Goal: Task Accomplishment & Management: Complete application form

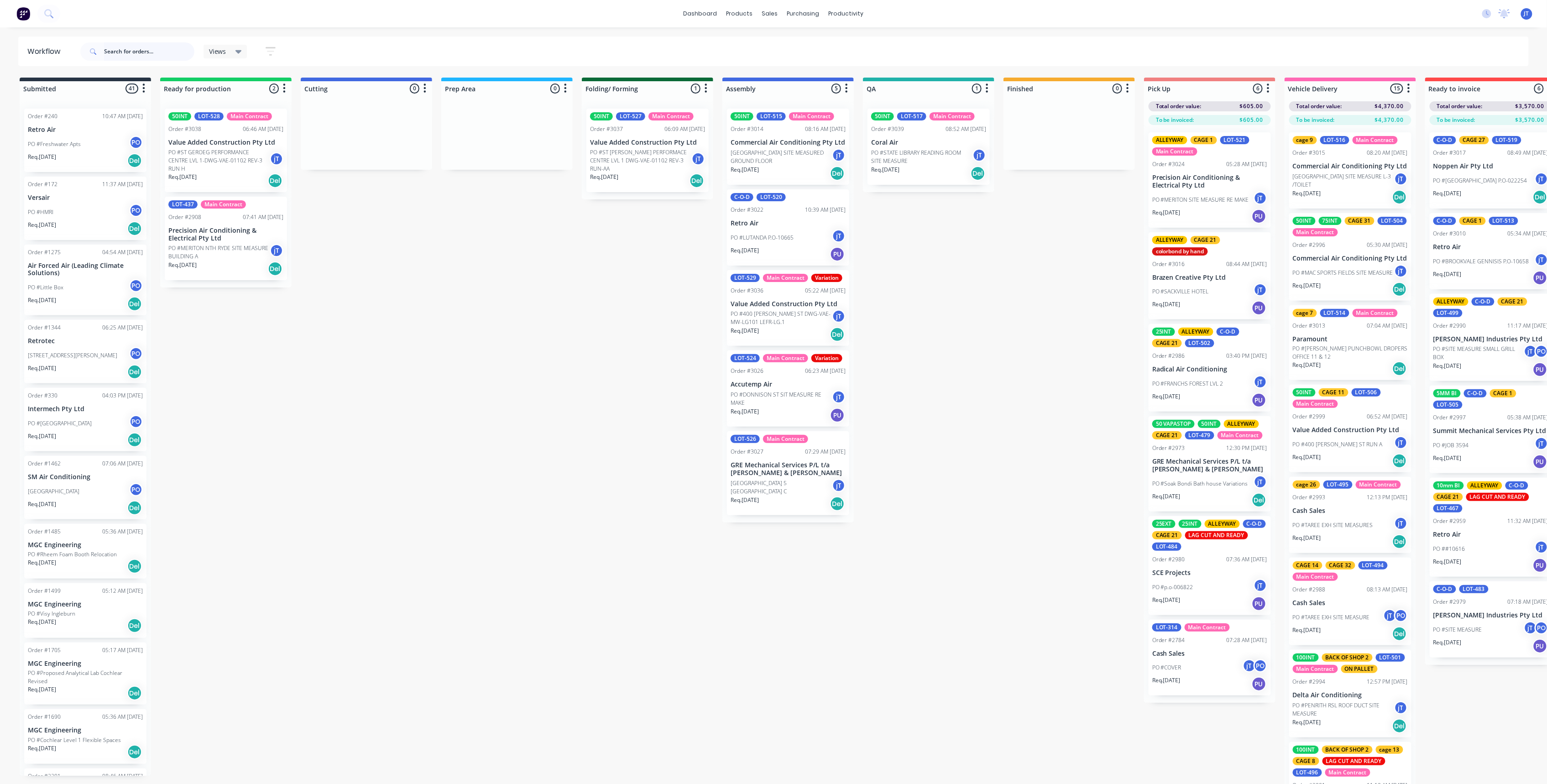
click at [117, 54] on input "text" at bounding box center [149, 51] width 91 height 18
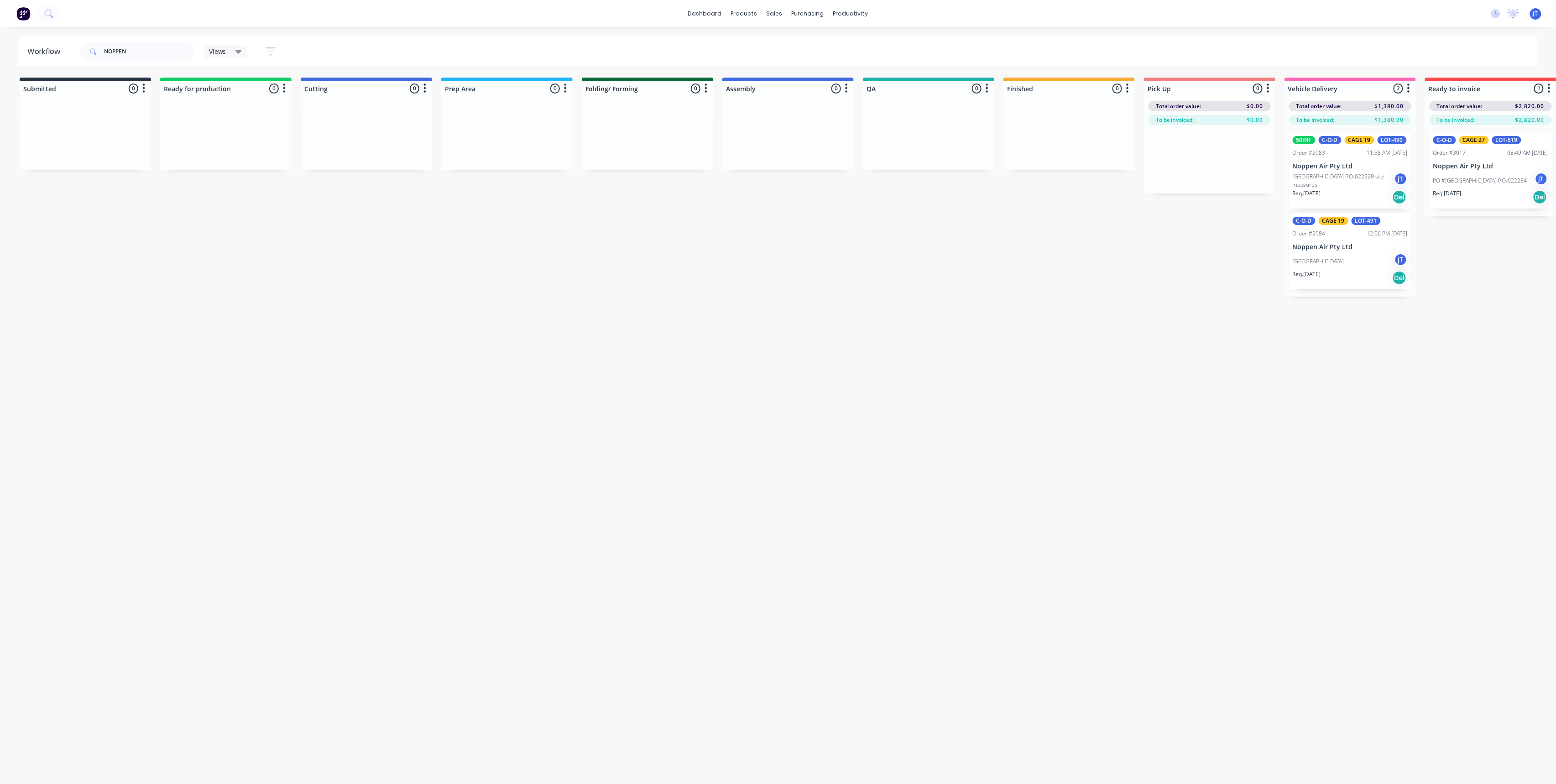
drag, startPoint x: 1172, startPoint y: 342, endPoint x: 1244, endPoint y: 341, distance: 72.0
drag, startPoint x: 1244, startPoint y: 341, endPoint x: 1406, endPoint y: 311, distance: 164.8
click at [1406, 311] on div "Workflow NOPPEN Views Save new view None (Default) edit Assembly edit Dispatch …" at bounding box center [778, 400] width 1556 height 729
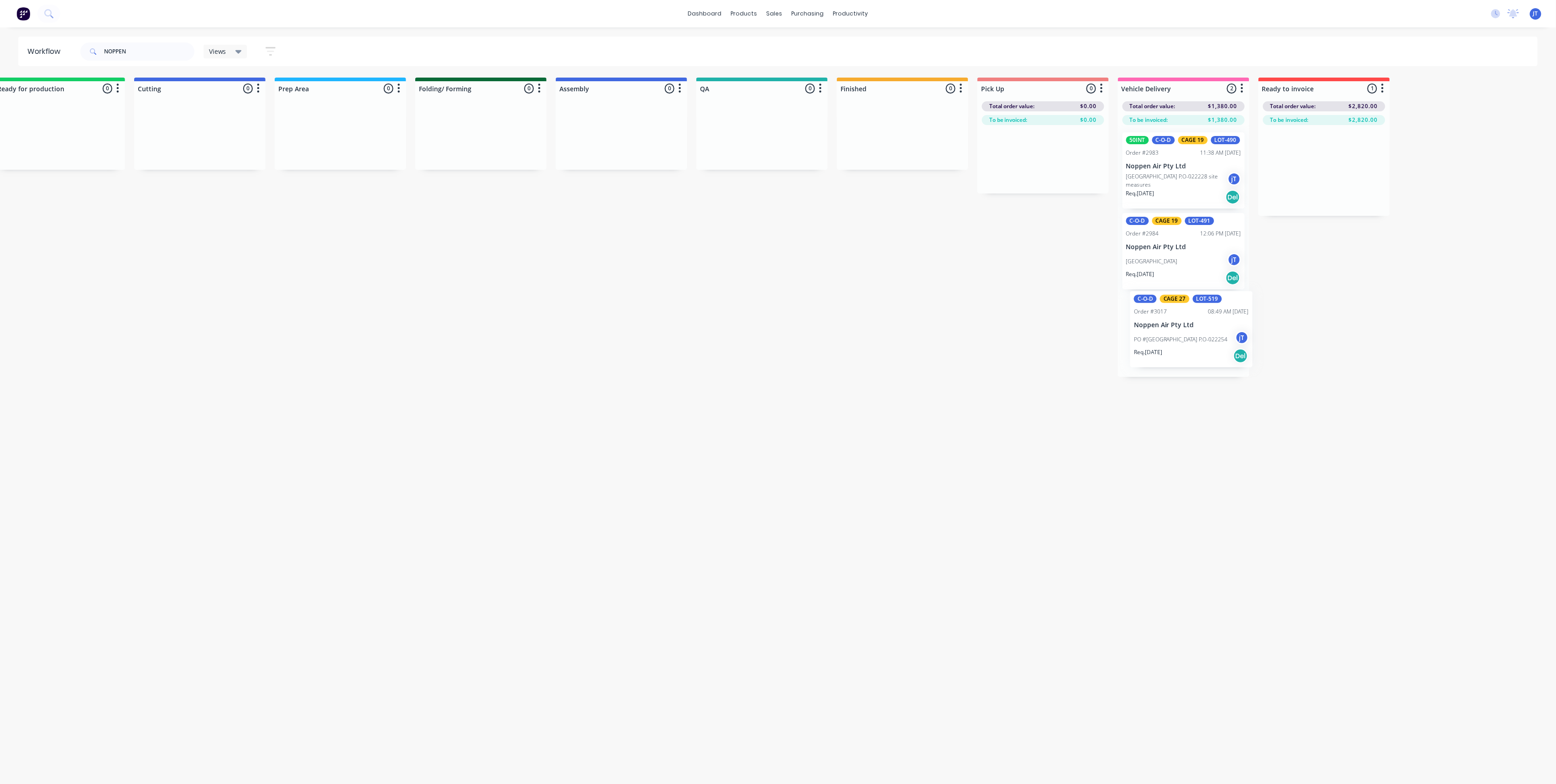
drag, startPoint x: 1485, startPoint y: 180, endPoint x: 1183, endPoint y: 339, distance: 341.3
click at [1183, 339] on div "Submitted 0 Summaries Total order value Invoiced to date To be invoiced Ready f…" at bounding box center [719, 227] width 1786 height 300
click at [1065, 409] on div "Workflow NOPPEN Views Save new view None (Default) edit Assembly edit Dispatch …" at bounding box center [611, 400] width 1556 height 729
click at [133, 48] on input "NOPPEN" at bounding box center [149, 51] width 91 height 18
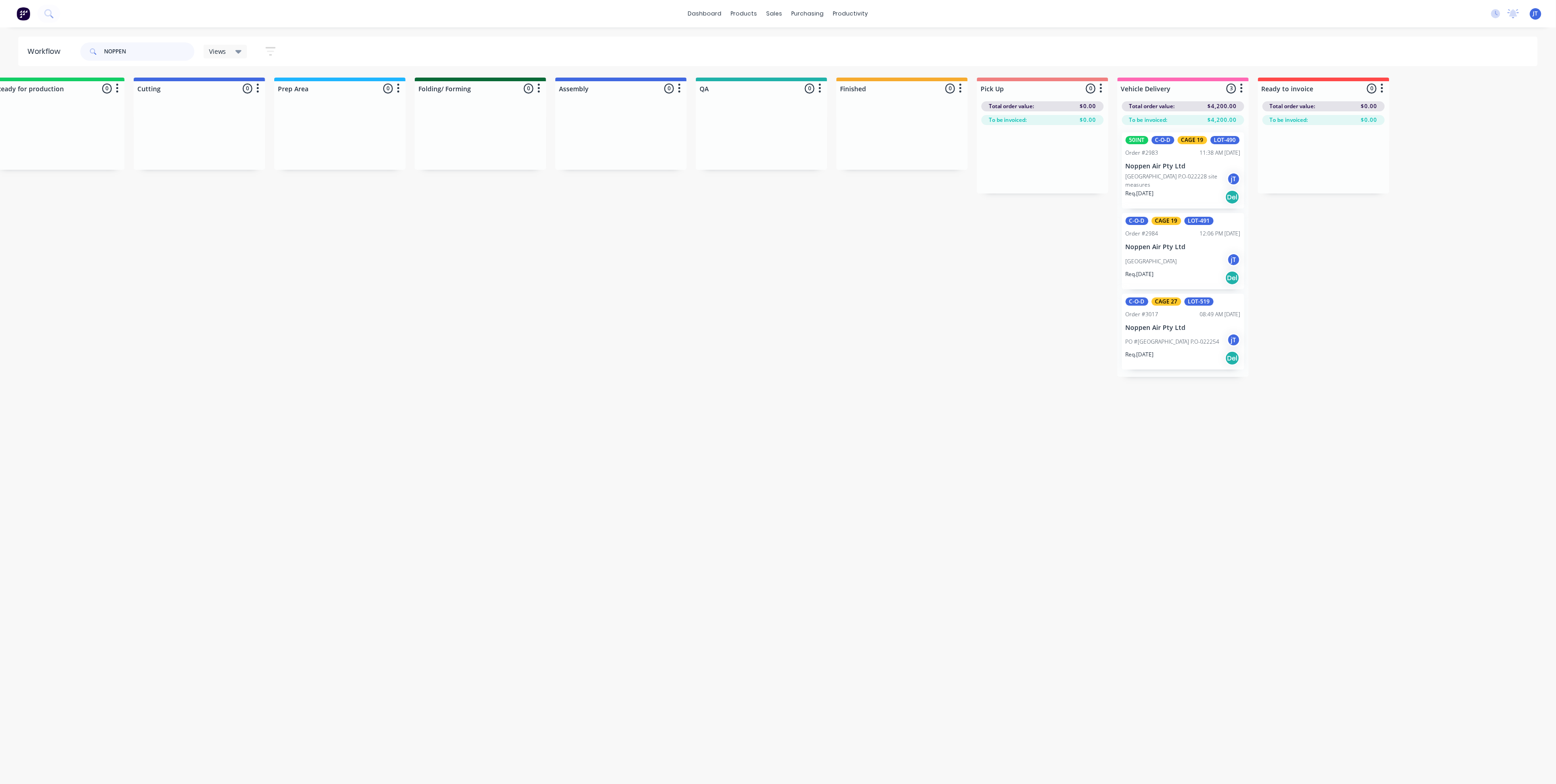
drag, startPoint x: 143, startPoint y: 48, endPoint x: 108, endPoint y: 55, distance: 35.7
click at [108, 55] on input "NOPPEN" at bounding box center [149, 51] width 91 height 18
type input "N"
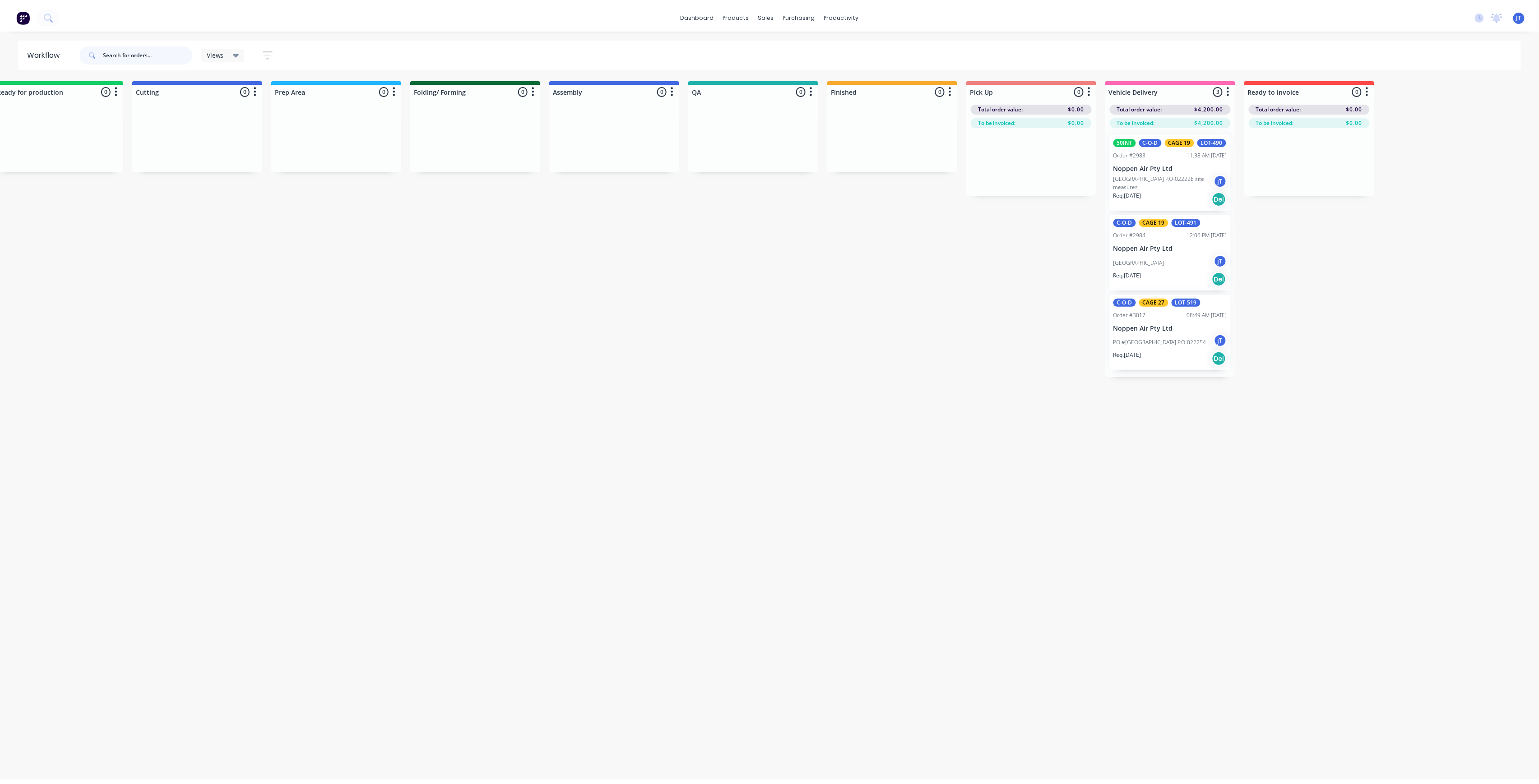
scroll to position [0, 0]
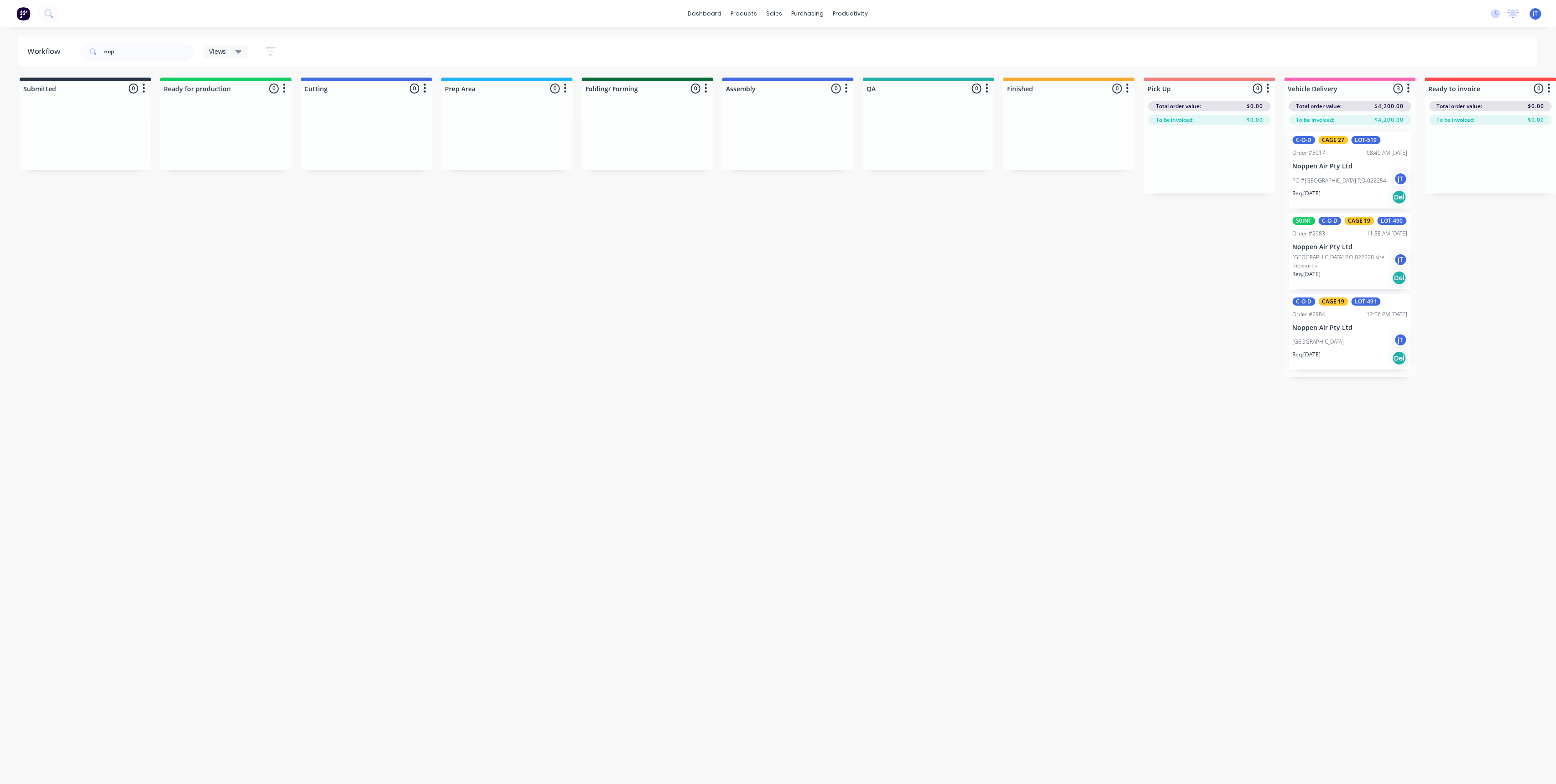
click at [1340, 176] on p "PO #[GEOGRAPHIC_DATA] P.O-022254" at bounding box center [1340, 181] width 94 height 8
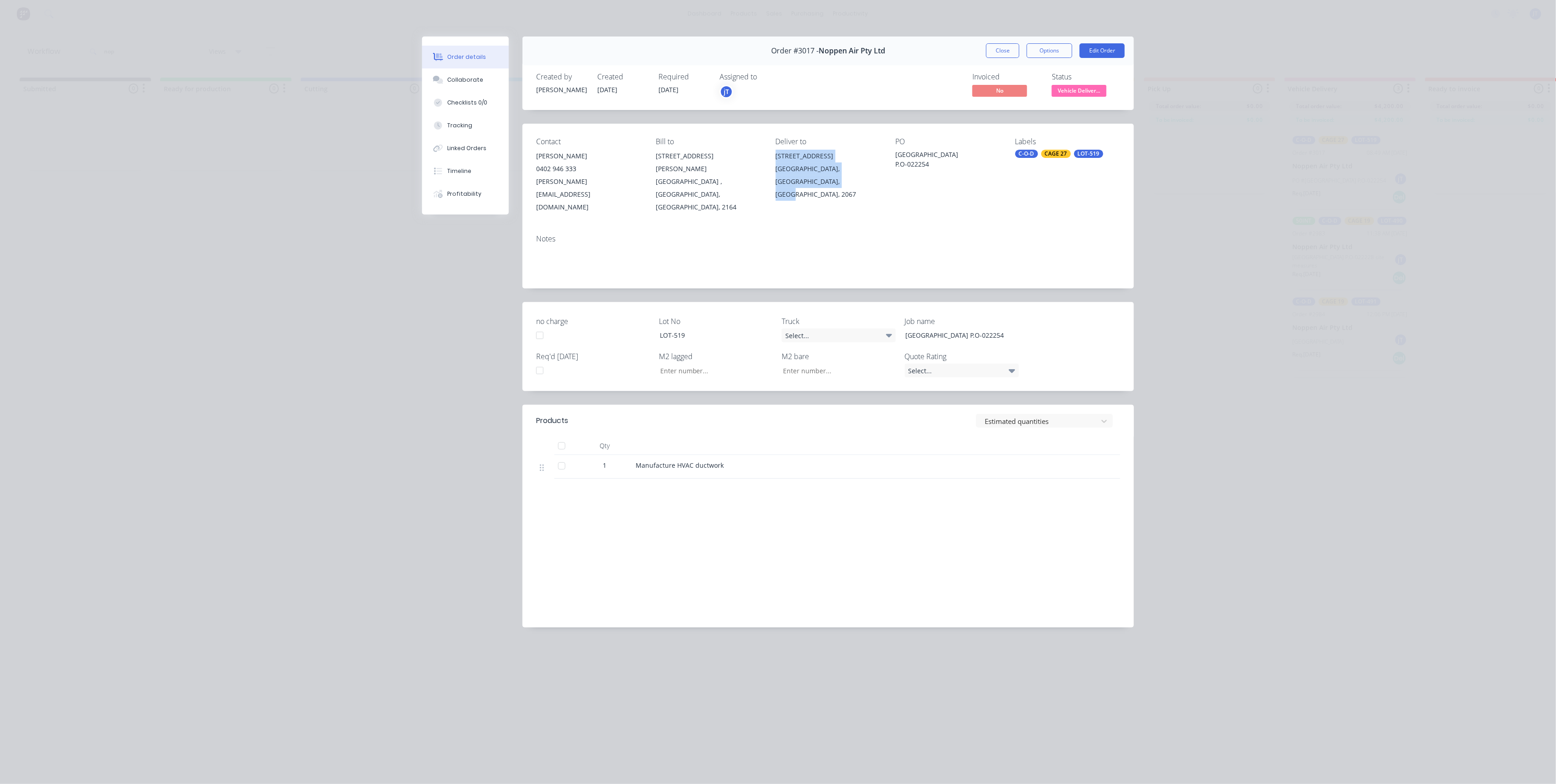
drag, startPoint x: 823, startPoint y: 178, endPoint x: 771, endPoint y: 150, distance: 59.1
click at [771, 150] on div "Contact [PERSON_NAME] [PHONE_NUMBER] [PERSON_NAME][EMAIL_ADDRESS][DOMAIN_NAME] …" at bounding box center [828, 175] width 611 height 103
copy div "[STREET_ADDRESS]"
click at [999, 47] on button "Close" at bounding box center [1002, 51] width 33 height 14
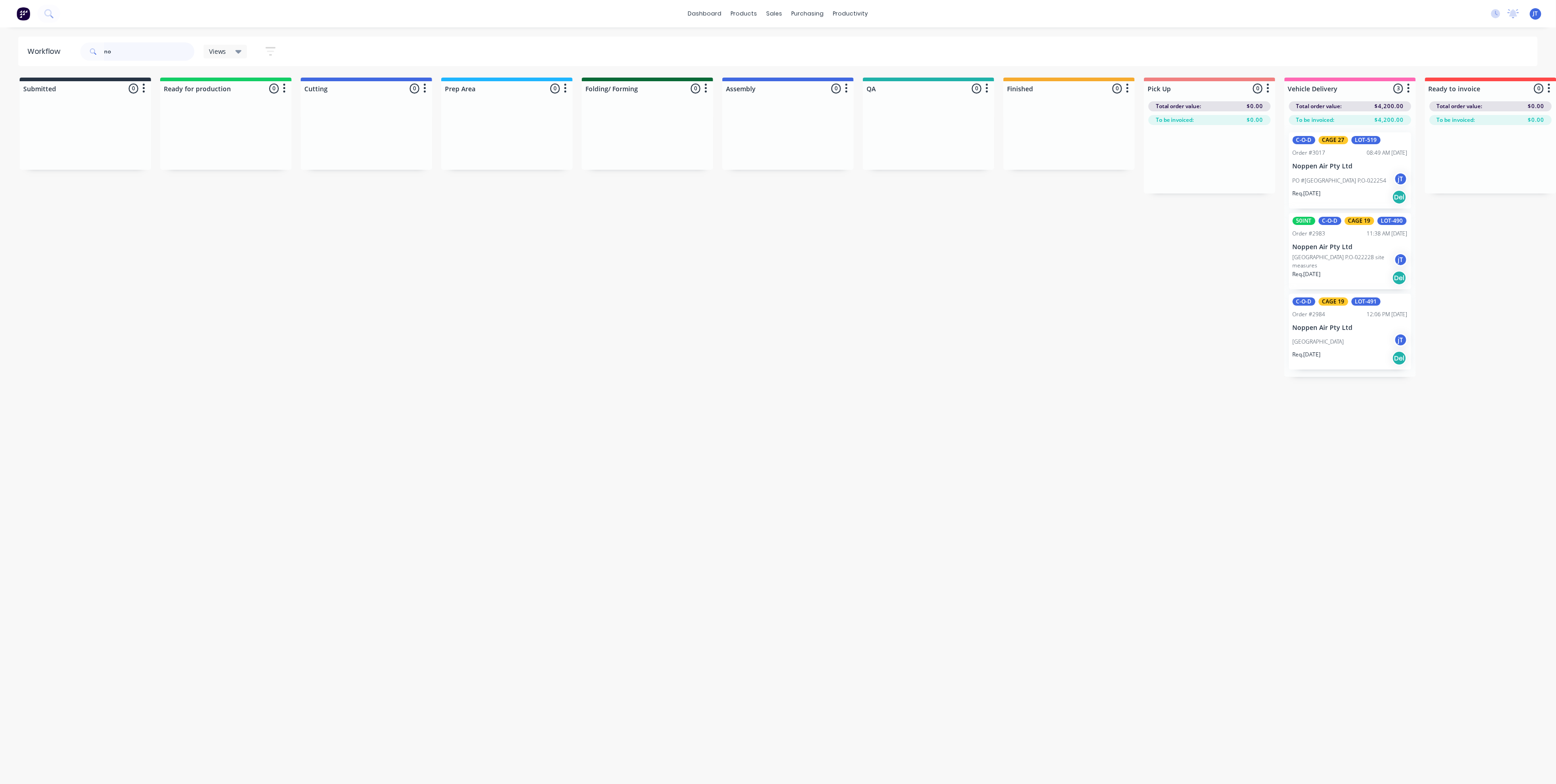
type input "n"
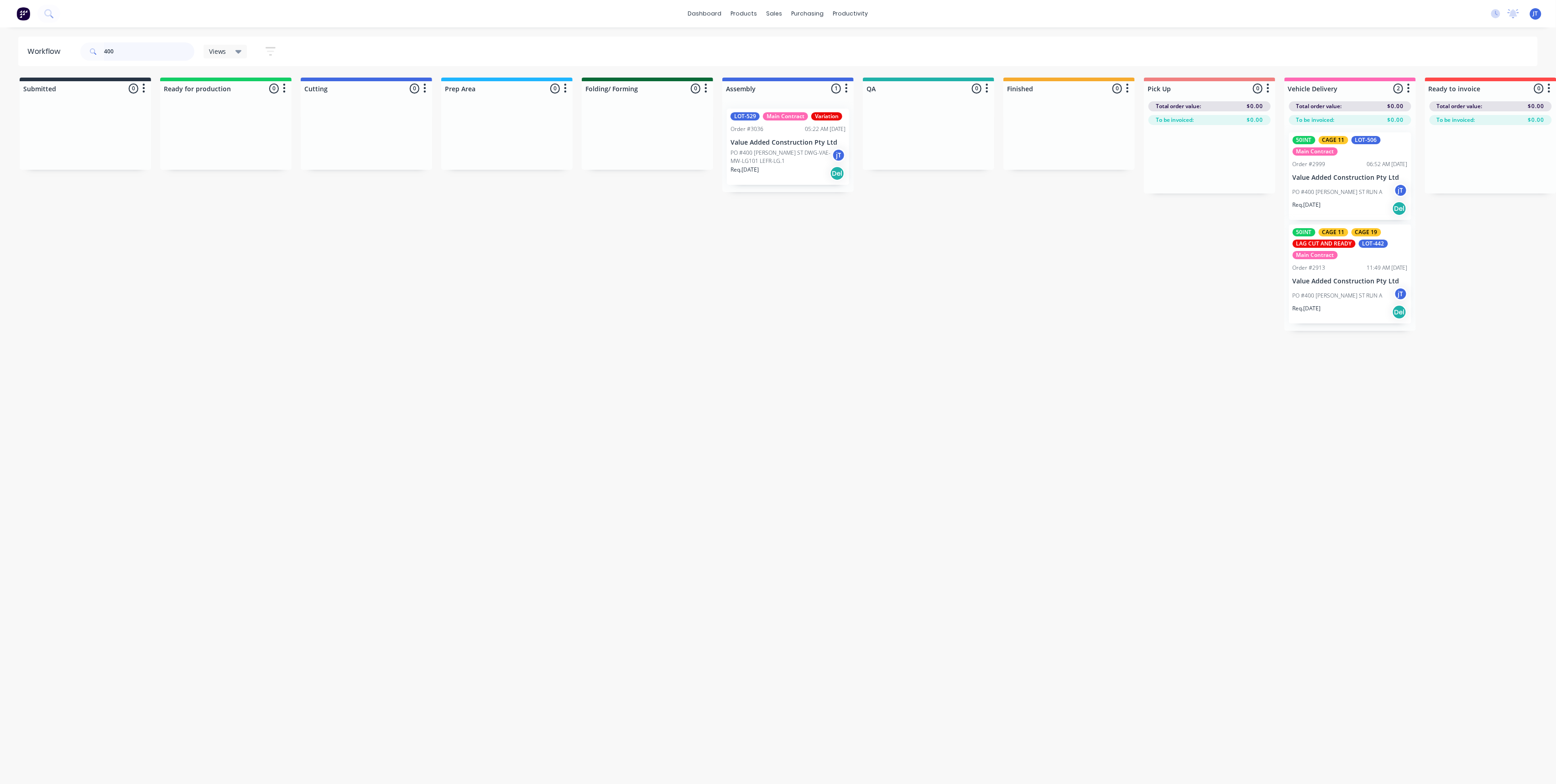
type input "400"
click at [785, 158] on p "PO #400 [PERSON_NAME] ST DWG-VAE-MW-LG101 LEFR-LG.1" at bounding box center [781, 156] width 101 height 16
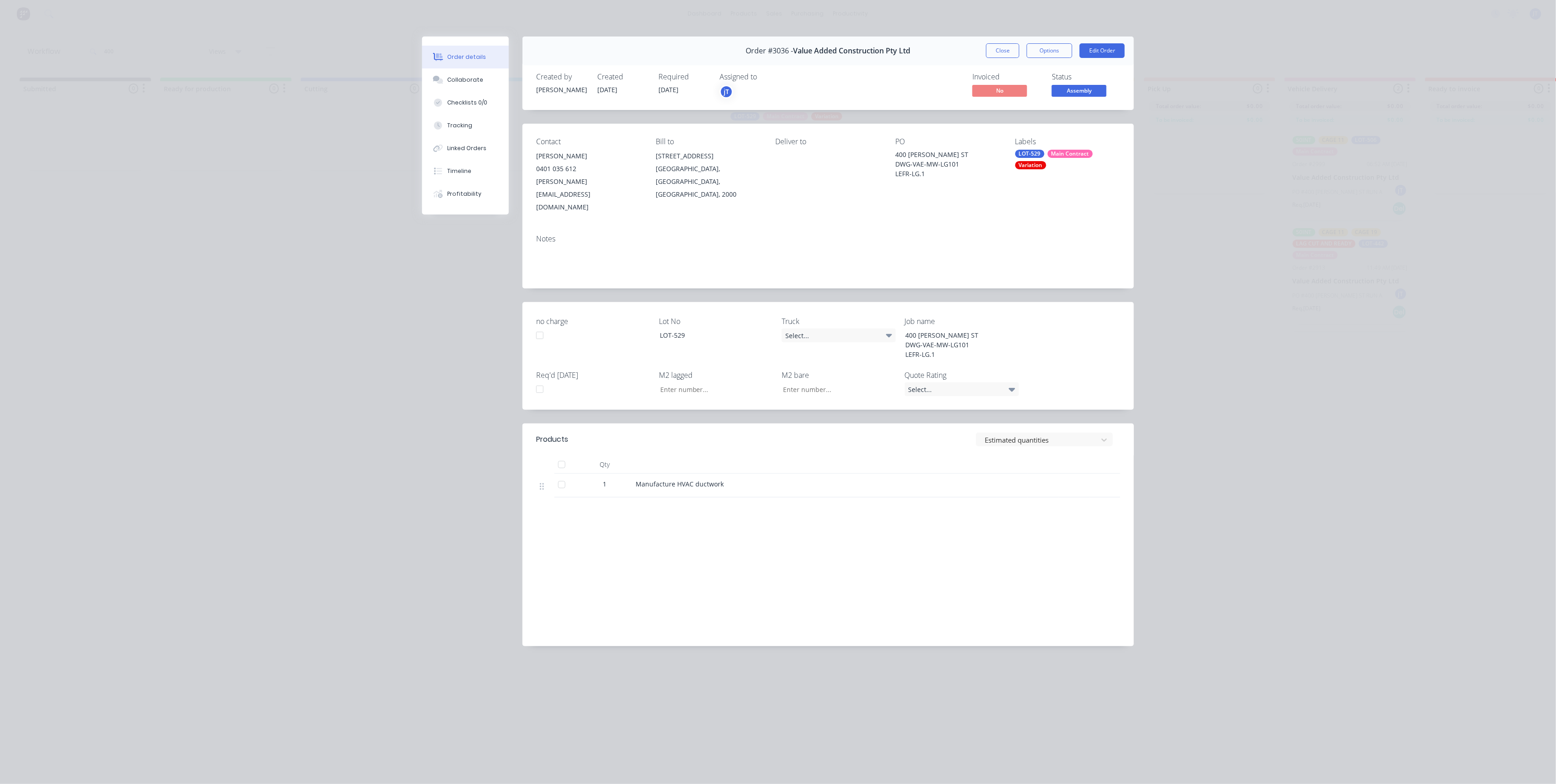
click at [1135, 510] on div "Order details Collaborate Checklists 0/0 Tracking Linked Orders Timeline Profit…" at bounding box center [778, 348] width 730 height 623
click at [995, 50] on button "Close" at bounding box center [1002, 51] width 33 height 14
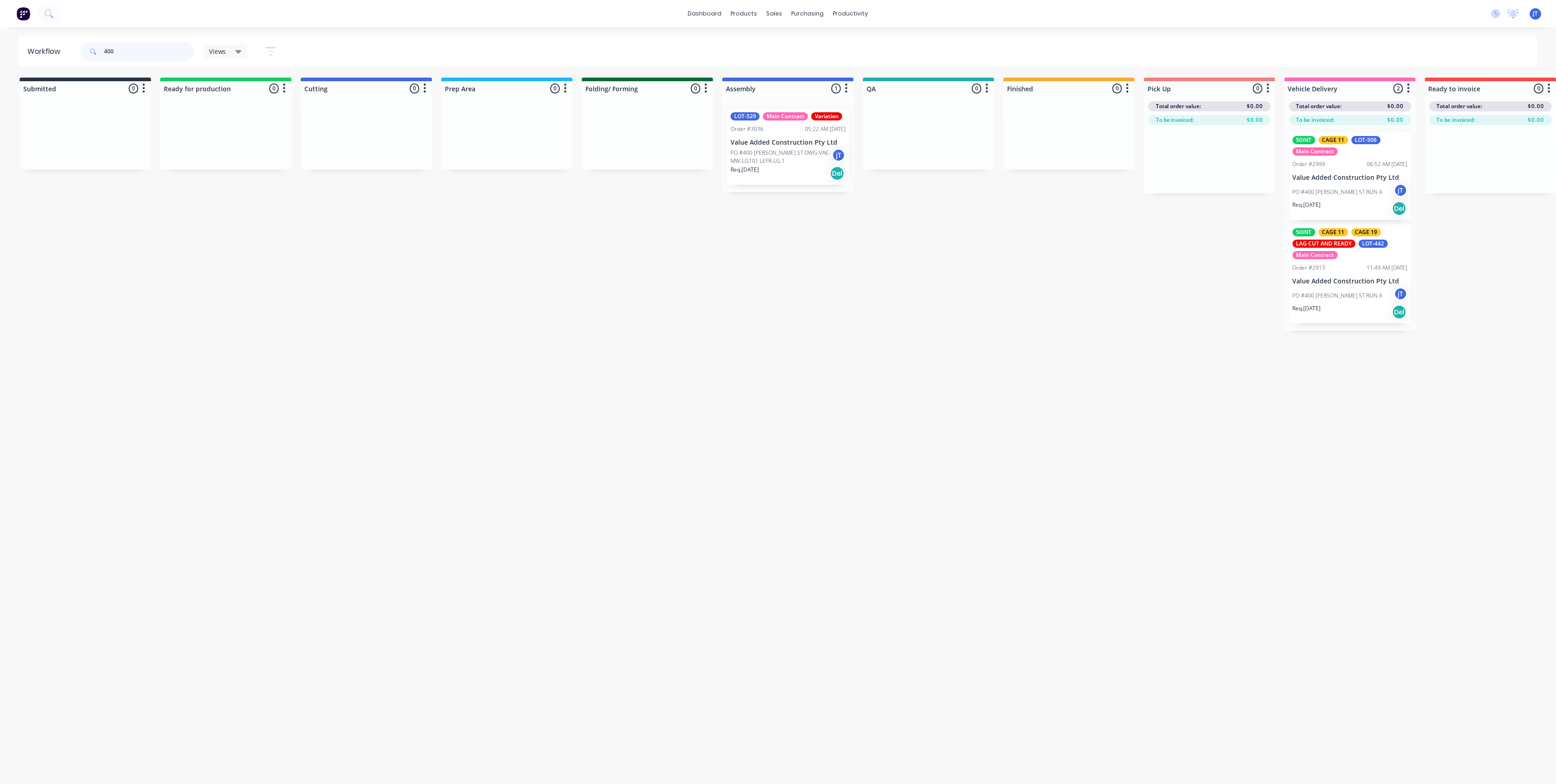
drag, startPoint x: 143, startPoint y: 53, endPoint x: 84, endPoint y: 48, distance: 59.2
click at [84, 48] on div "400" at bounding box center [137, 51] width 114 height 18
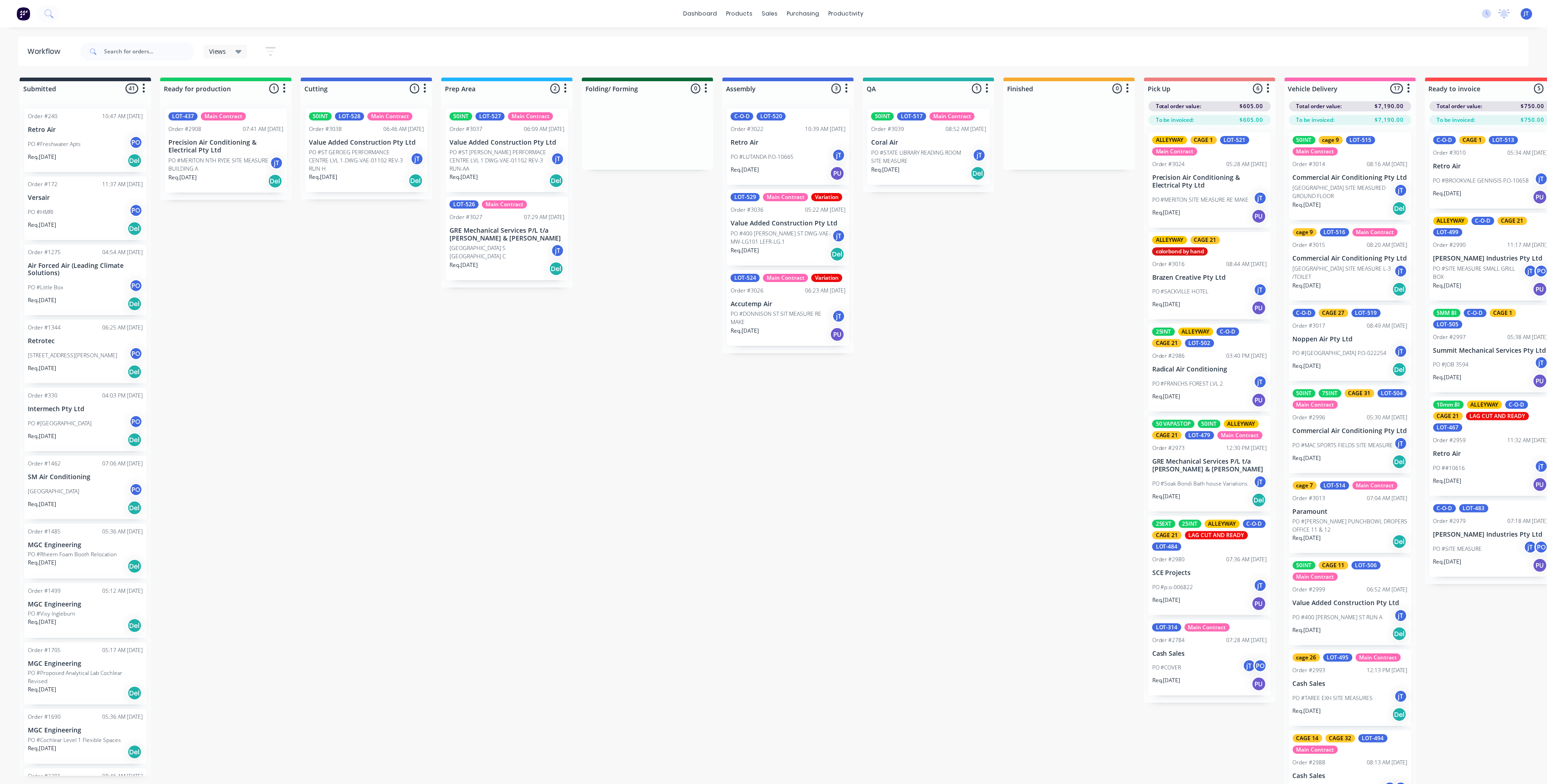
click at [124, 39] on div at bounding box center [137, 51] width 114 height 27
click at [120, 45] on input "text" at bounding box center [149, 51] width 91 height 18
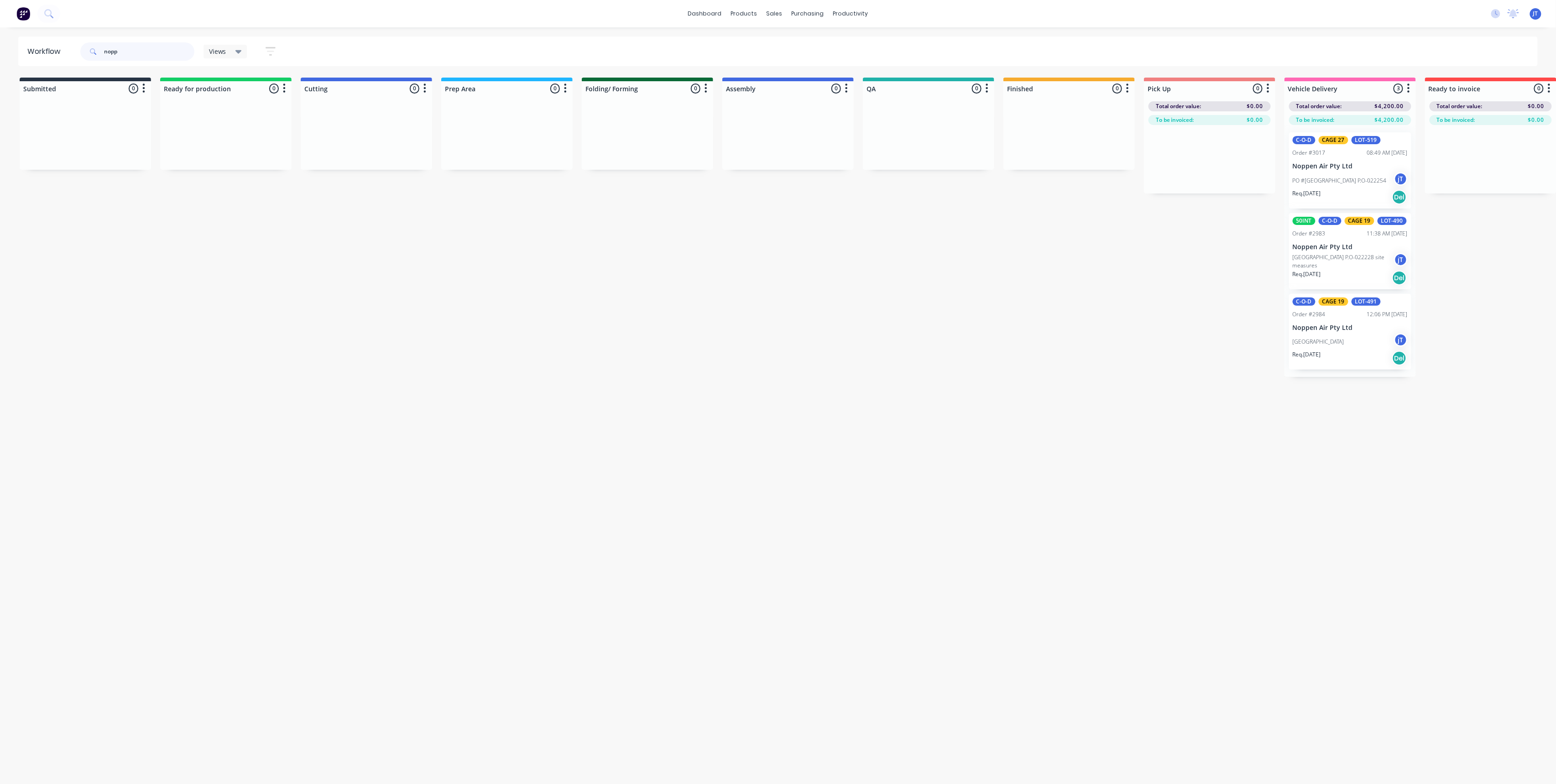
drag, startPoint x: 97, startPoint y: 55, endPoint x: 91, endPoint y: 57, distance: 6.3
click at [91, 57] on div "nopp" at bounding box center [137, 51] width 114 height 18
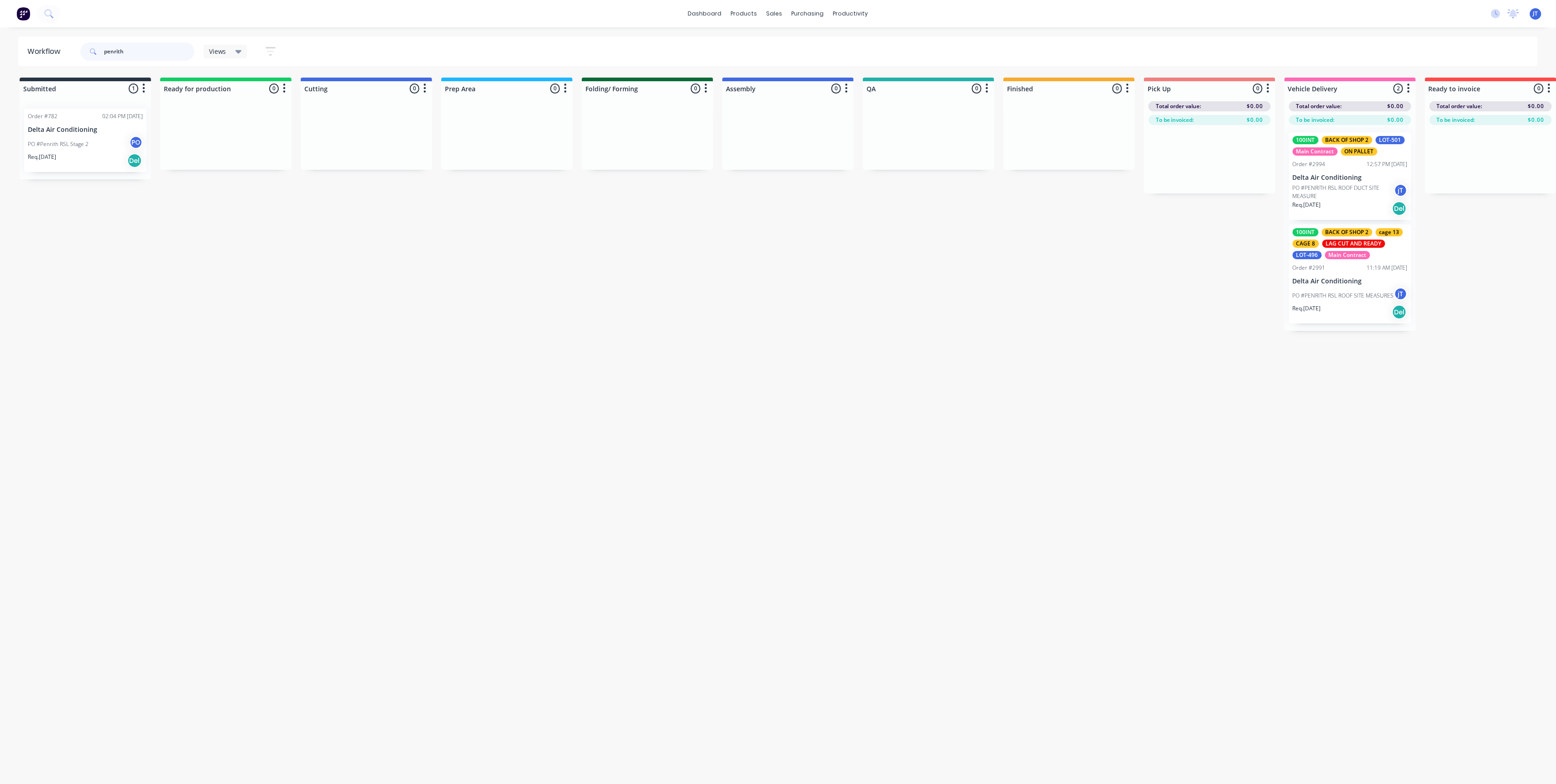
drag, startPoint x: 146, startPoint y: 54, endPoint x: 66, endPoint y: 59, distance: 80.2
click at [66, 59] on header "Workflow penrith Views Save new view None (Default) edit Assembly edit Dispatch…" at bounding box center [778, 51] width 1520 height 30
type input "c"
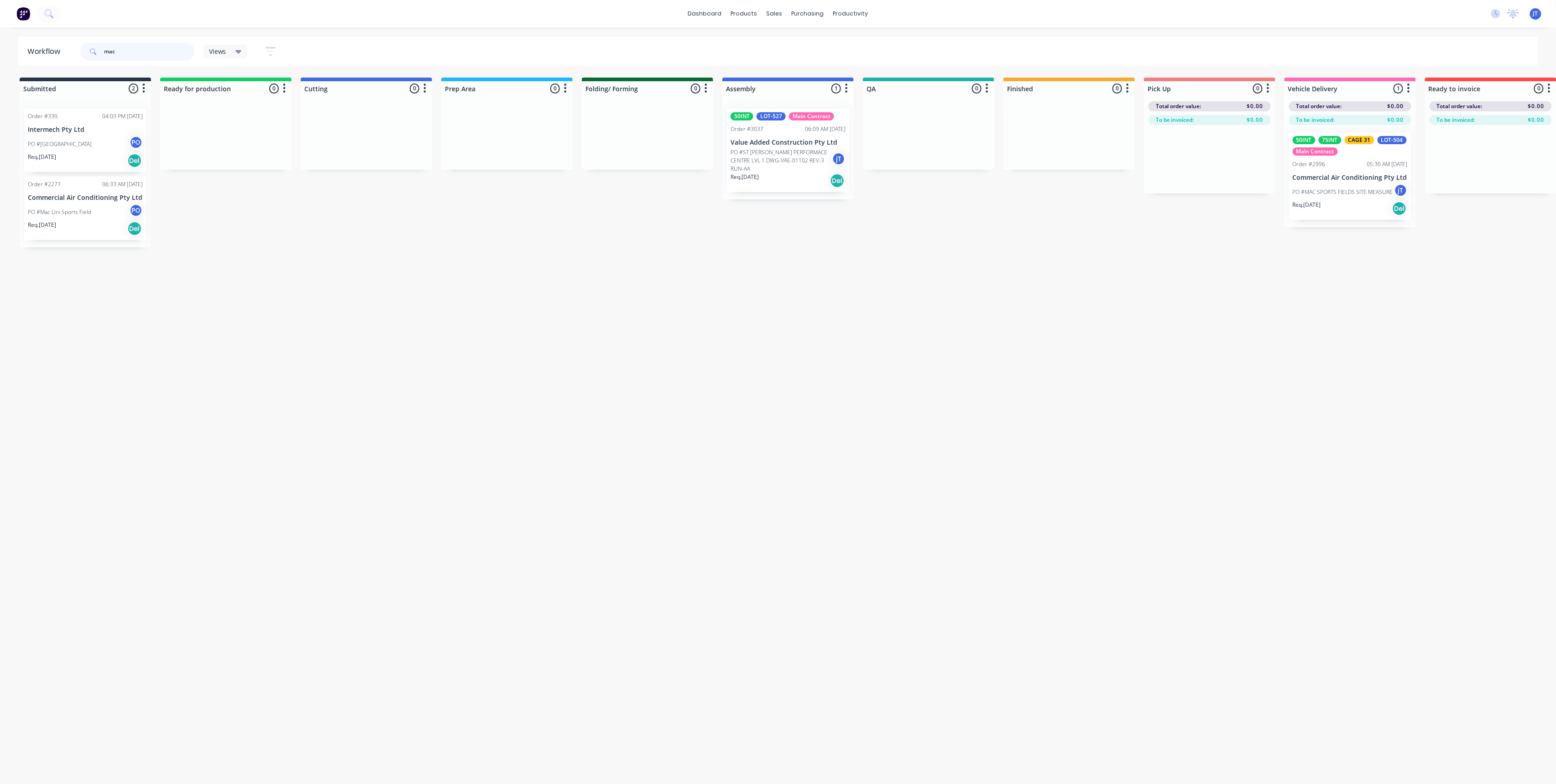
type input "mac"
drag, startPoint x: 1389, startPoint y: 183, endPoint x: 1335, endPoint y: 183, distance: 54.0
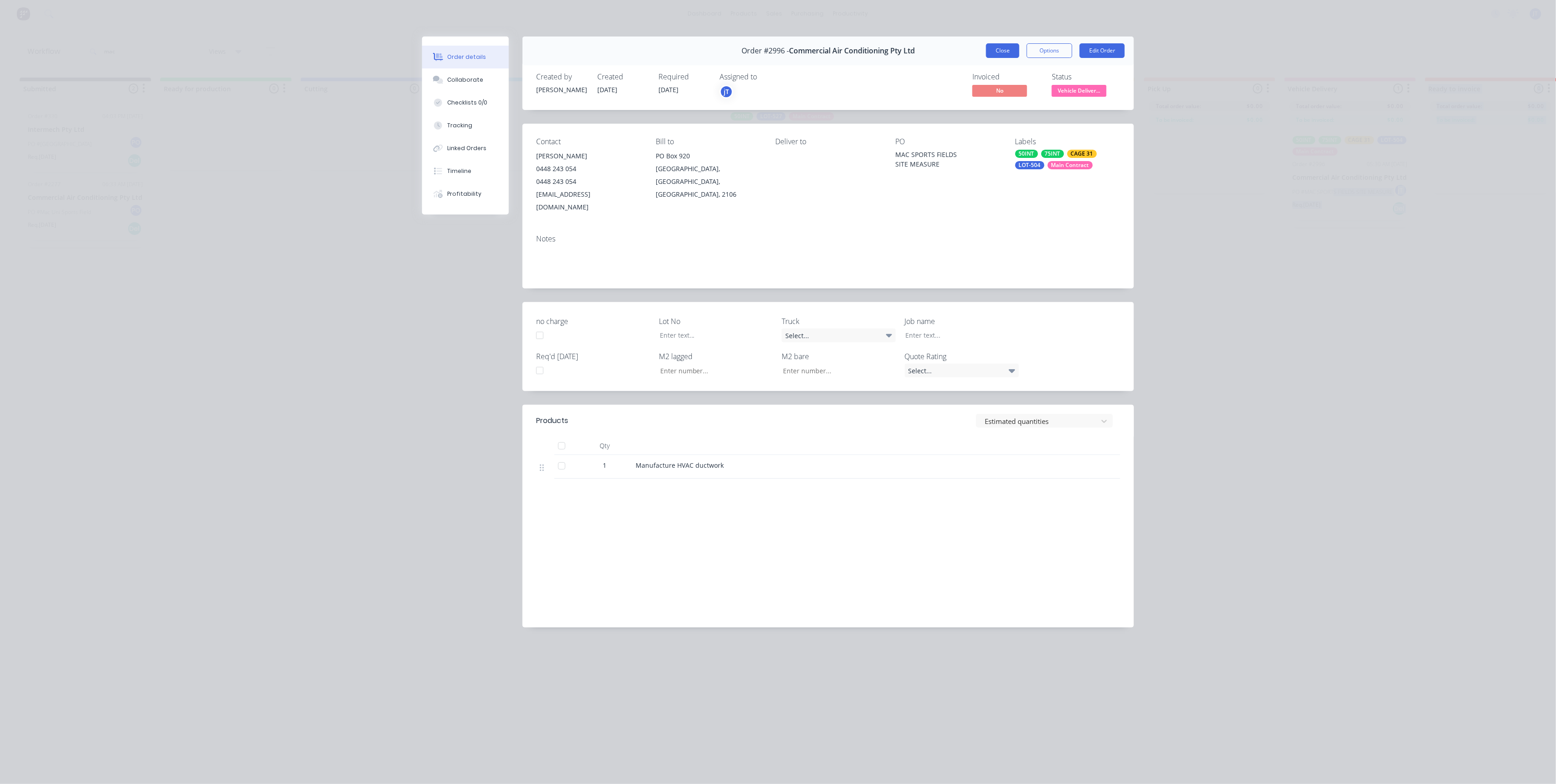
click at [1011, 57] on button "Close" at bounding box center [1002, 51] width 33 height 14
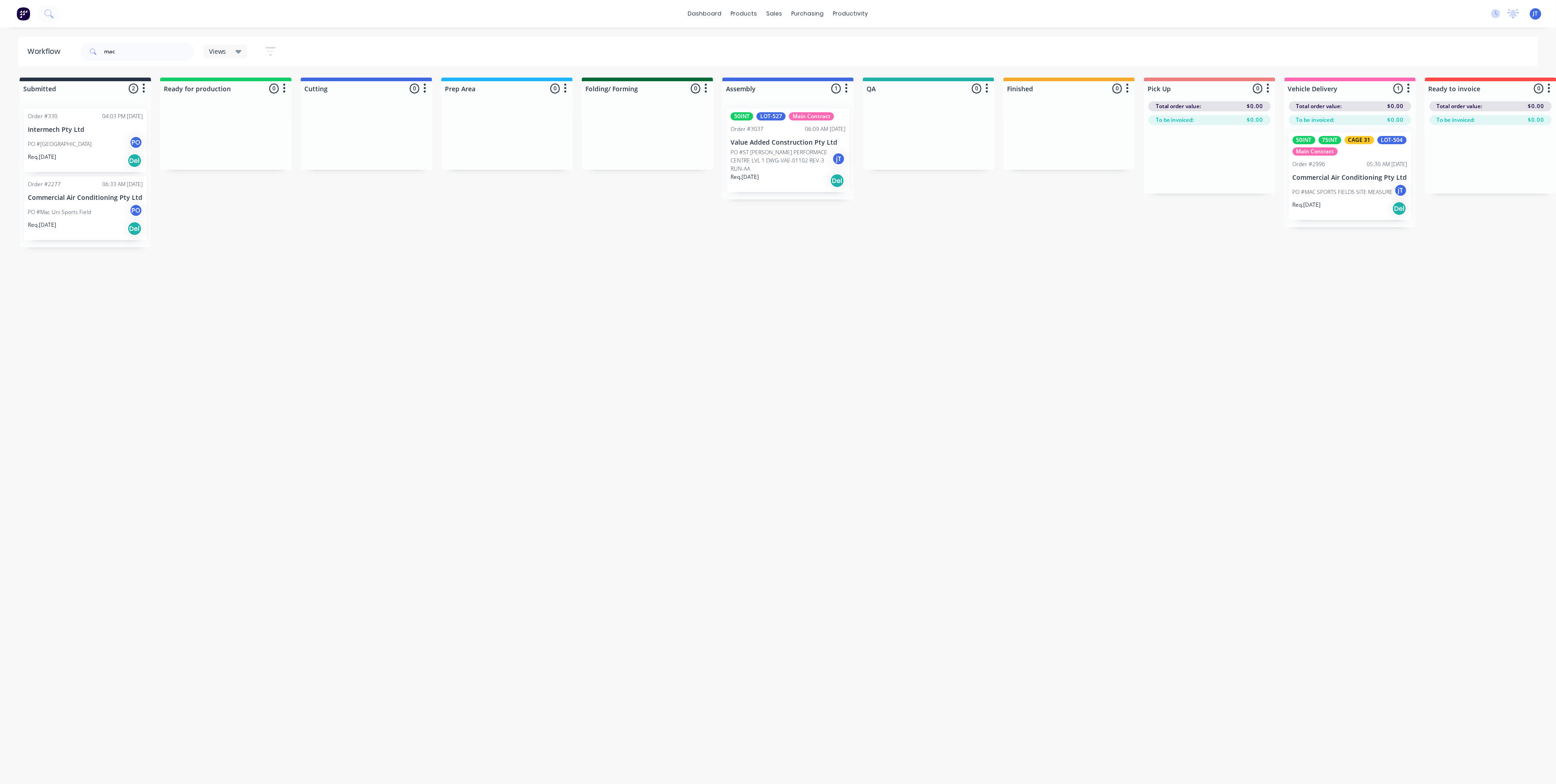
drag, startPoint x: 947, startPoint y: 230, endPoint x: 762, endPoint y: 225, distance: 185.1
click at [931, 230] on div "Submitted 2 Summaries Total order value Invoiced to date To be invoiced Order #…" at bounding box center [886, 162] width 1786 height 170
drag, startPoint x: 120, startPoint y: 47, endPoint x: 47, endPoint y: 55, distance: 73.4
click at [47, 55] on header "Workflow mac Views Save new view None (Default) edit Assembly edit Dispatch edi…" at bounding box center [778, 51] width 1520 height 30
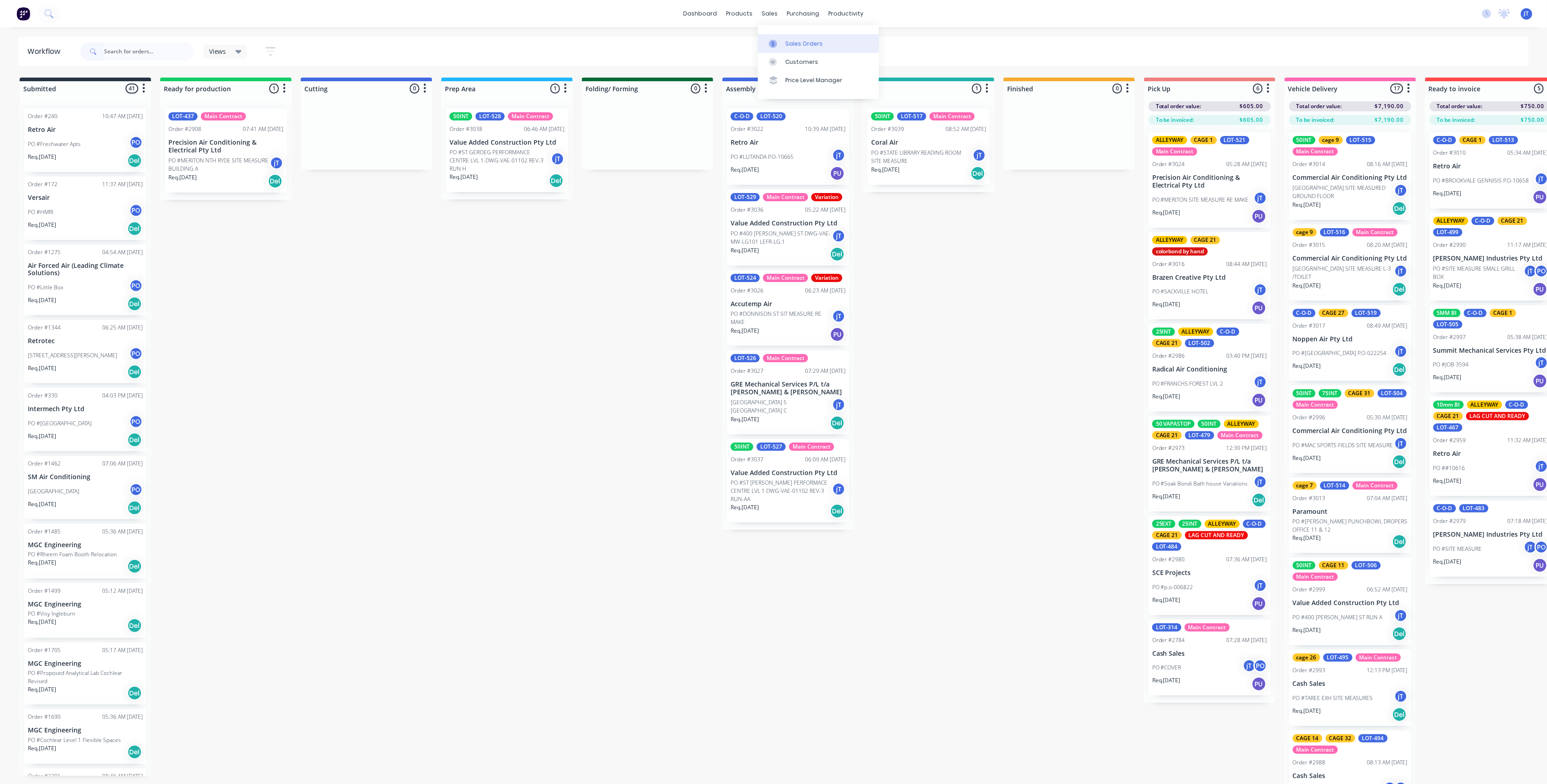
click at [802, 40] on div "Sales Orders" at bounding box center [804, 44] width 37 height 8
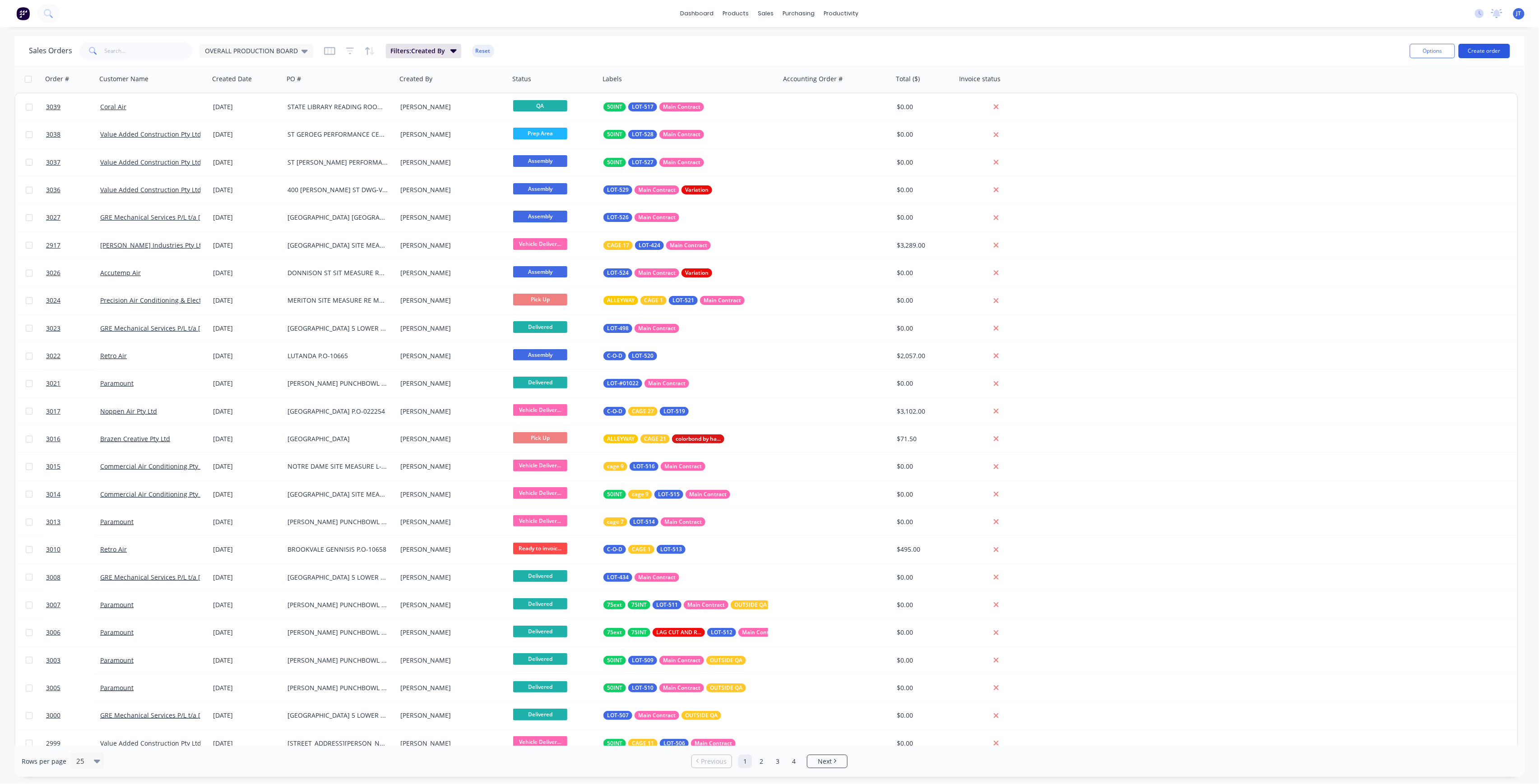
click at [1483, 47] on button "Create order" at bounding box center [1485, 51] width 51 height 14
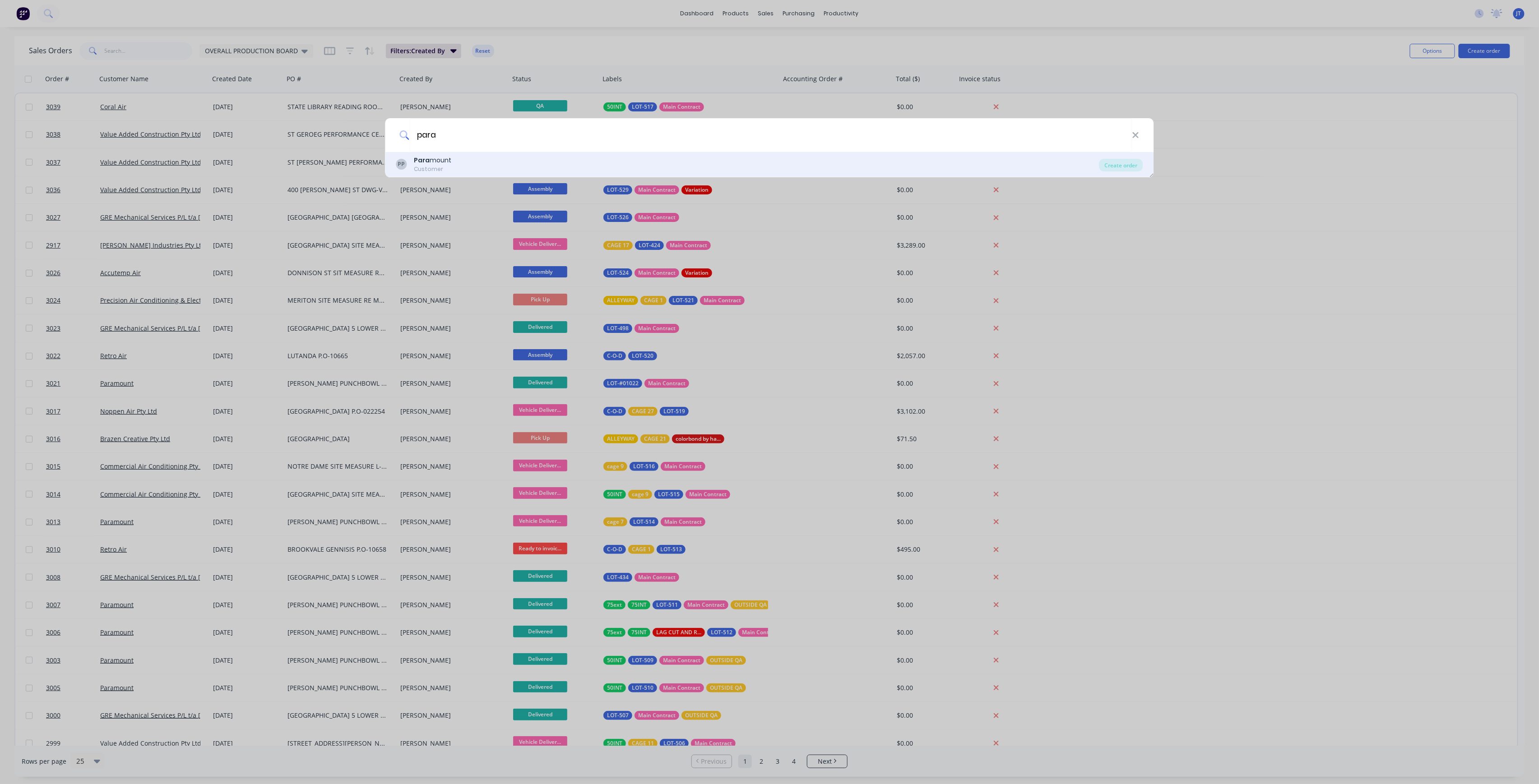
type input "para"
click at [434, 168] on div "Customer" at bounding box center [433, 169] width 38 height 8
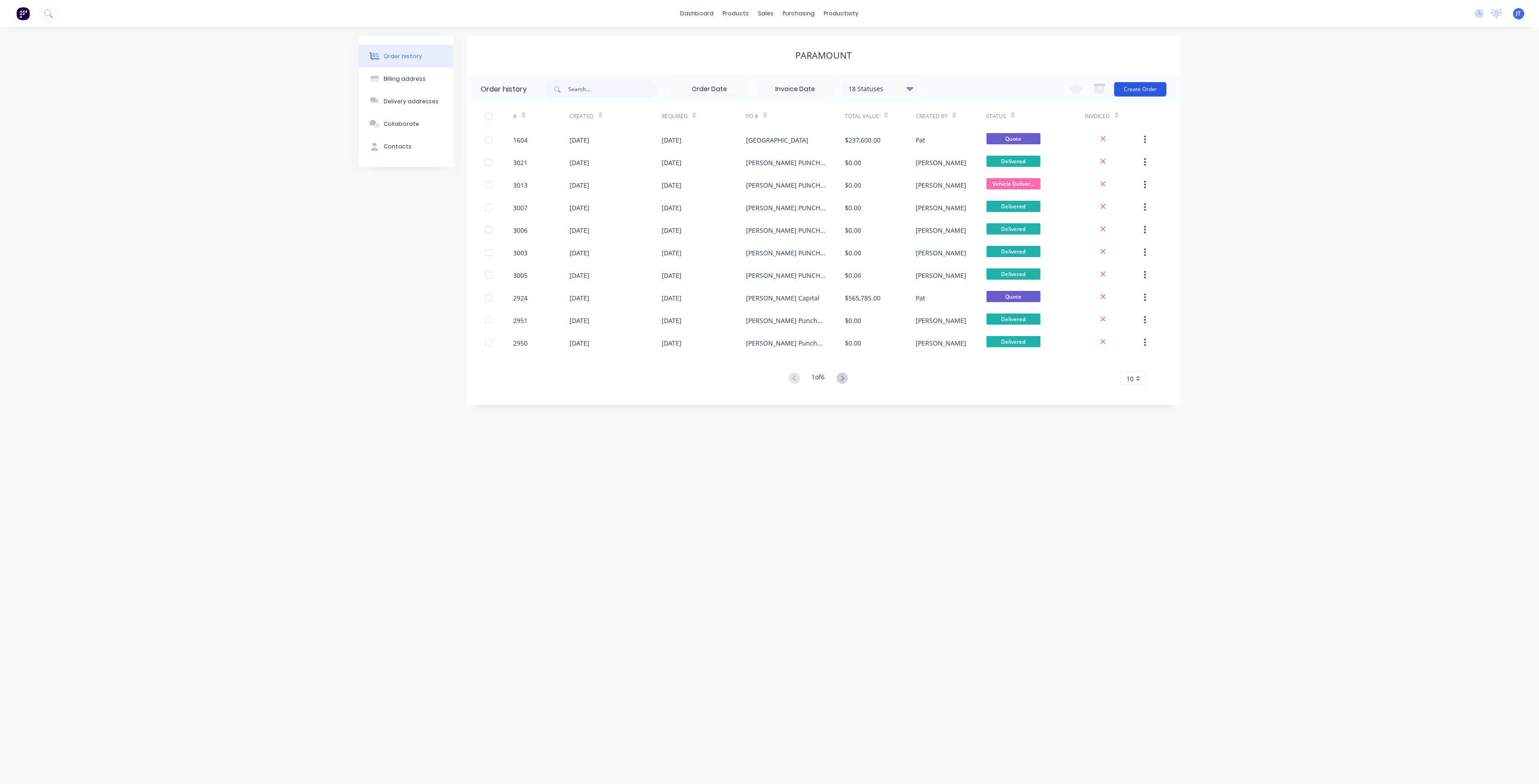
click at [1150, 87] on button "Create Order" at bounding box center [1141, 89] width 53 height 14
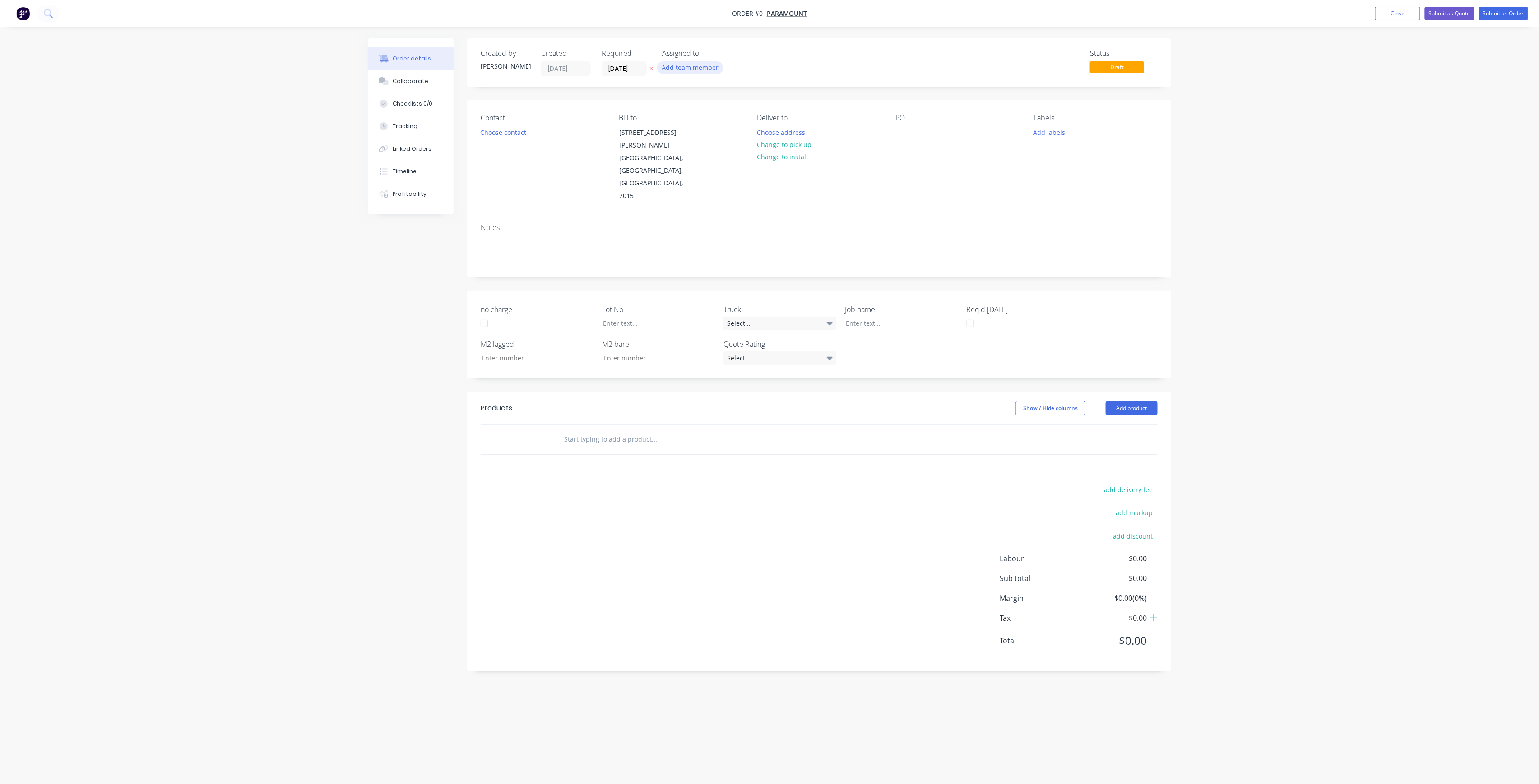
click at [691, 67] on button "Add team member" at bounding box center [690, 67] width 66 height 12
click at [706, 110] on button "[PERSON_NAME] (You)" at bounding box center [730, 118] width 136 height 18
click at [634, 69] on div "Order details Collaborate Checklists 0/0 Tracking Linked Orders Timeline Profit…" at bounding box center [770, 374] width 821 height 673
drag, startPoint x: 637, startPoint y: 75, endPoint x: 645, endPoint y: 66, distance: 12.0
click at [638, 74] on label "[DATE]" at bounding box center [624, 69] width 45 height 14
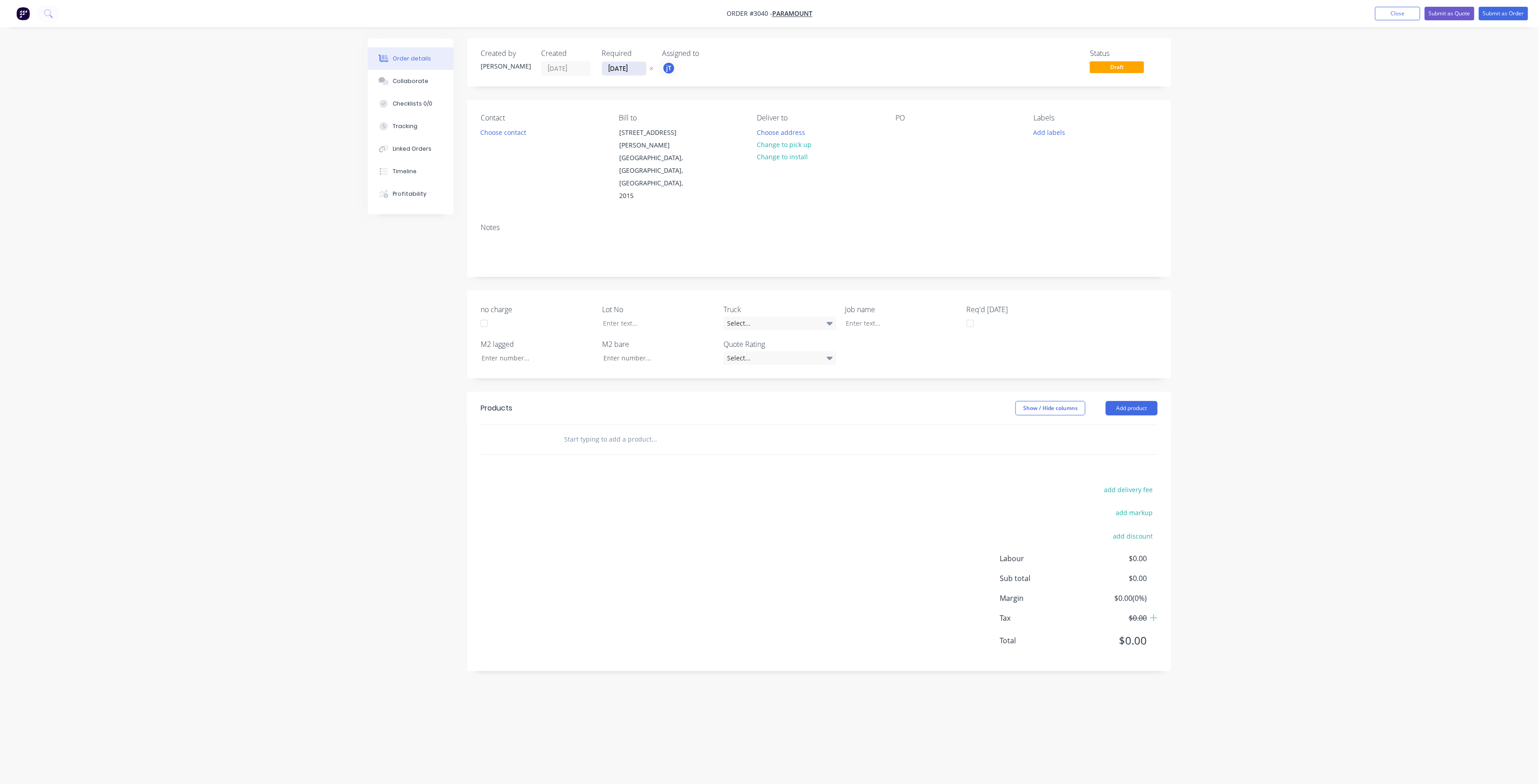
click at [638, 74] on input "[DATE]" at bounding box center [624, 68] width 44 height 14
click at [673, 152] on div "15" at bounding box center [669, 149] width 14 height 14
type input "[DATE]"
click at [493, 136] on button "Choose contact" at bounding box center [503, 132] width 56 height 12
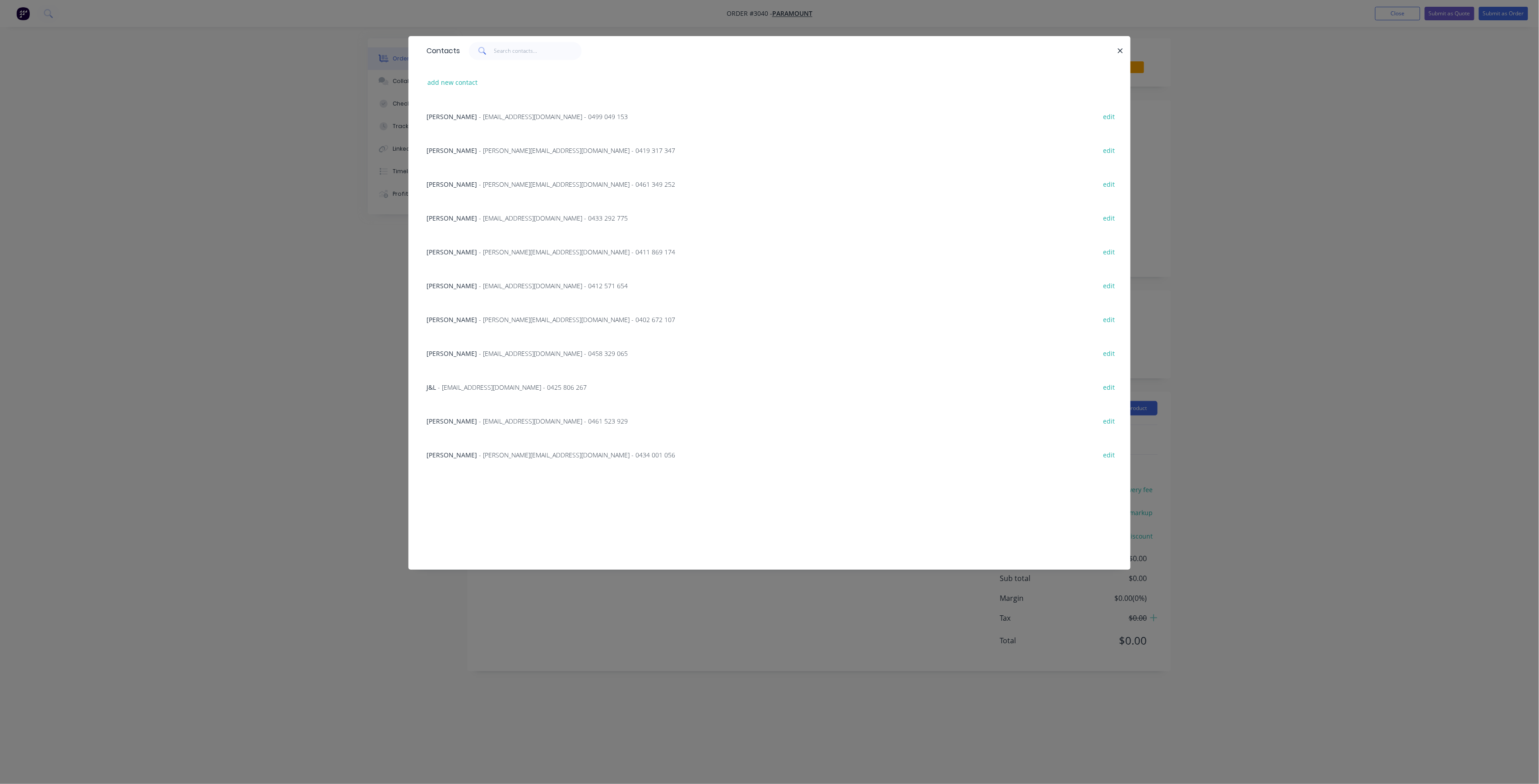
drag, startPoint x: 481, startPoint y: 457, endPoint x: 488, endPoint y: 443, distance: 15.7
click at [481, 457] on span "- [PERSON_NAME][EMAIL_ADDRESS][DOMAIN_NAME] - 0434 001 056" at bounding box center [577, 455] width 197 height 8
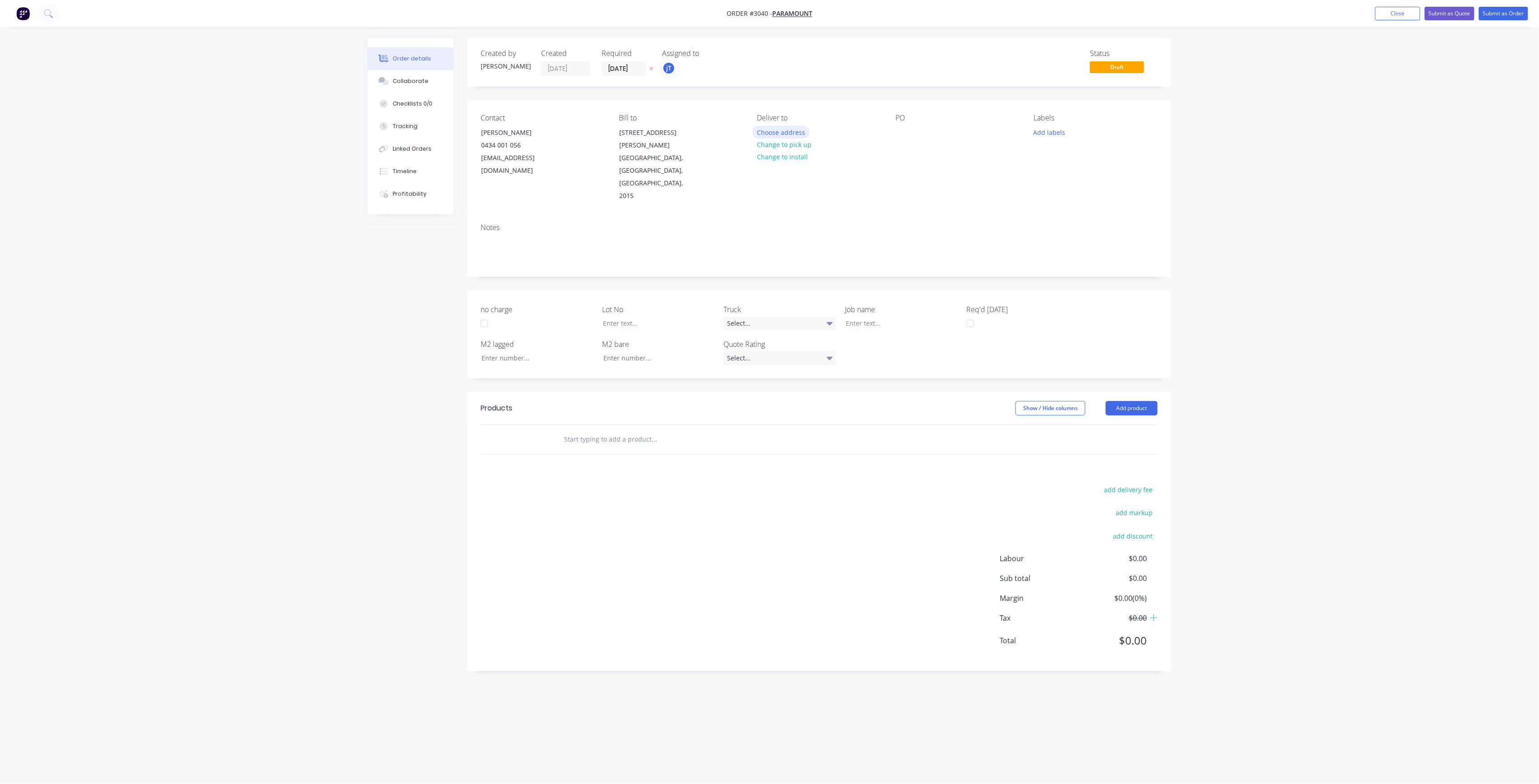
click at [802, 128] on button "Choose address" at bounding box center [781, 132] width 58 height 12
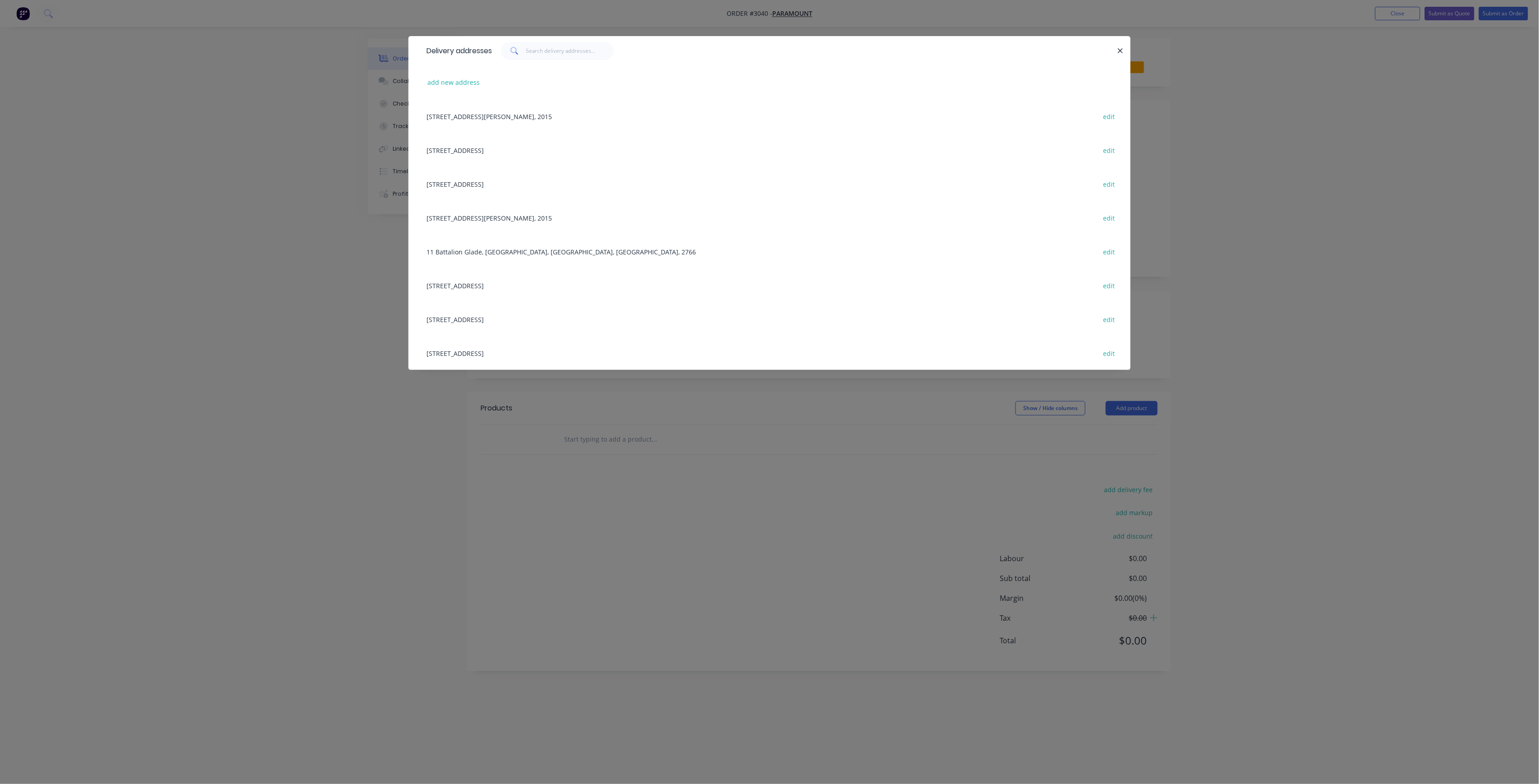
click at [582, 315] on div "[STREET_ADDRESS] edit" at bounding box center [769, 319] width 695 height 34
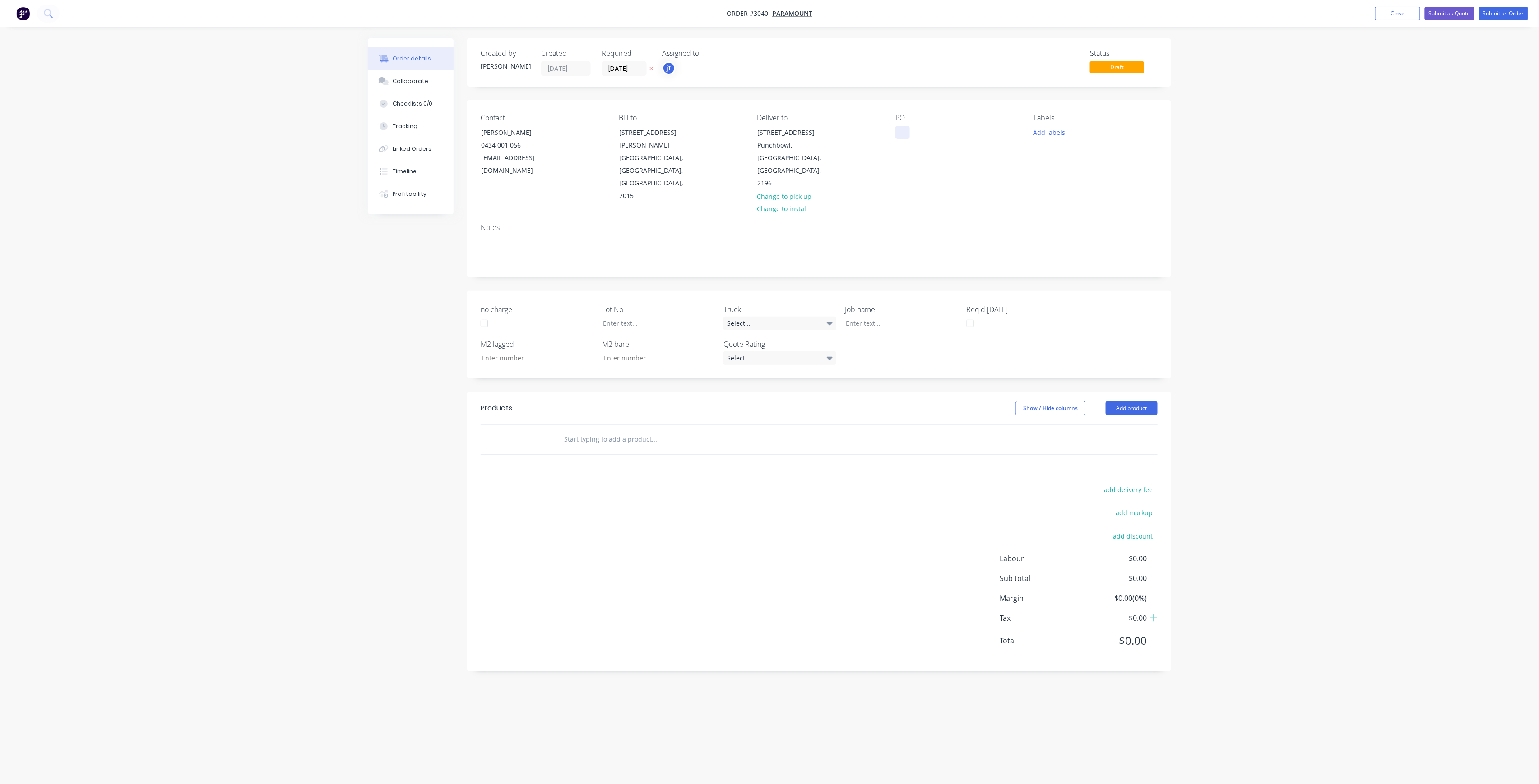
click at [901, 138] on div at bounding box center [903, 133] width 14 height 13
click at [1062, 129] on button "Add labels" at bounding box center [1049, 132] width 41 height 12
click at [1085, 168] on div "Create new label #00672 edit #00725 edit #00798 edit #00919 edit #00984 edit #0…" at bounding box center [1102, 213] width 136 height 144
click at [1089, 161] on input "text" at bounding box center [1109, 159] width 94 height 18
click at [1084, 219] on button "LOT-530" at bounding box center [1067, 213] width 48 height 13
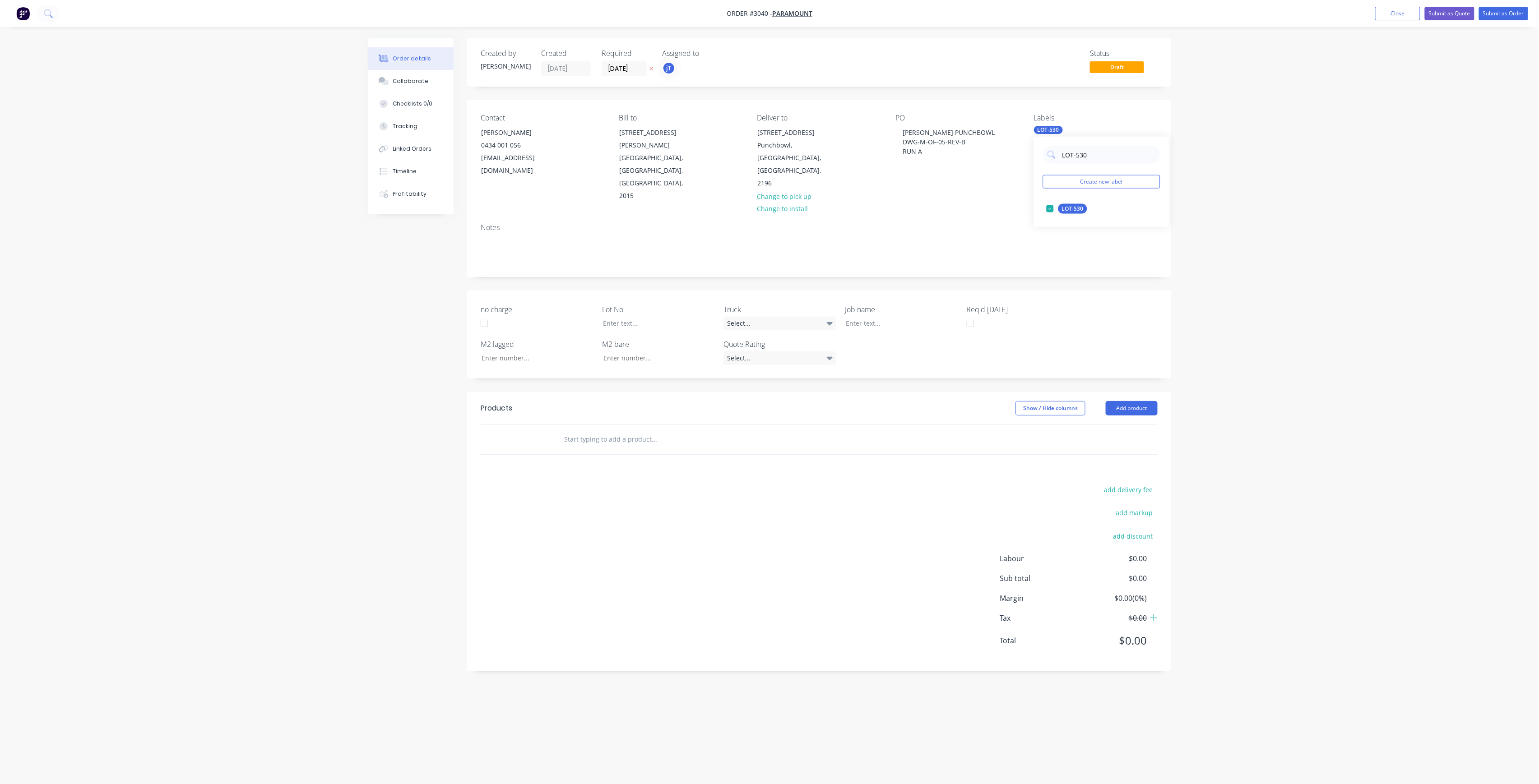
drag, startPoint x: 1083, startPoint y: 159, endPoint x: 1058, endPoint y: 166, distance: 26.0
click at [1058, 166] on div "LOT-530 Create new label LOT-530 edit" at bounding box center [1102, 182] width 136 height 90
drag, startPoint x: 1064, startPoint y: 244, endPoint x: 1071, endPoint y: 233, distance: 13.0
click at [1065, 244] on div "50INT" at bounding box center [1069, 245] width 23 height 10
click at [1062, 159] on input "50" at bounding box center [1109, 155] width 94 height 18
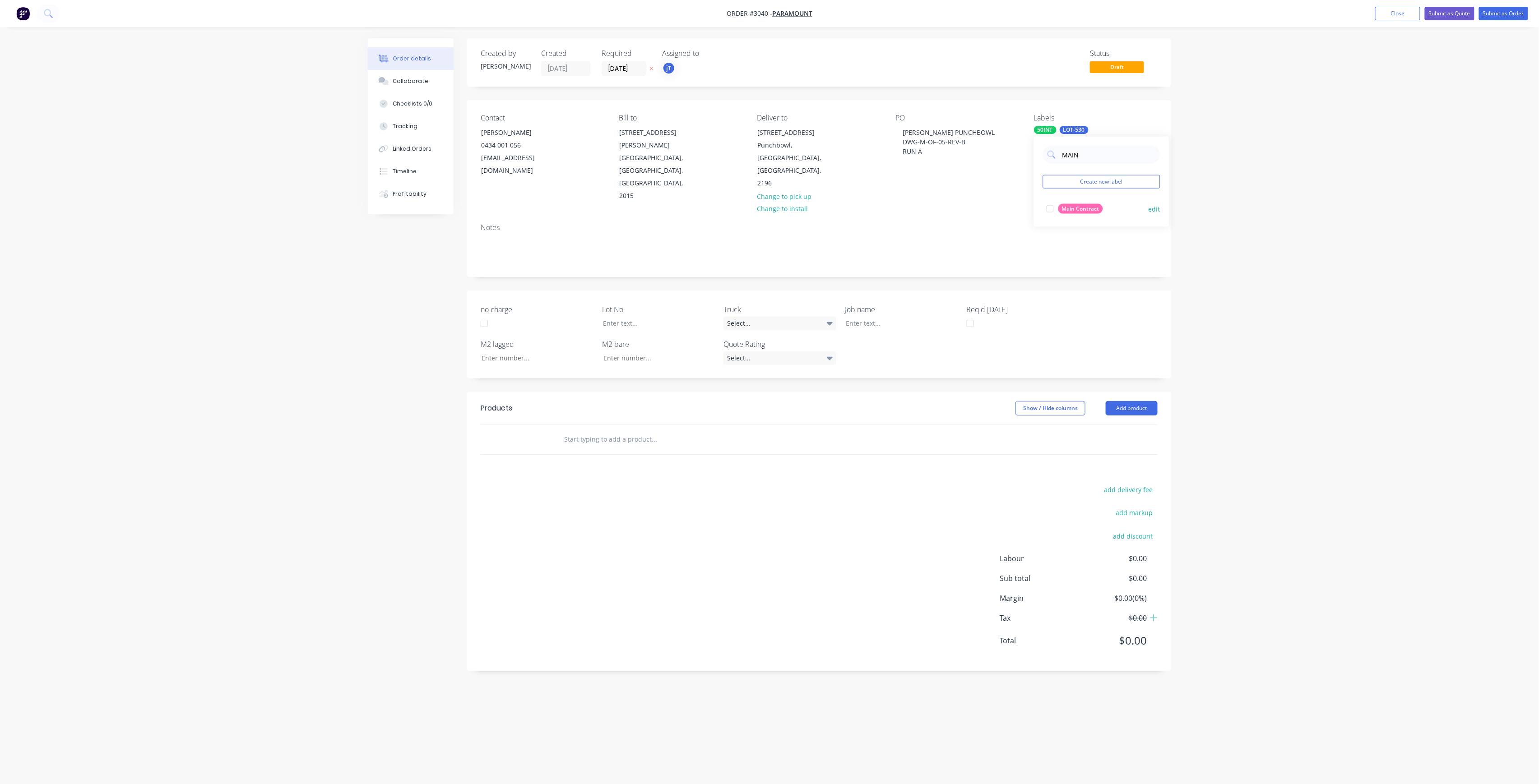
type input "MAIN"
click at [1090, 207] on div "Main Contract" at bounding box center [1080, 208] width 45 height 10
drag, startPoint x: 924, startPoint y: 149, endPoint x: 903, endPoint y: 133, distance: 26.4
click at [903, 133] on div "[PERSON_NAME] PUNCHBOWL DWG-M-OF-05-REV-B RUN A" at bounding box center [949, 142] width 106 height 32
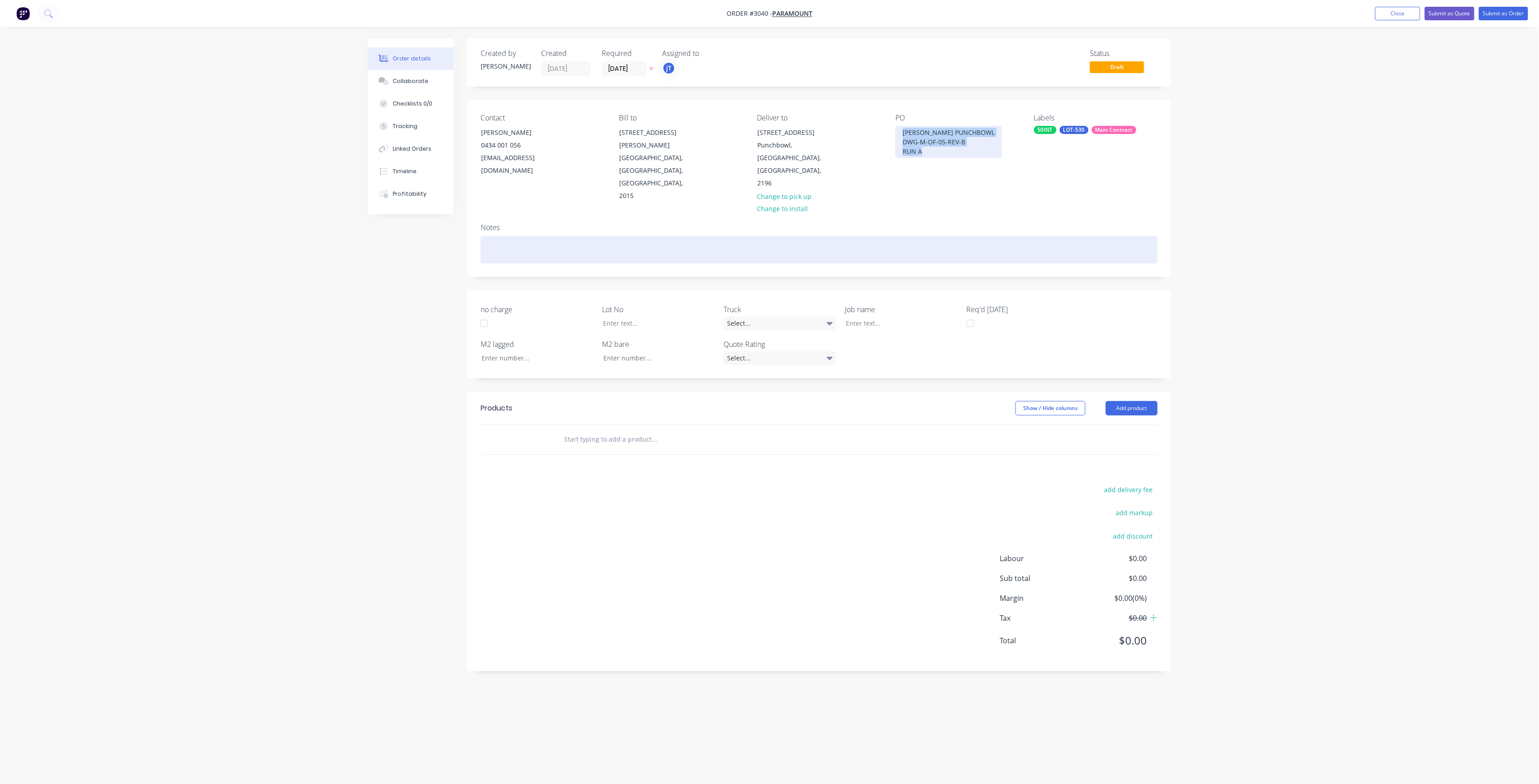
copy div "[PERSON_NAME] PUNCHBOWL DWG-M-OF-05-REV-B RUN A"
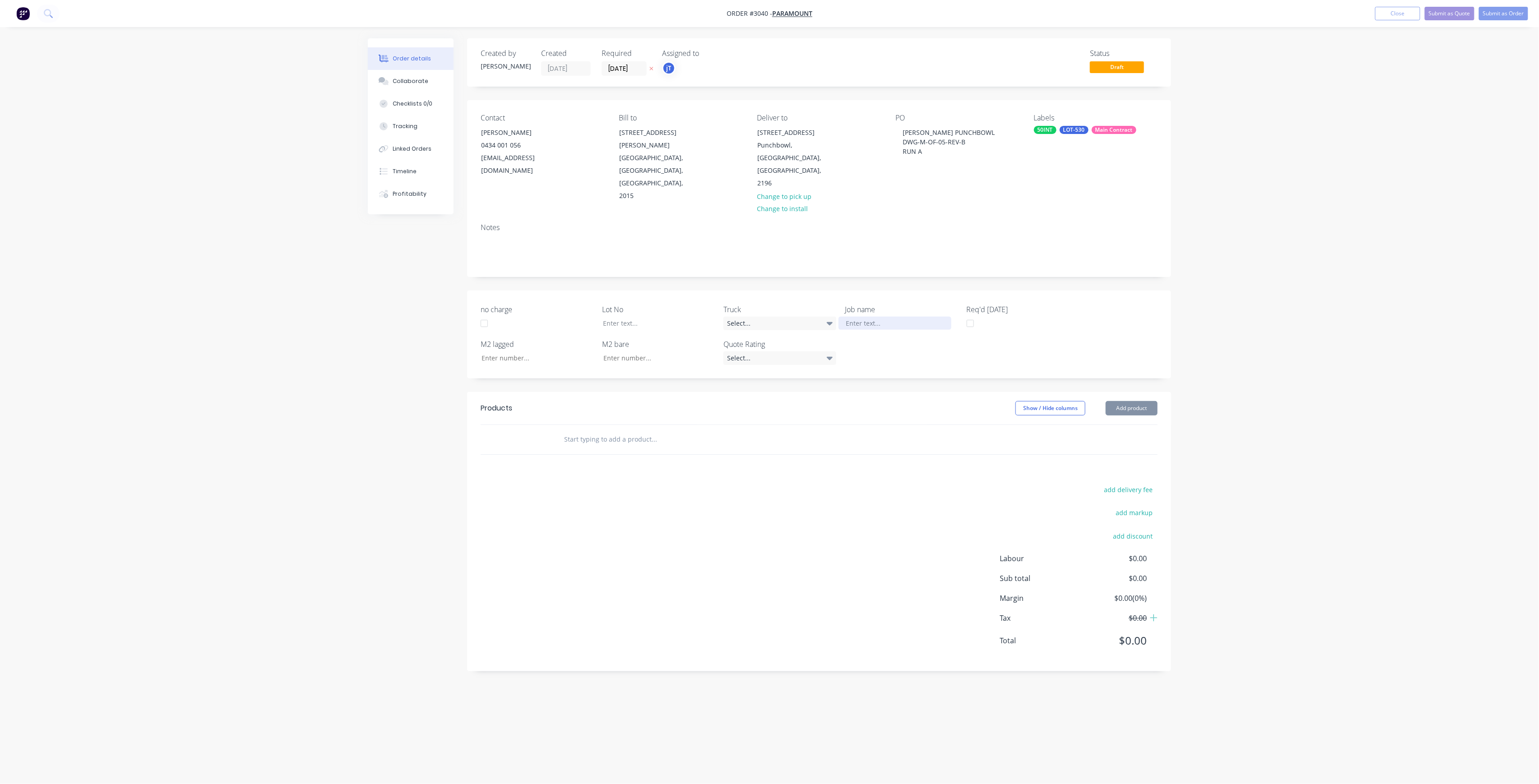
click at [910, 316] on div at bounding box center [895, 323] width 113 height 13
paste div
click at [679, 316] on div at bounding box center [652, 323] width 113 height 13
click at [593, 439] on input "text" at bounding box center [654, 448] width 180 height 18
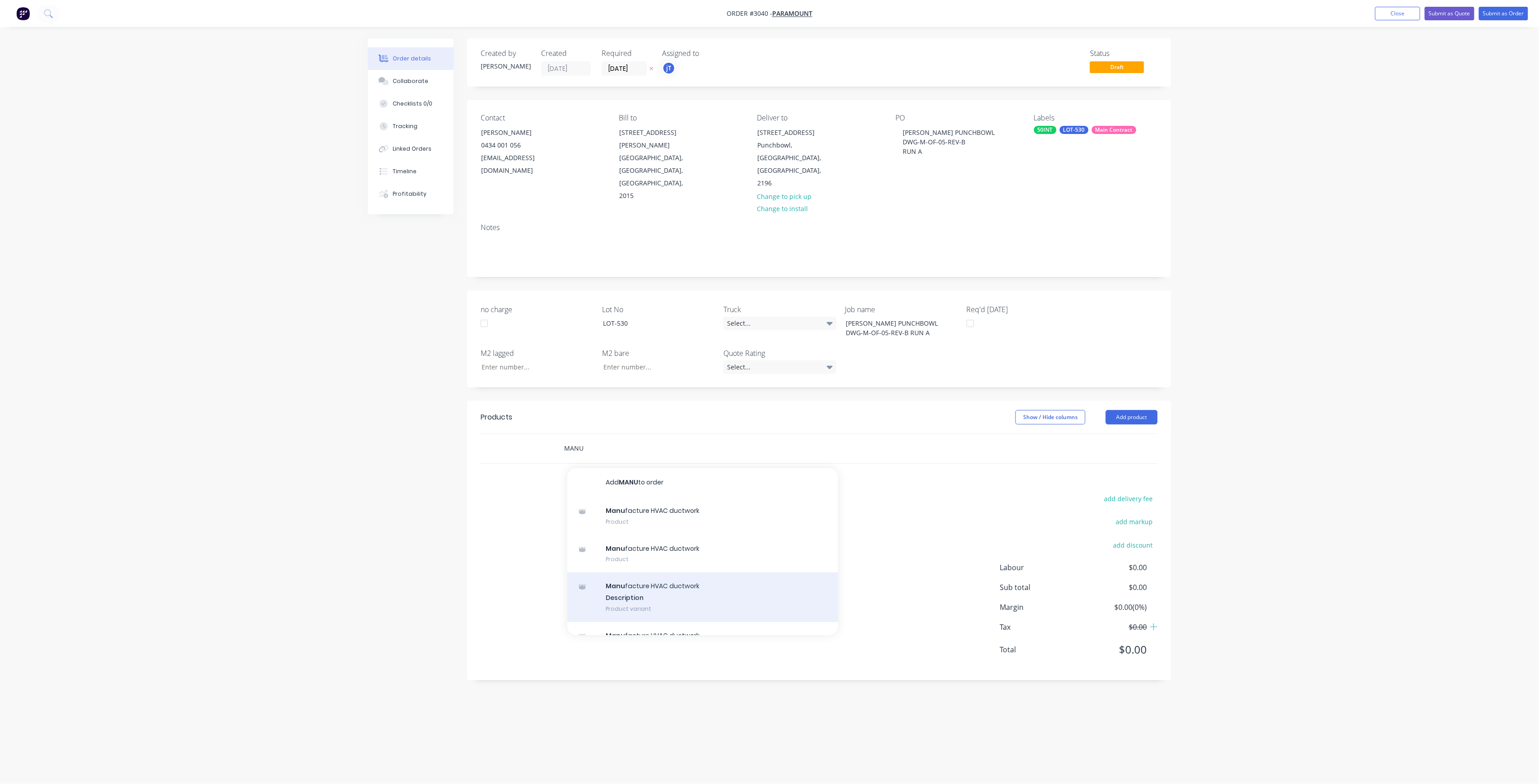
type input "MANU"
click at [695, 573] on div "Manu facture HVAC ductwork Description Product variant" at bounding box center [703, 597] width 271 height 50
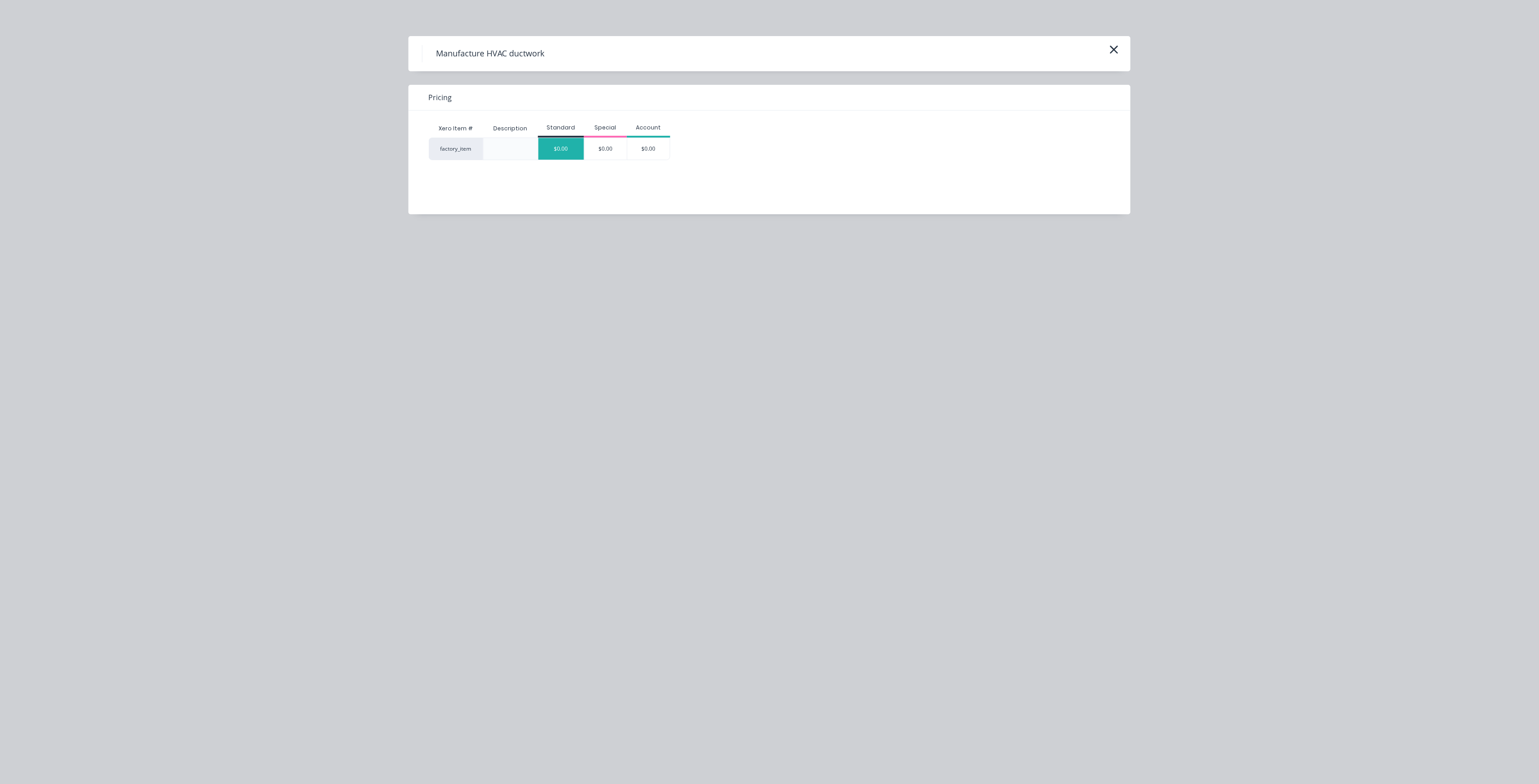
click at [566, 148] on div "$0.00" at bounding box center [561, 149] width 45 height 21
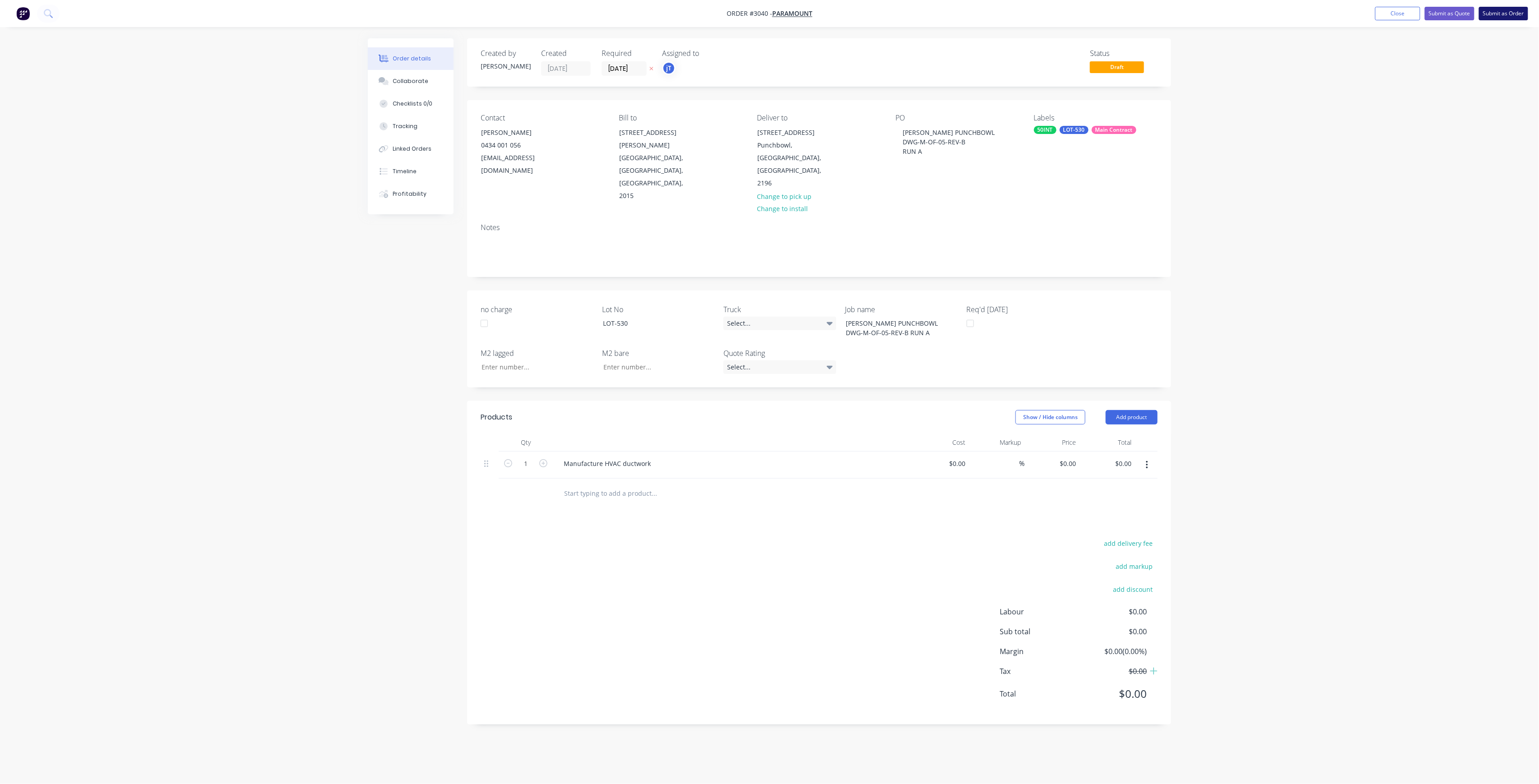
click at [1512, 10] on button "Submit as Order" at bounding box center [1504, 13] width 49 height 14
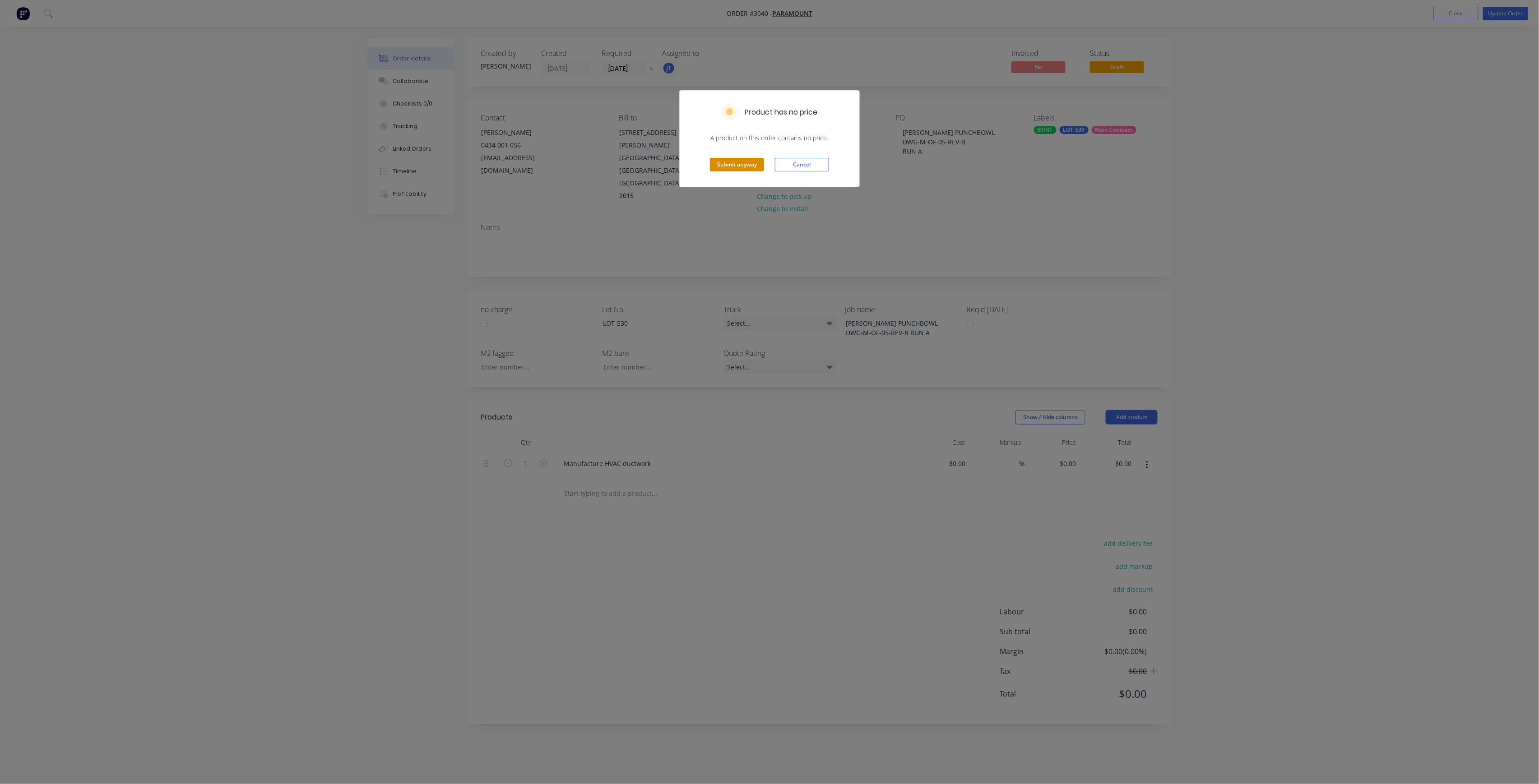
click at [746, 165] on button "Submit anyway" at bounding box center [737, 164] width 54 height 14
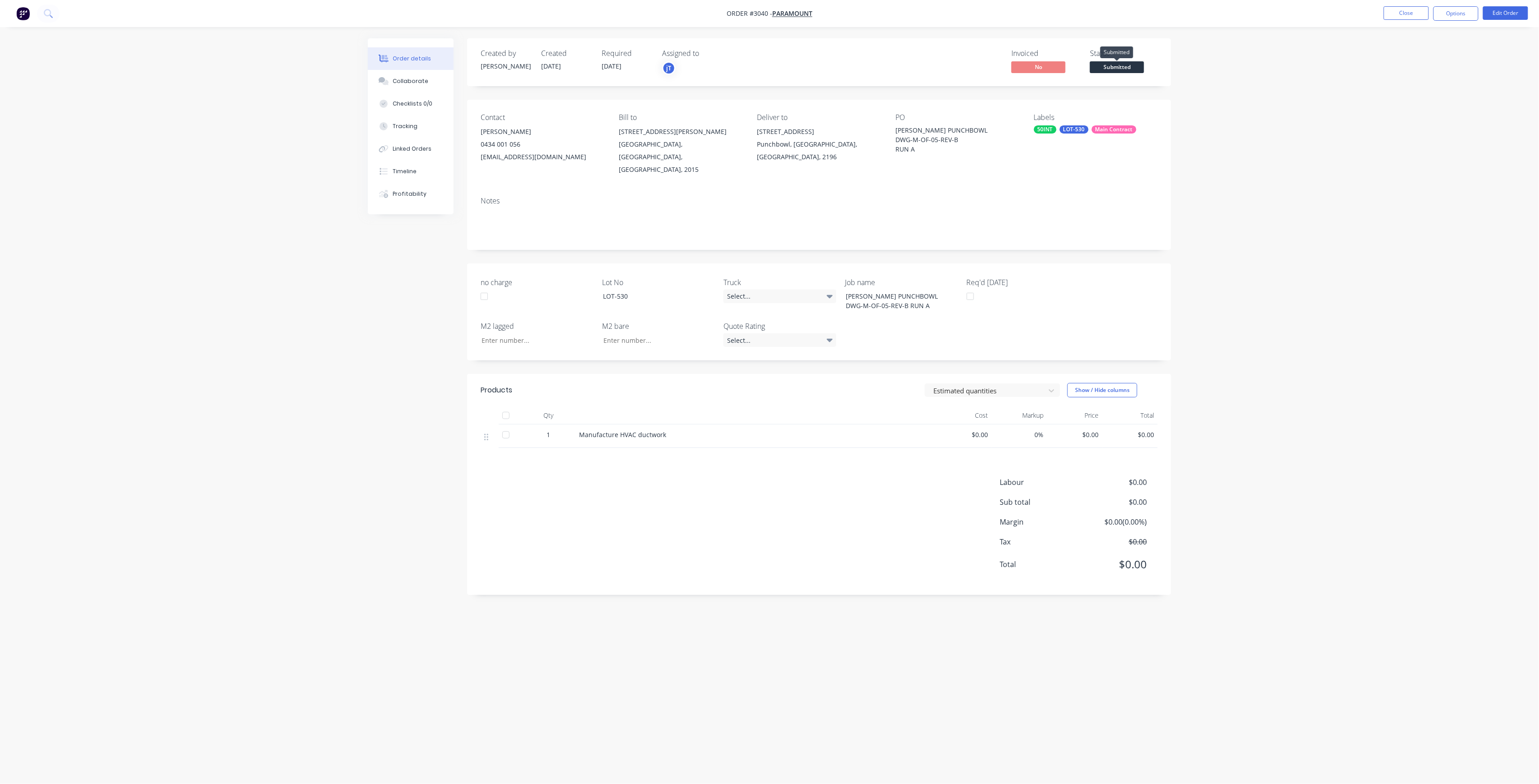
drag, startPoint x: 1134, startPoint y: 66, endPoint x: 1130, endPoint y: 71, distance: 6.4
click at [1133, 66] on span "Submitted" at bounding box center [1117, 67] width 54 height 11
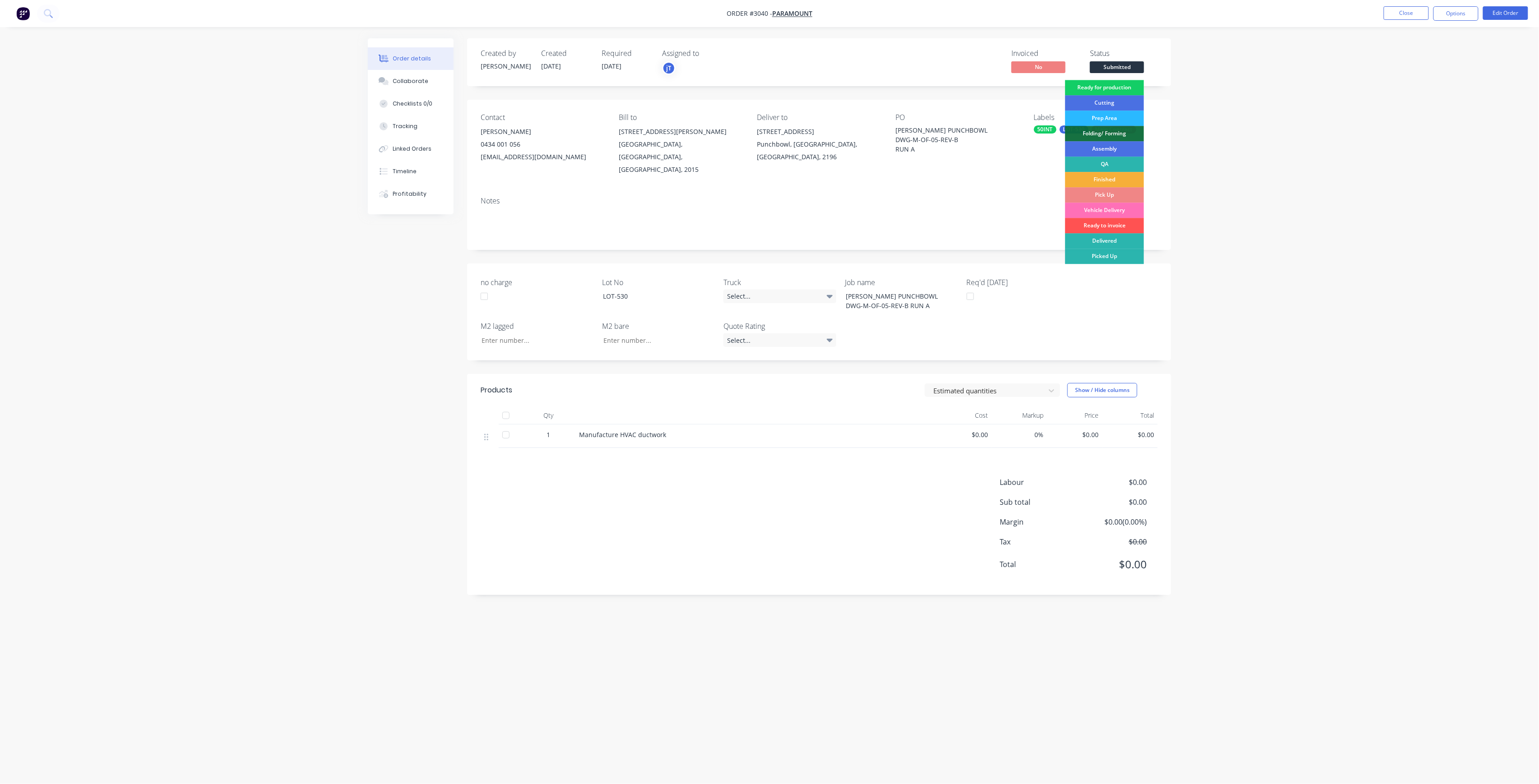
click at [1125, 88] on div "Ready for production" at bounding box center [1105, 88] width 79 height 16
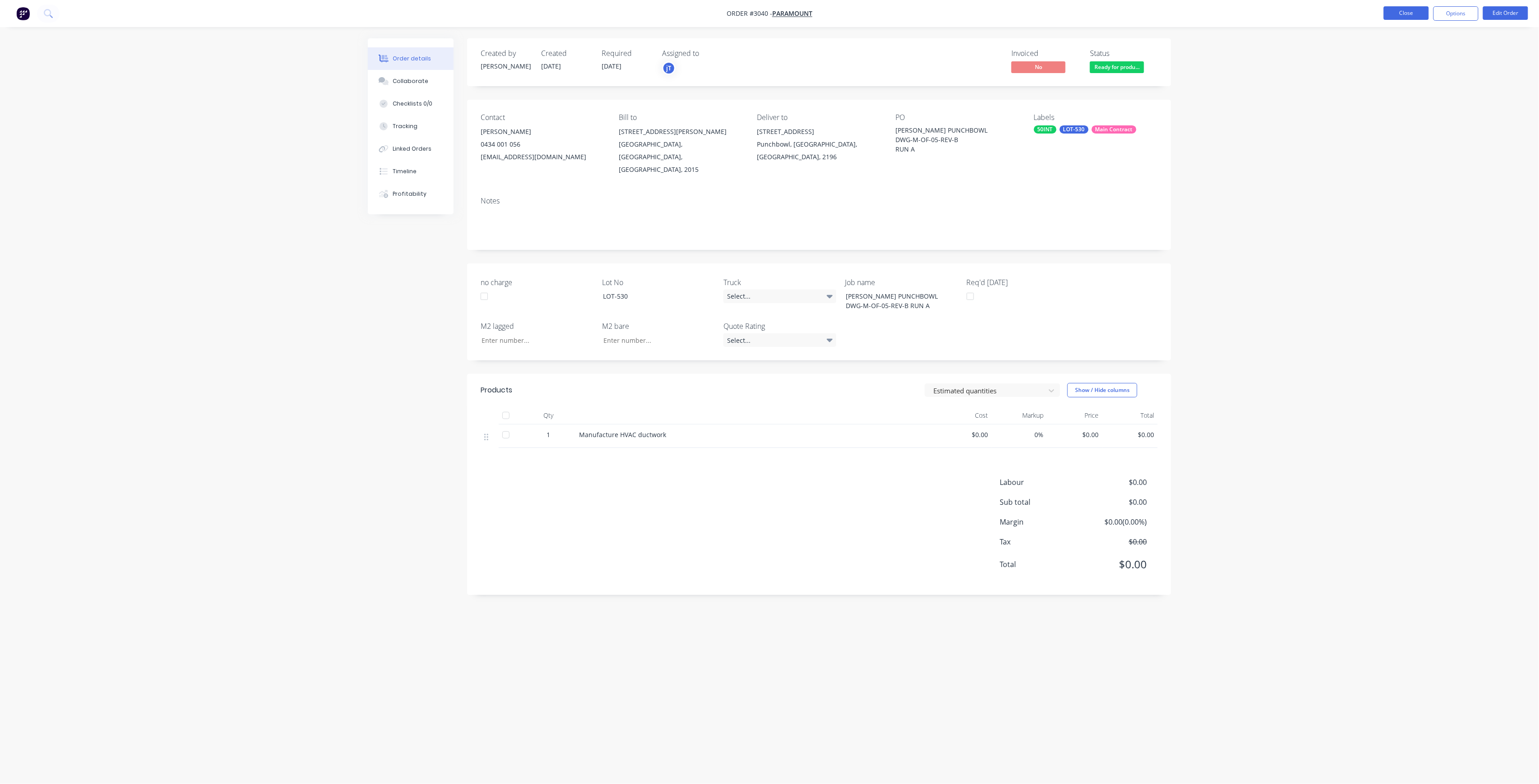
click at [1405, 8] on button "Close" at bounding box center [1406, 13] width 45 height 14
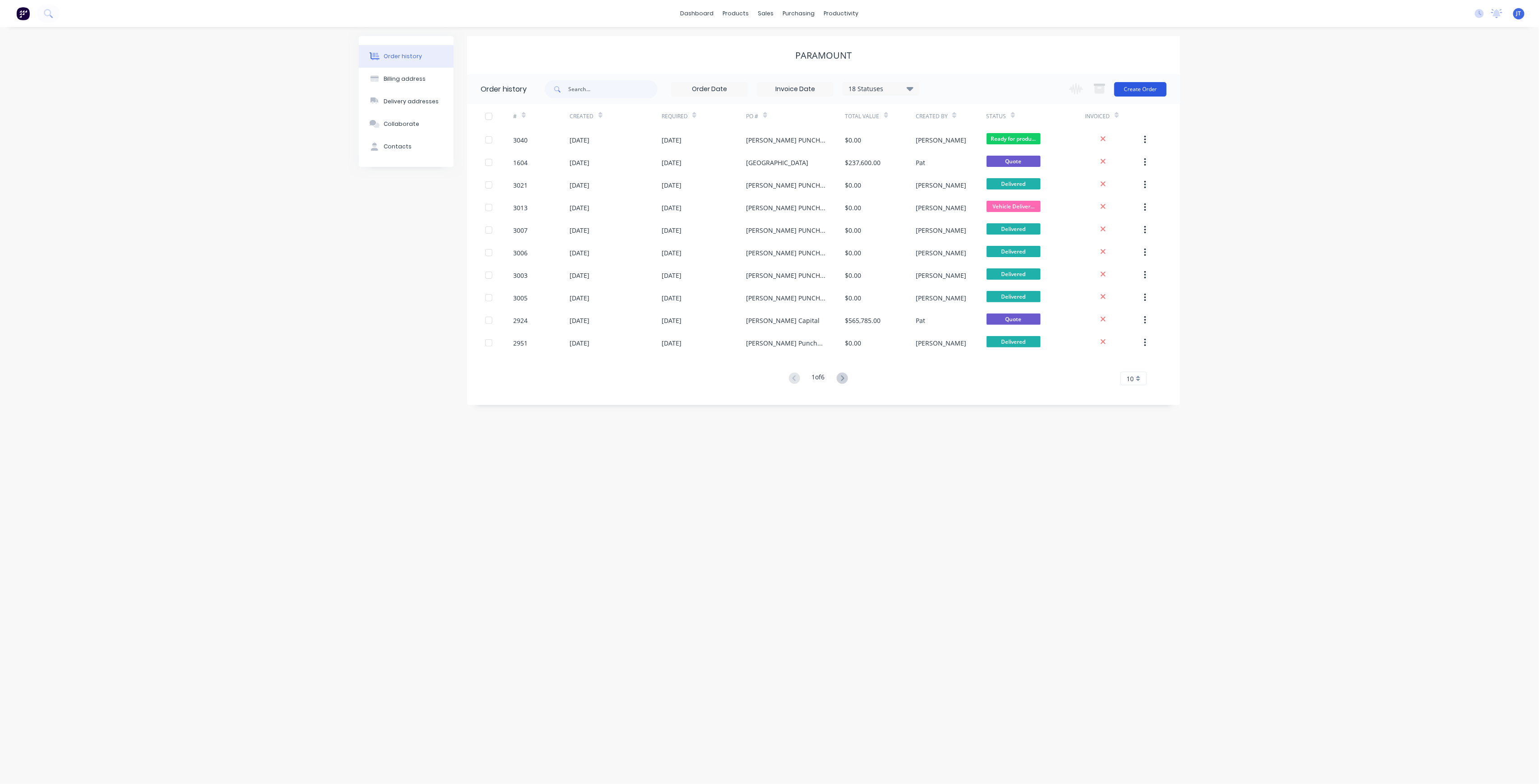
click at [1147, 88] on button "Create Order" at bounding box center [1141, 89] width 53 height 14
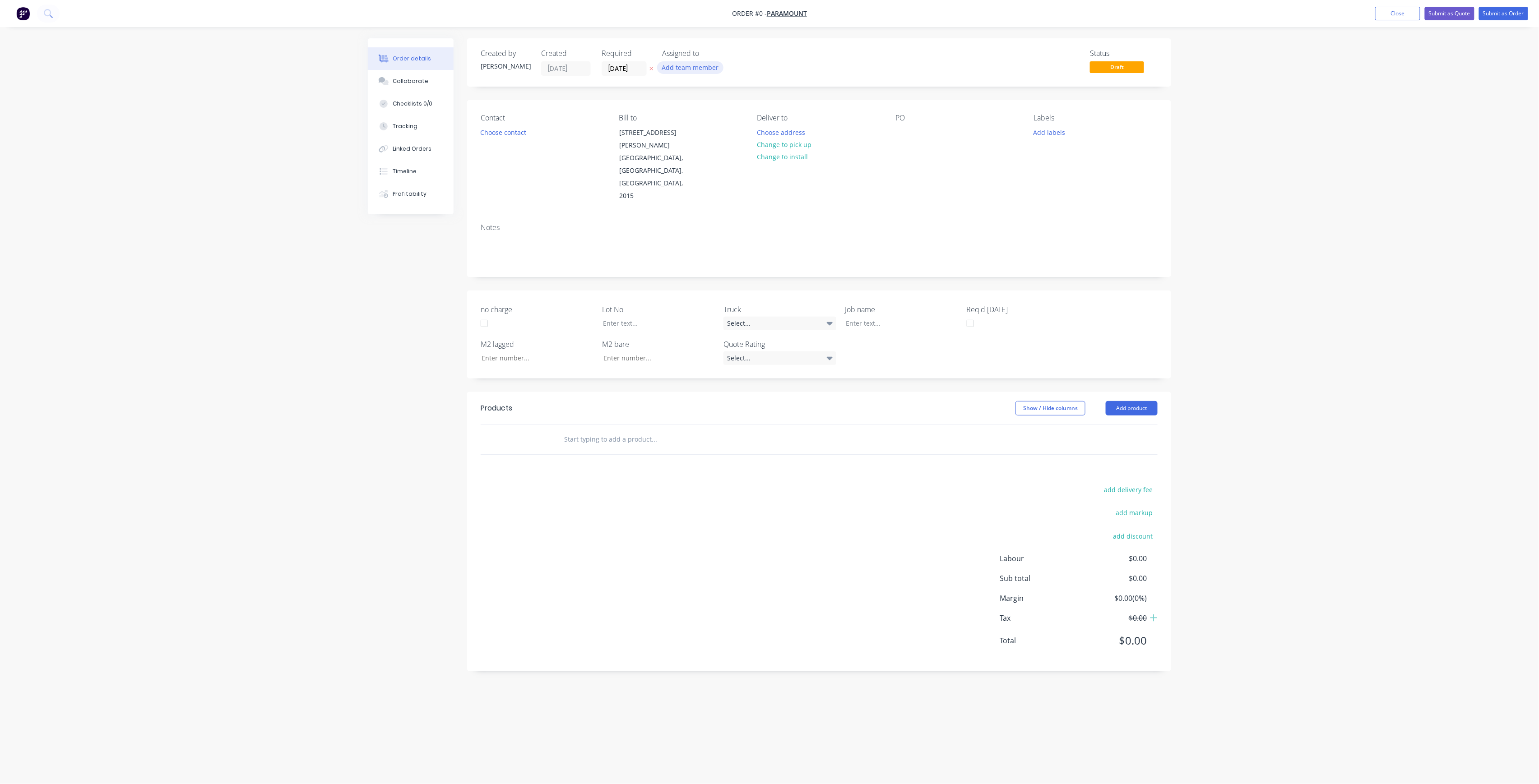
click at [713, 71] on button "Add team member" at bounding box center [690, 67] width 66 height 12
click at [710, 113] on div "[PERSON_NAME] (You)" at bounding box center [735, 118] width 90 height 10
click at [633, 67] on div "Order details Collaborate Checklists 0/0 Tracking Linked Orders Timeline Profit…" at bounding box center [770, 374] width 821 height 673
click at [639, 71] on input "[DATE]" at bounding box center [624, 68] width 44 height 14
click at [672, 147] on div "15" at bounding box center [669, 149] width 14 height 14
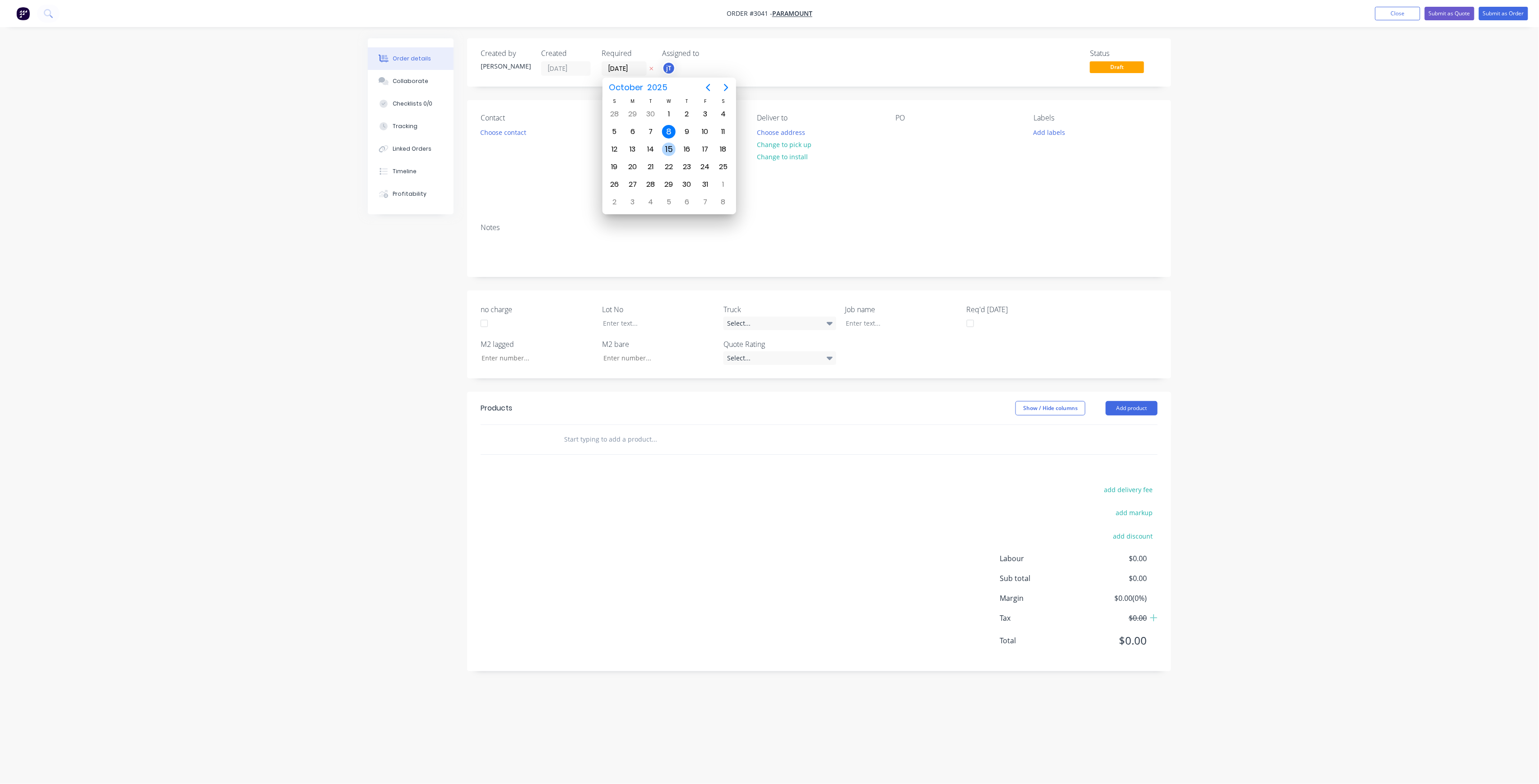
type input "[DATE]"
click at [528, 137] on button "Choose contact" at bounding box center [503, 132] width 56 height 12
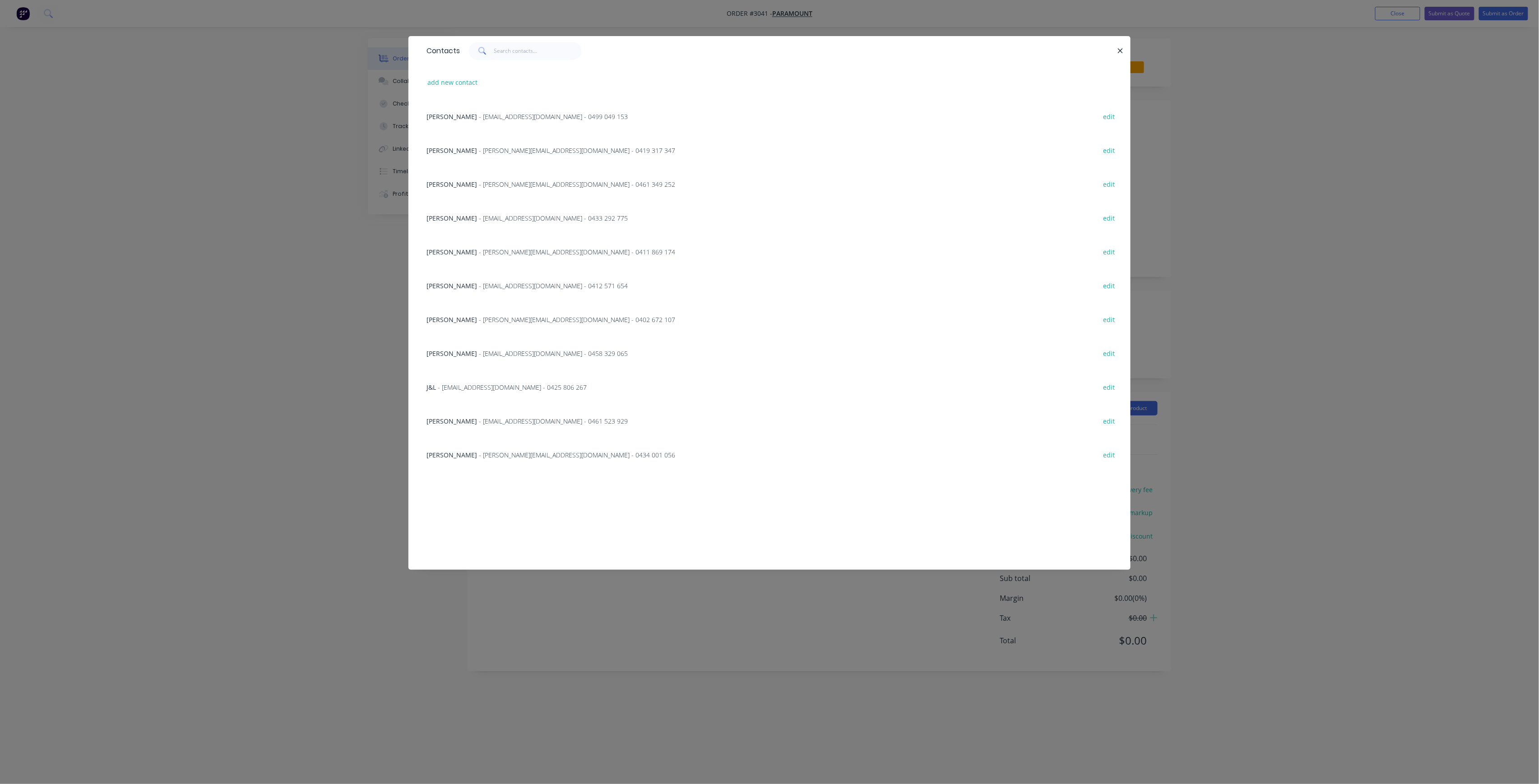
click at [549, 455] on span "- [PERSON_NAME][EMAIL_ADDRESS][DOMAIN_NAME] - 0434 001 056" at bounding box center [577, 455] width 197 height 8
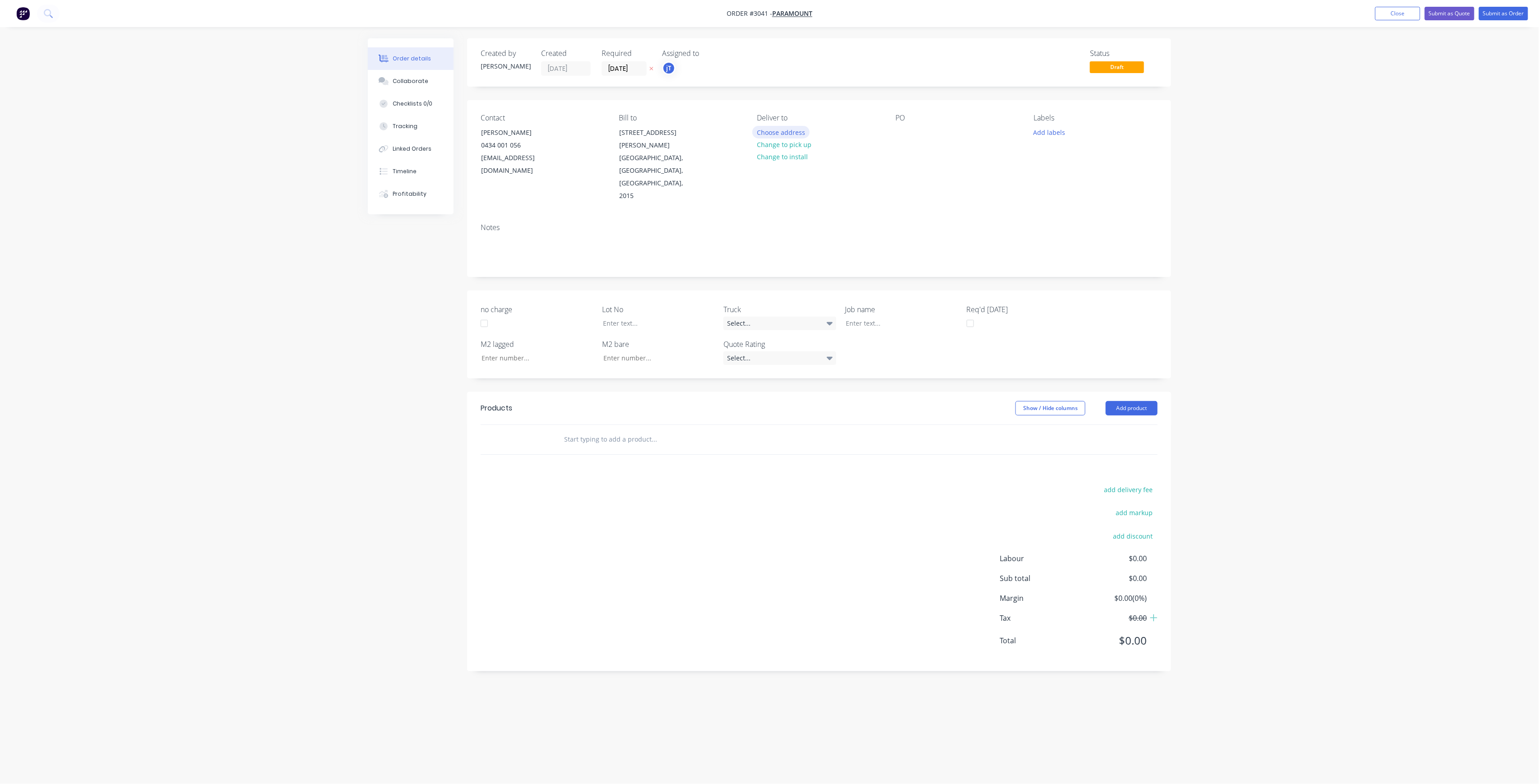
click at [789, 131] on button "Choose address" at bounding box center [781, 132] width 58 height 12
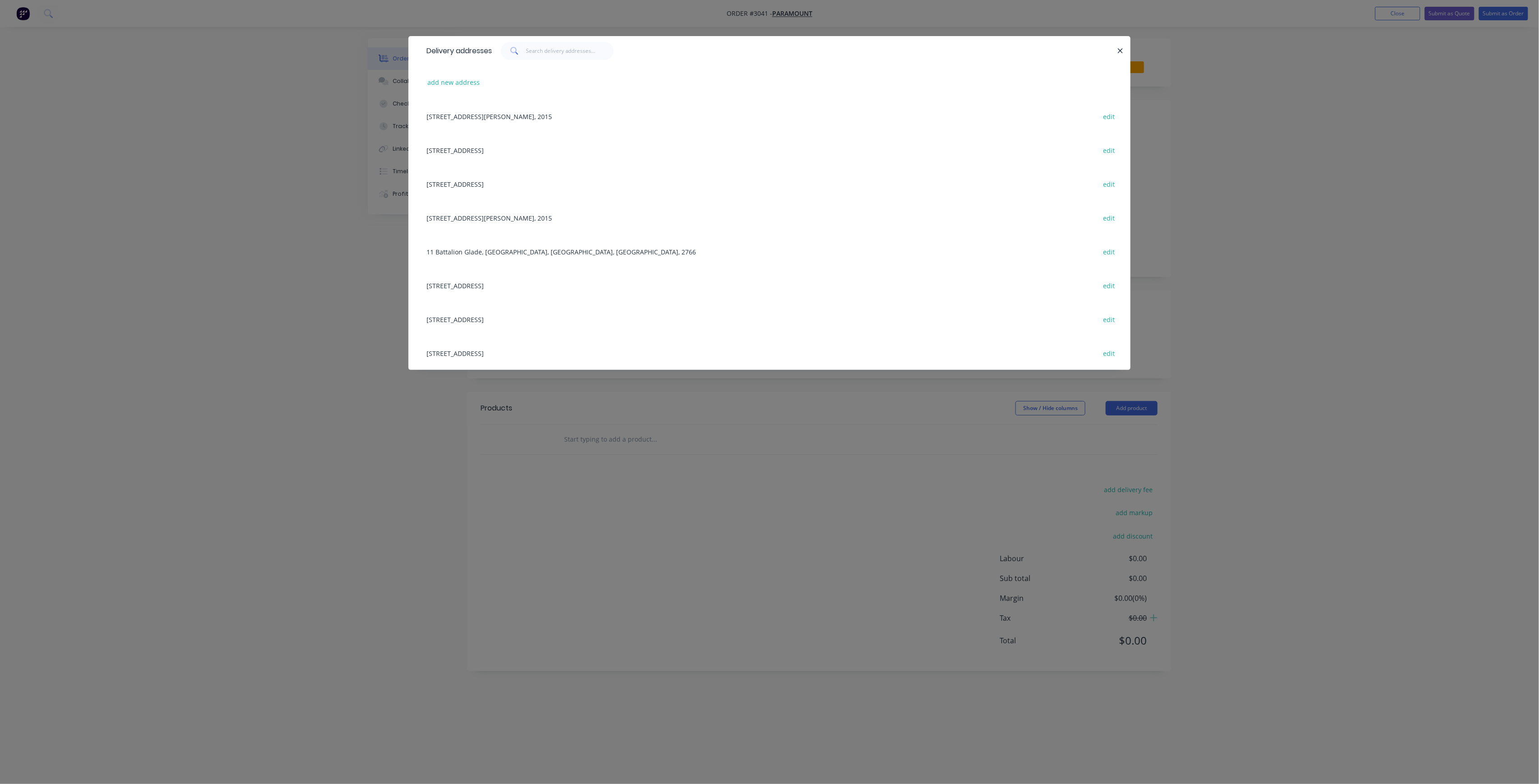
click at [531, 313] on div "[STREET_ADDRESS] edit" at bounding box center [769, 319] width 695 height 34
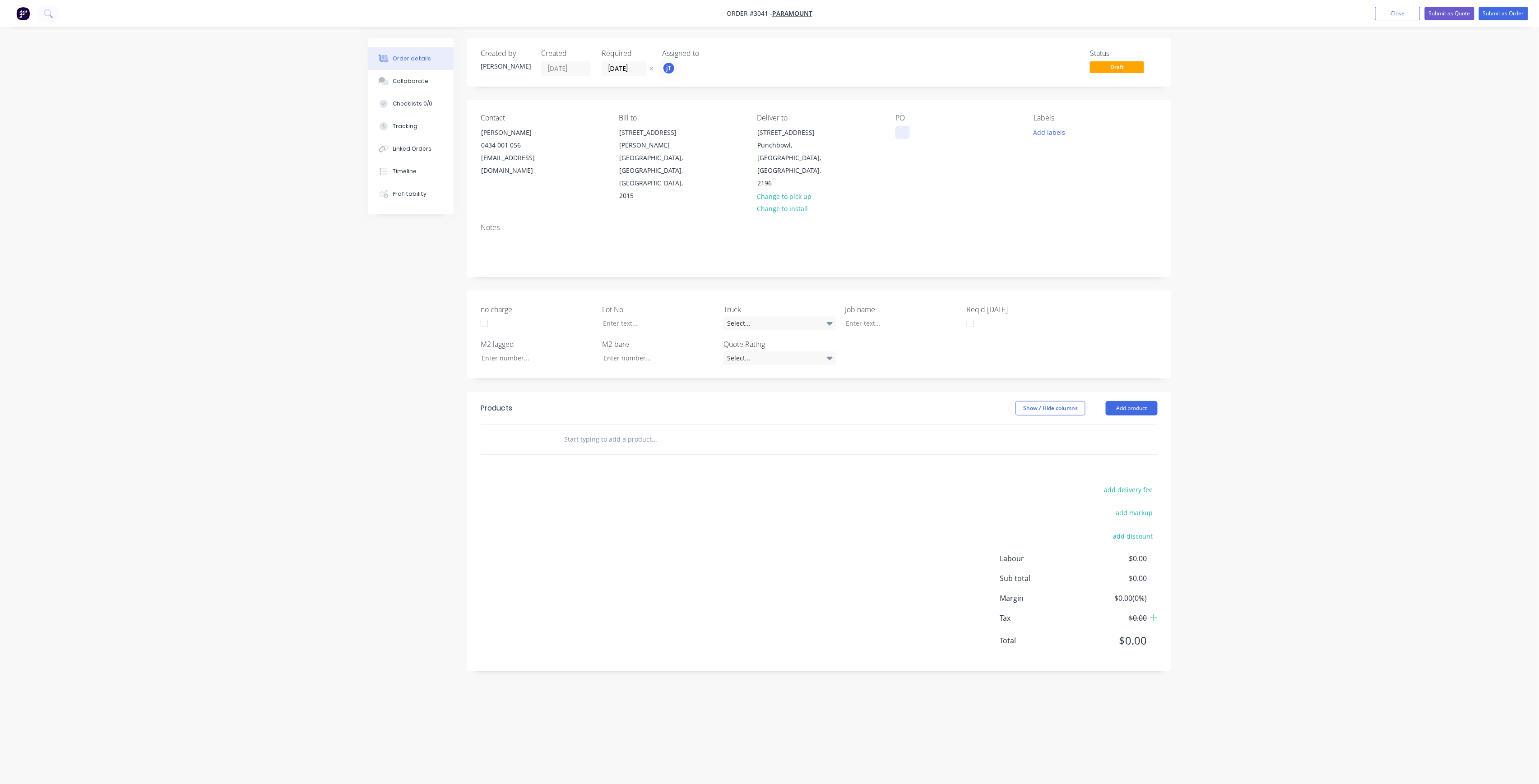
click at [901, 134] on div at bounding box center [903, 133] width 14 height 13
paste div
click at [968, 143] on div "[PERSON_NAME] PUNCHBOWL DWG-M-OF-05-REV-B RUN B" at bounding box center [952, 137] width 113 height 23
drag, startPoint x: 914, startPoint y: 144, endPoint x: 902, endPoint y: 136, distance: 14.4
click at [902, 136] on div "[PERSON_NAME] PUNCHBOWL DWG-M-OF-05-REV-B RUN B" at bounding box center [952, 142] width 113 height 32
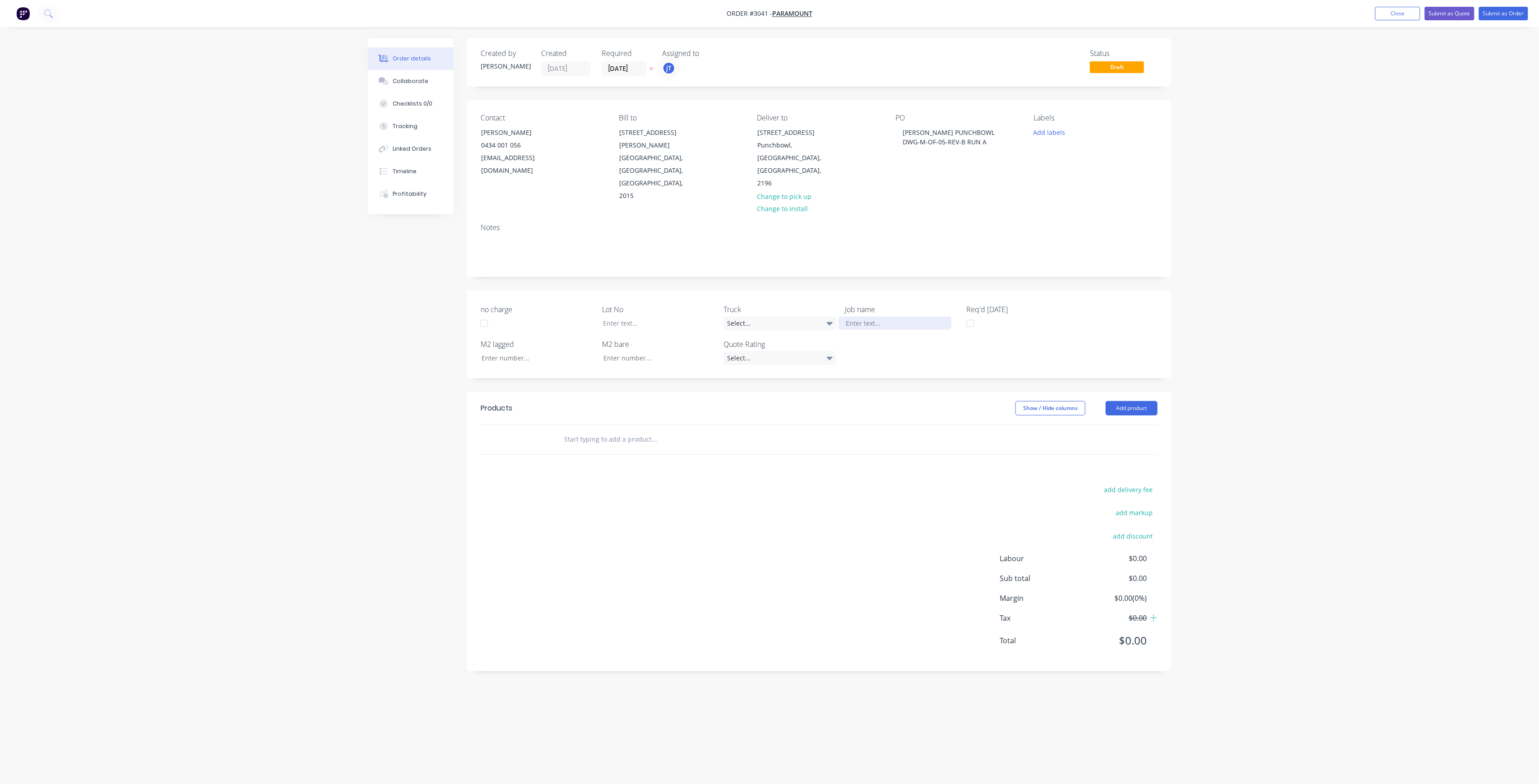
click at [864, 316] on div at bounding box center [895, 323] width 113 height 13
paste div
click at [912, 316] on div "[PERSON_NAME] PUNCHBOWL DWG-M-OF-05-REV-B RUN A" at bounding box center [895, 328] width 113 height 23
click at [907, 316] on div "[PERSON_NAME] PUNCHBOWL DWG-M-OF-05-REV-B RUN A" at bounding box center [895, 328] width 113 height 23
drag, startPoint x: 691, startPoint y: 285, endPoint x: 677, endPoint y: 279, distance: 15.2
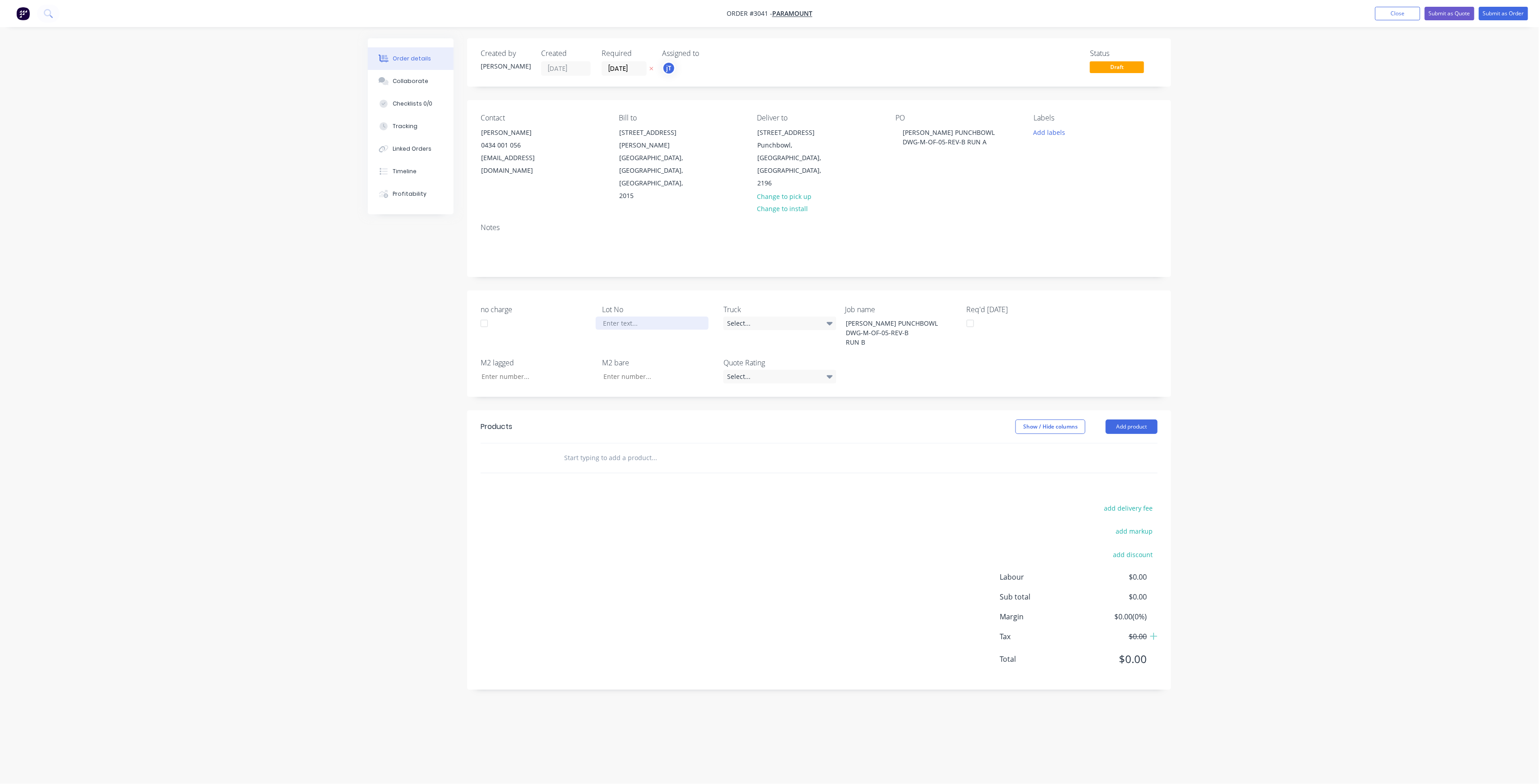
click at [691, 316] on div at bounding box center [652, 323] width 113 height 13
click at [647, 449] on input "text" at bounding box center [654, 458] width 180 height 18
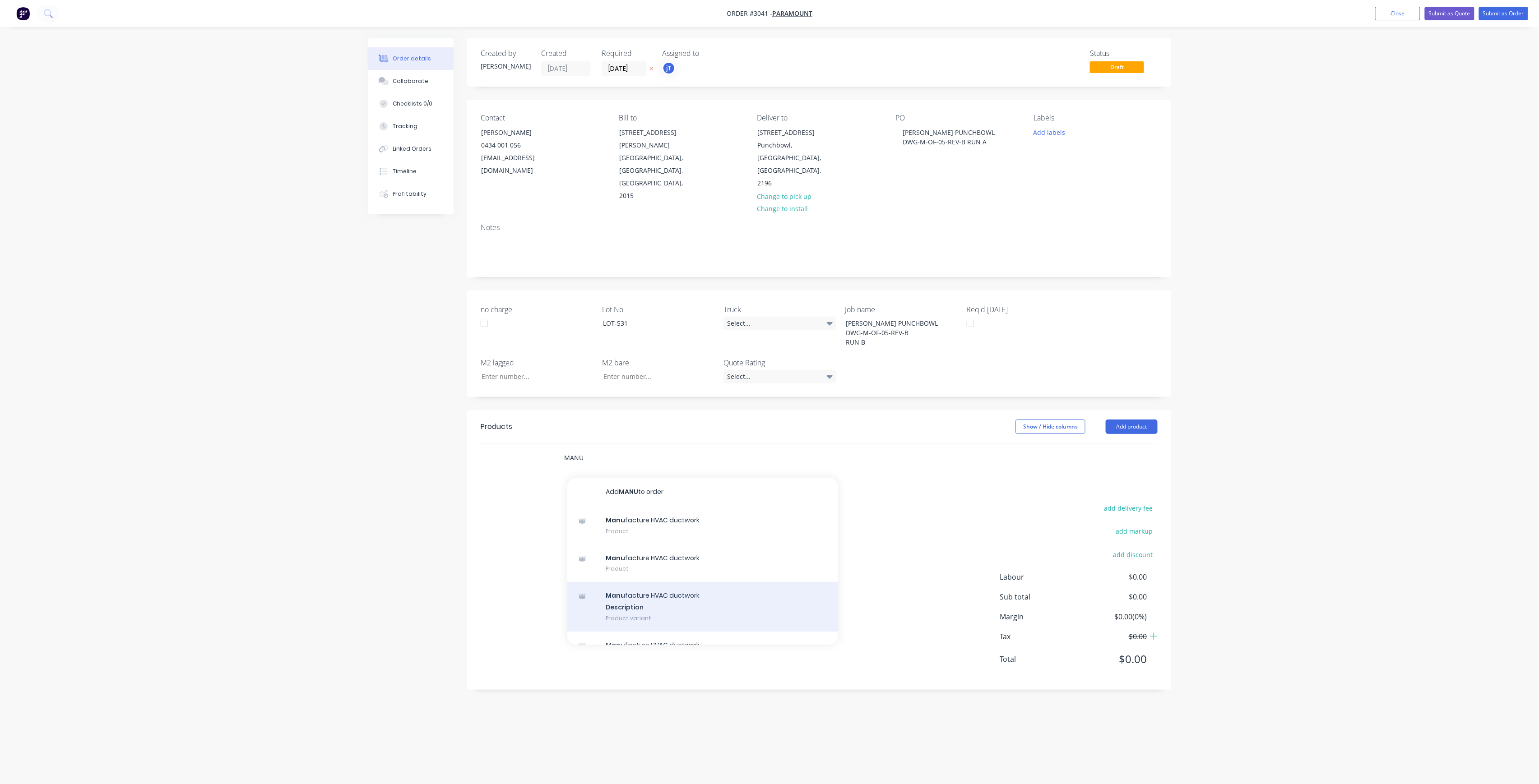
type input "MANU"
click at [685, 582] on div "Manu facture HVAC ductwork Description Product variant" at bounding box center [703, 606] width 271 height 50
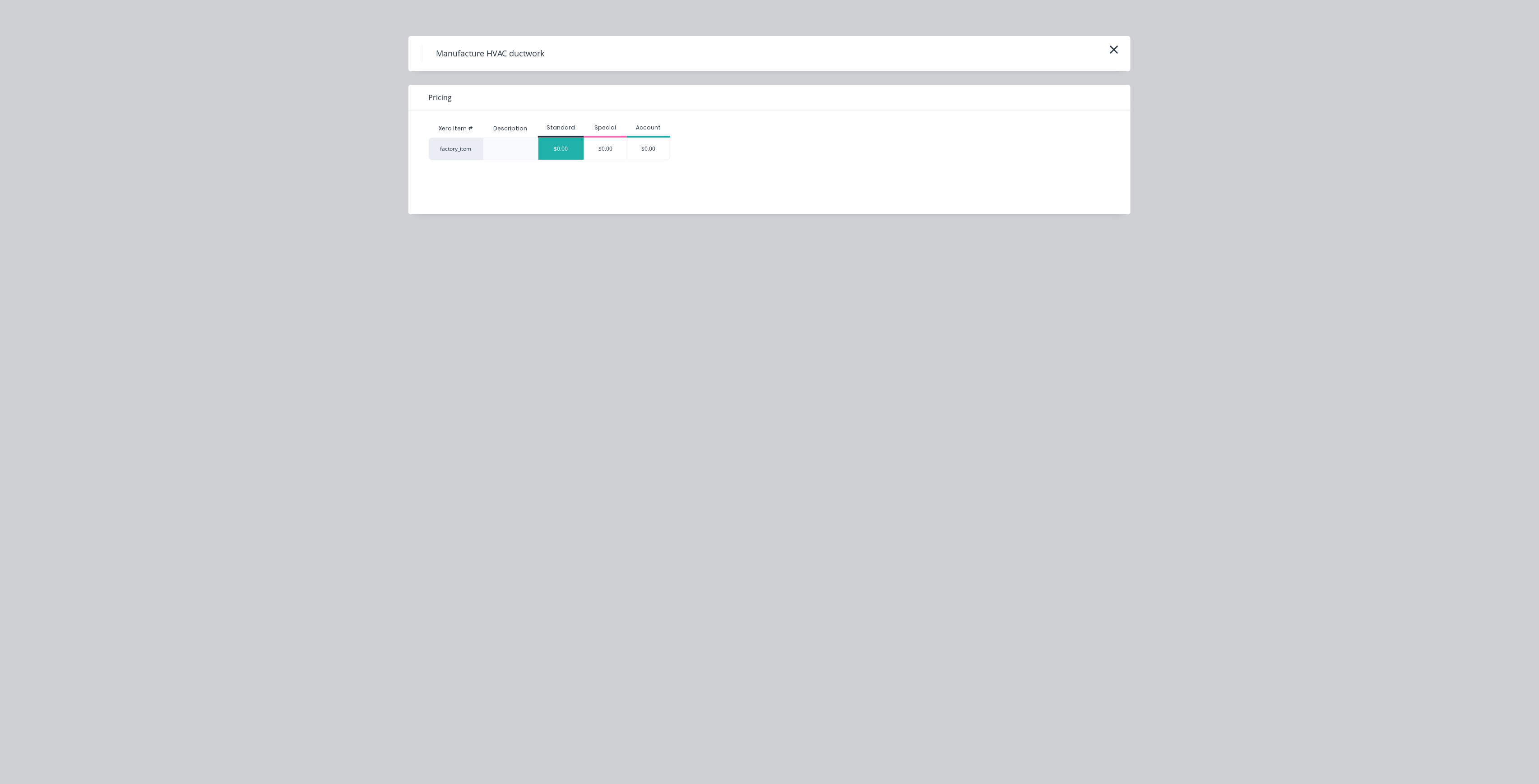
click at [551, 150] on div "$0.00" at bounding box center [561, 149] width 45 height 21
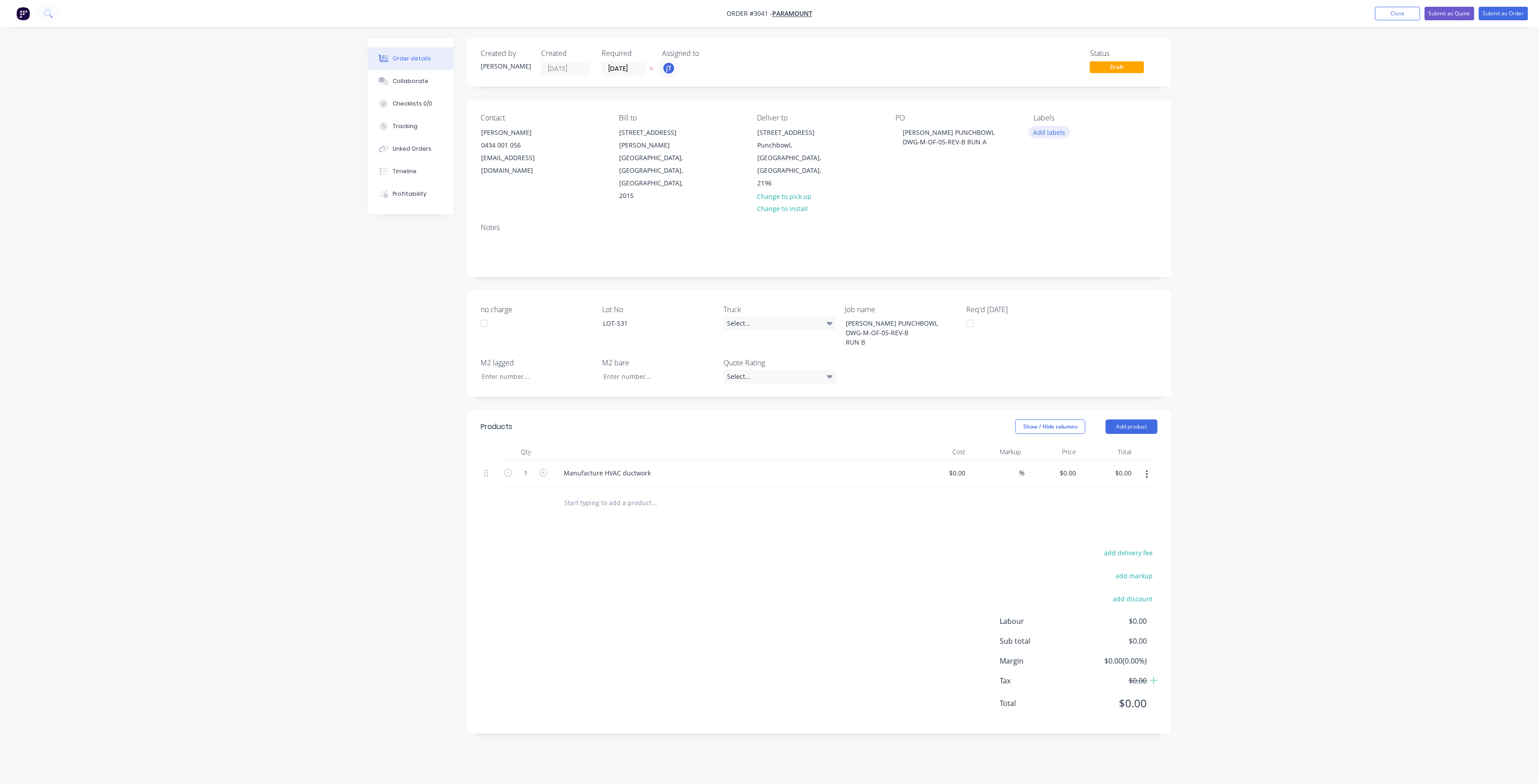
click at [1049, 134] on button "Add labels" at bounding box center [1049, 132] width 41 height 12
click at [1086, 159] on input "text" at bounding box center [1109, 159] width 94 height 18
drag, startPoint x: 1108, startPoint y: 163, endPoint x: 1057, endPoint y: 171, distance: 51.6
click at [1057, 171] on div "LOT-531 Create new label" at bounding box center [1102, 177] width 136 height 72
type input "LOT-531"
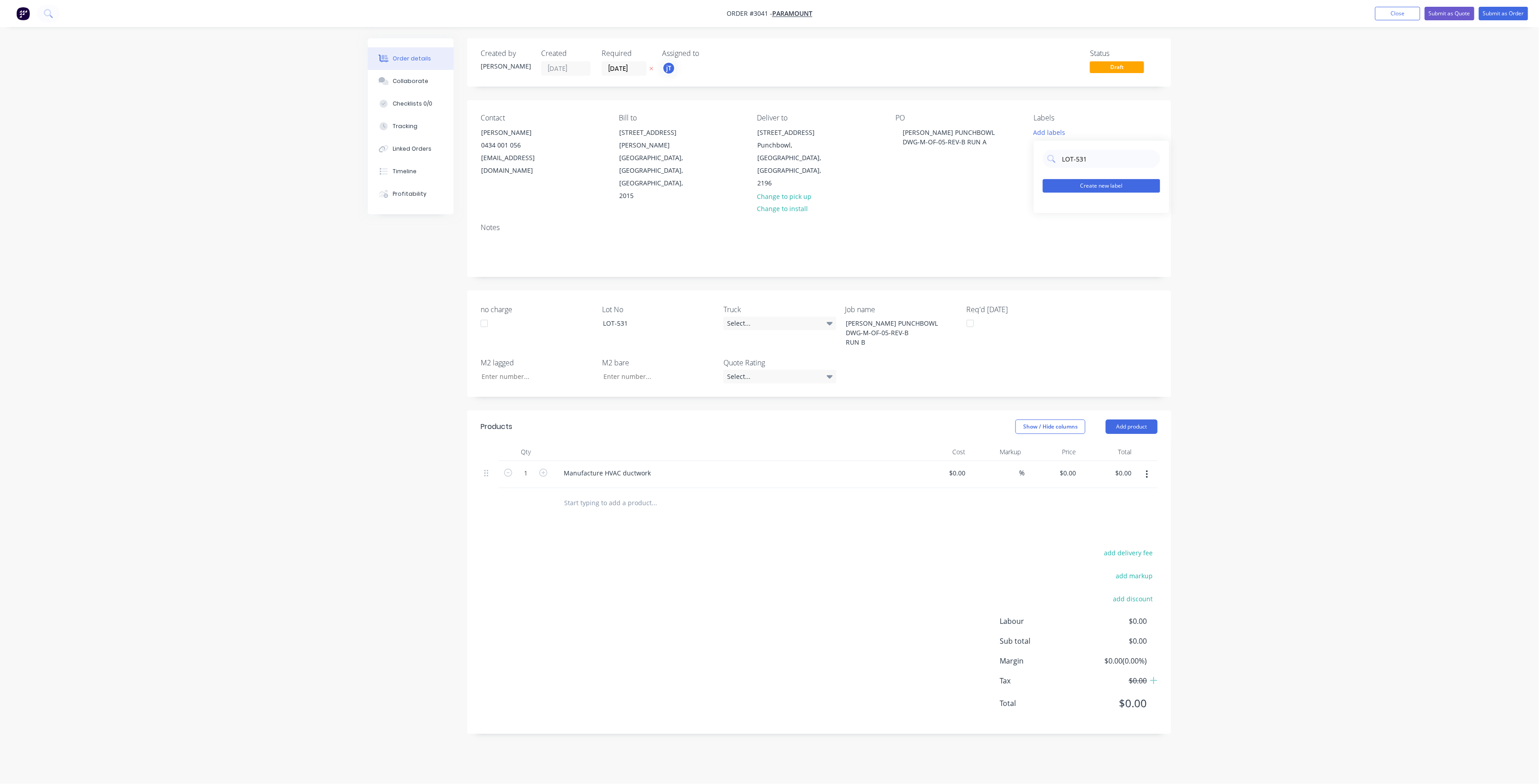
click at [1080, 185] on button "Create new label" at bounding box center [1102, 186] width 117 height 14
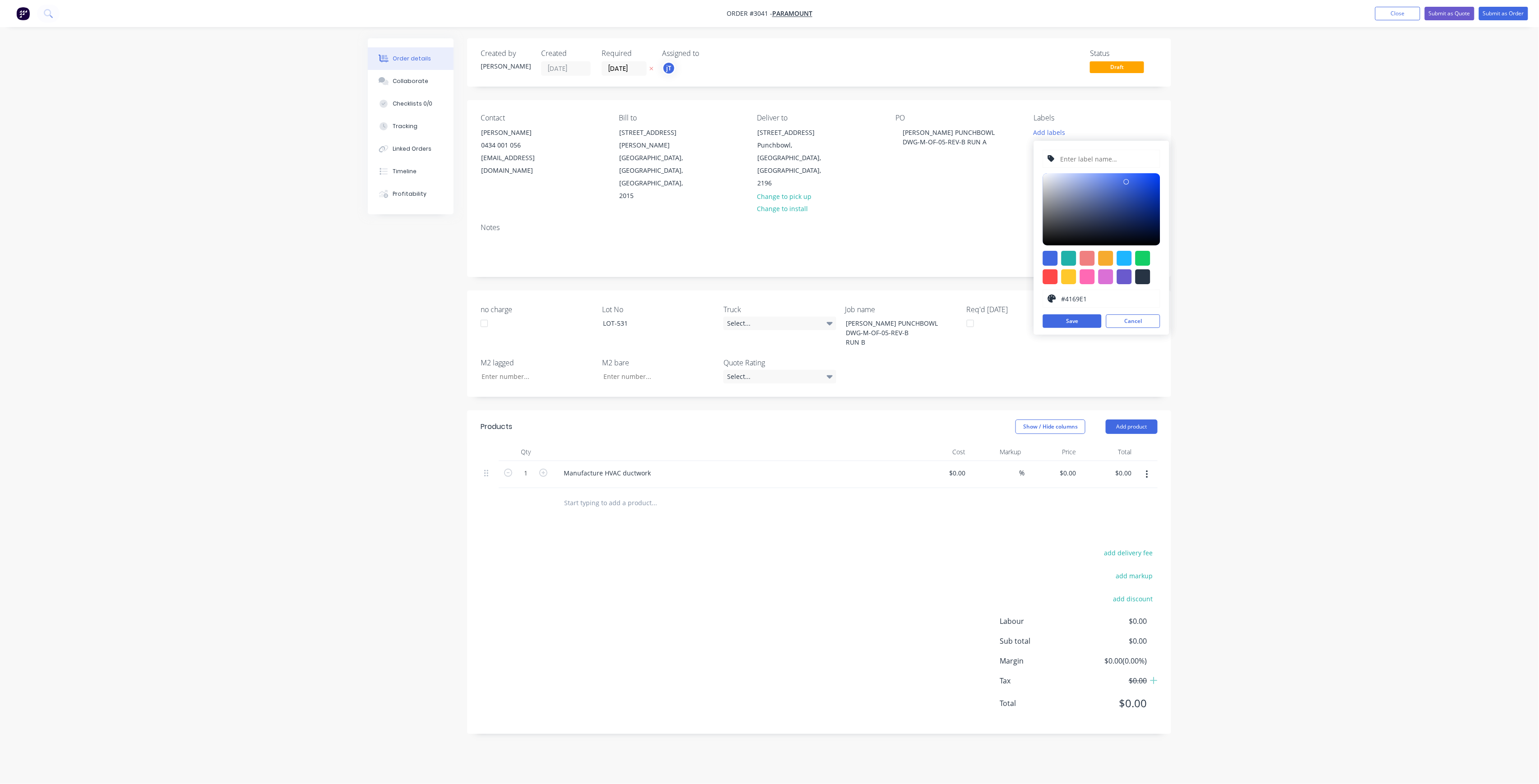
click at [1085, 166] on input "text" at bounding box center [1107, 159] width 96 height 17
paste input "LOT-531"
type input "LOT-531"
click at [1068, 316] on button "Save" at bounding box center [1072, 321] width 59 height 14
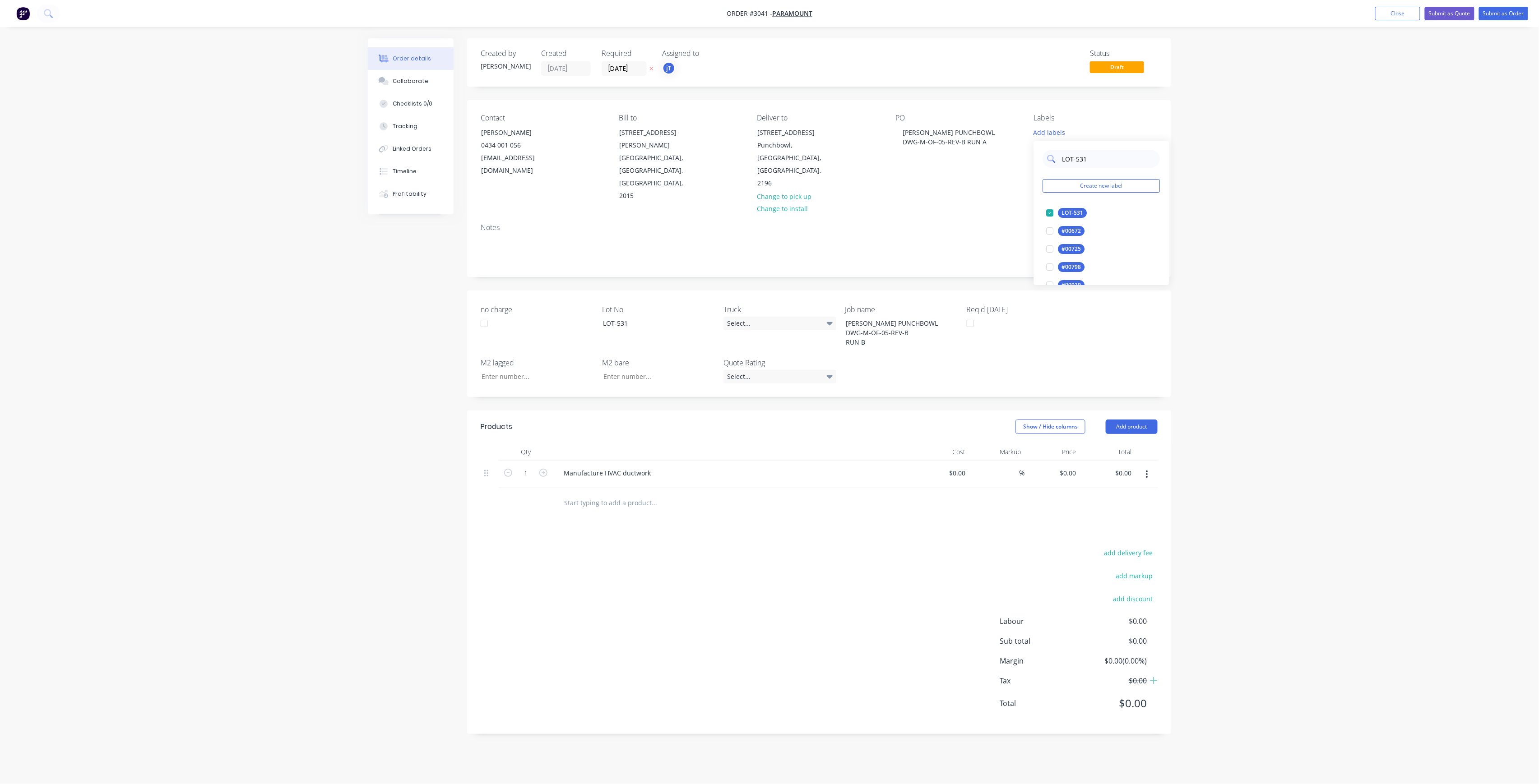
drag, startPoint x: 1102, startPoint y: 165, endPoint x: 1062, endPoint y: 165, distance: 40.0
click at [1062, 165] on input "LOT-531" at bounding box center [1109, 159] width 94 height 18
click at [1090, 205] on div "Main Contract edit" at bounding box center [1102, 213] width 117 height 18
click at [1080, 213] on div "Main Contract" at bounding box center [1080, 213] width 45 height 10
drag, startPoint x: 1087, startPoint y: 154, endPoint x: 1036, endPoint y: 154, distance: 51.0
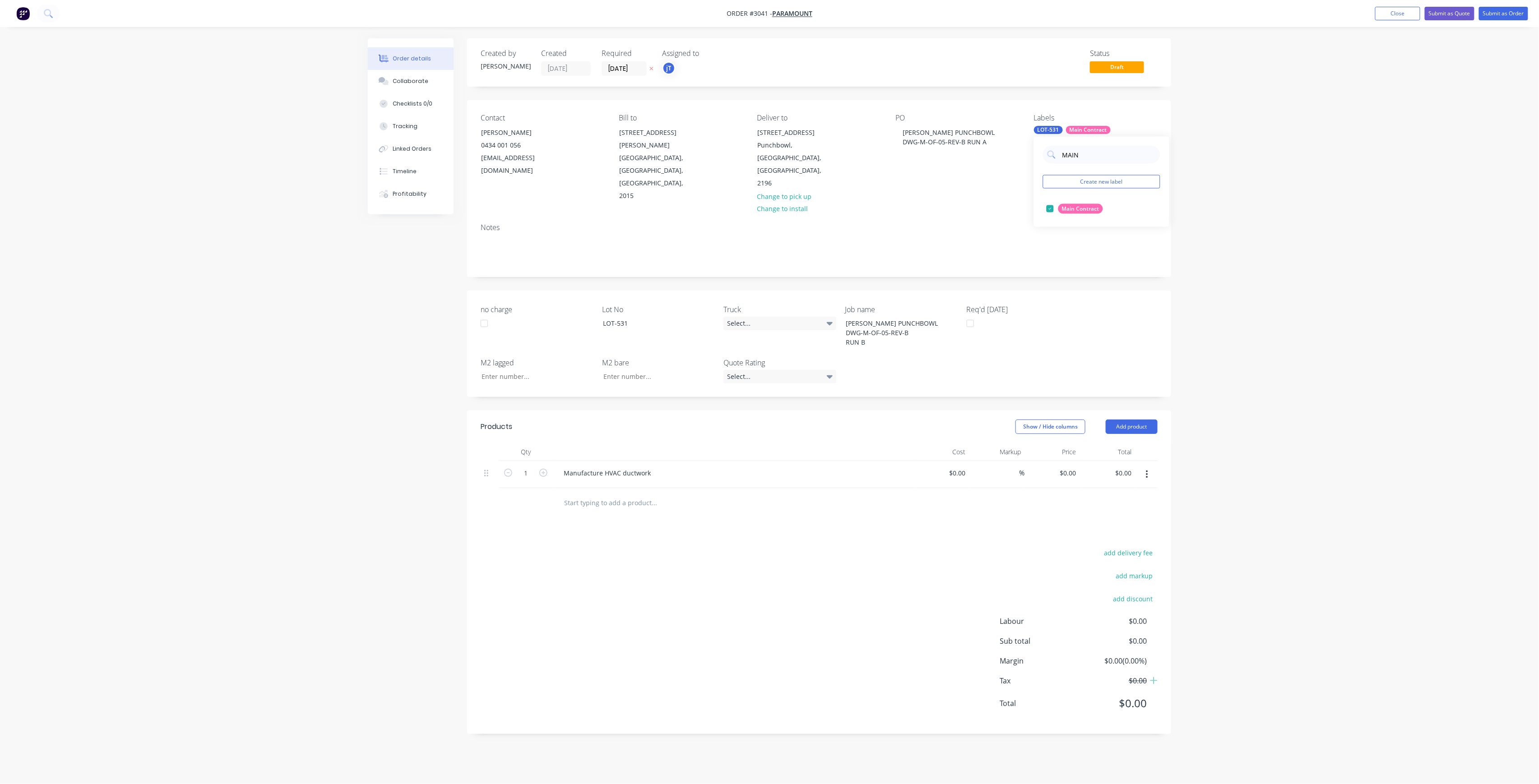
click at [1036, 154] on div "MAIN Create new label Main Contract edit" at bounding box center [1102, 182] width 136 height 90
type input "50"
click at [1073, 241] on div "50INT" at bounding box center [1069, 245] width 23 height 10
click at [891, 240] on div "Created by [PERSON_NAME] Created [DATE] Required [DATE] Assigned to jT Status D…" at bounding box center [819, 386] width 704 height 696
click at [1518, 18] on button "Submit as Order" at bounding box center [1504, 13] width 49 height 14
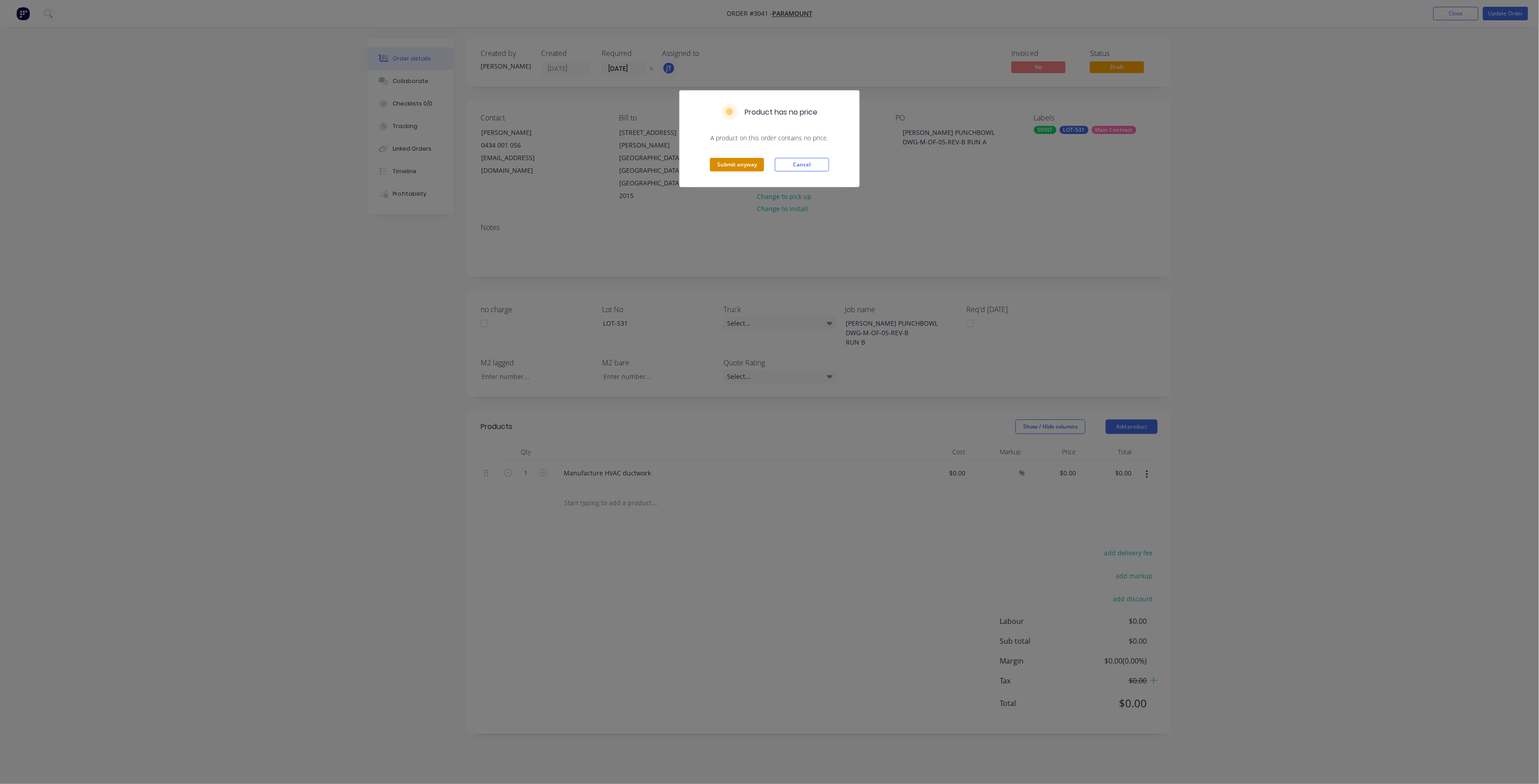
click at [730, 165] on button "Submit anyway" at bounding box center [737, 164] width 54 height 14
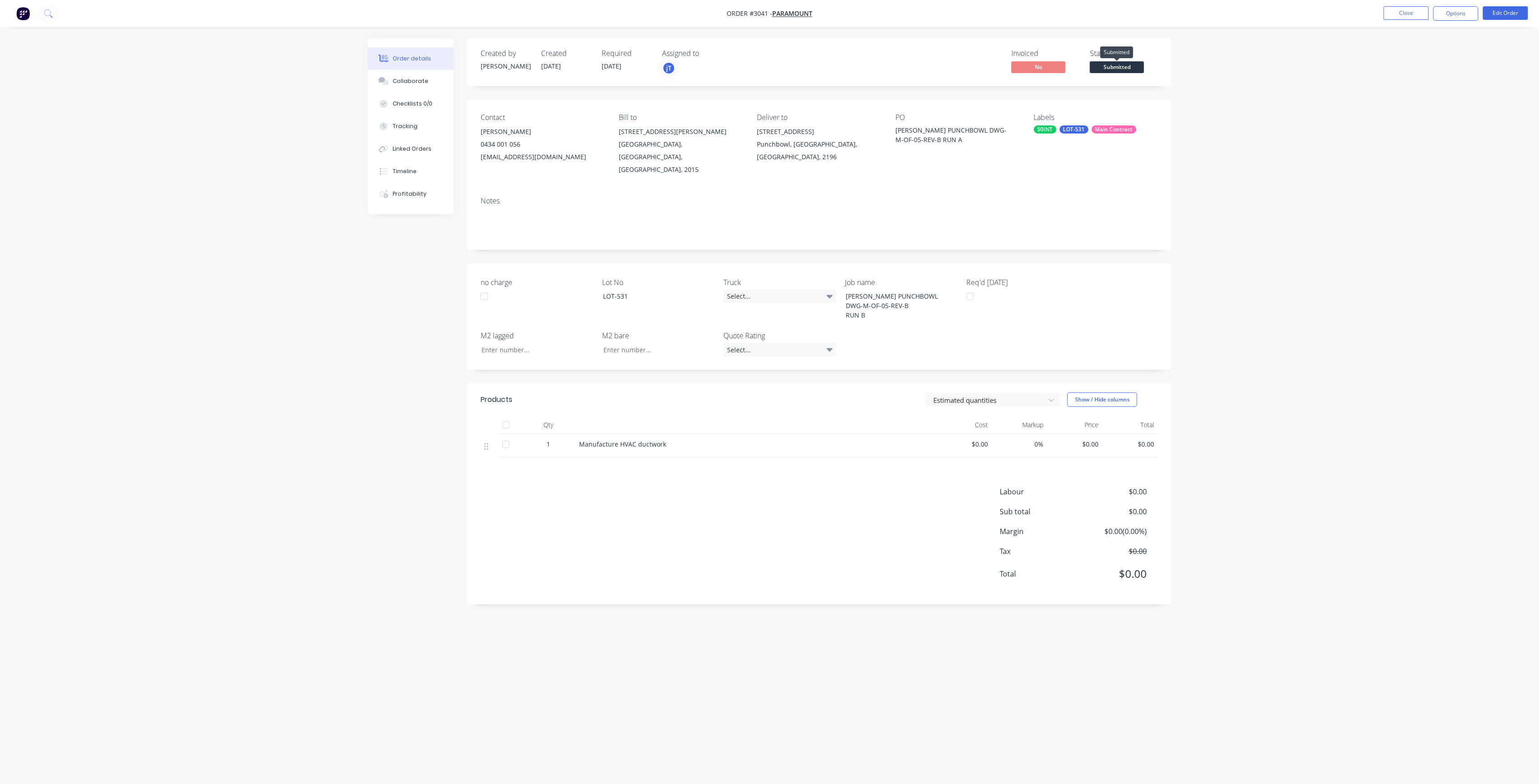
click at [1123, 69] on span "Submitted" at bounding box center [1117, 67] width 54 height 11
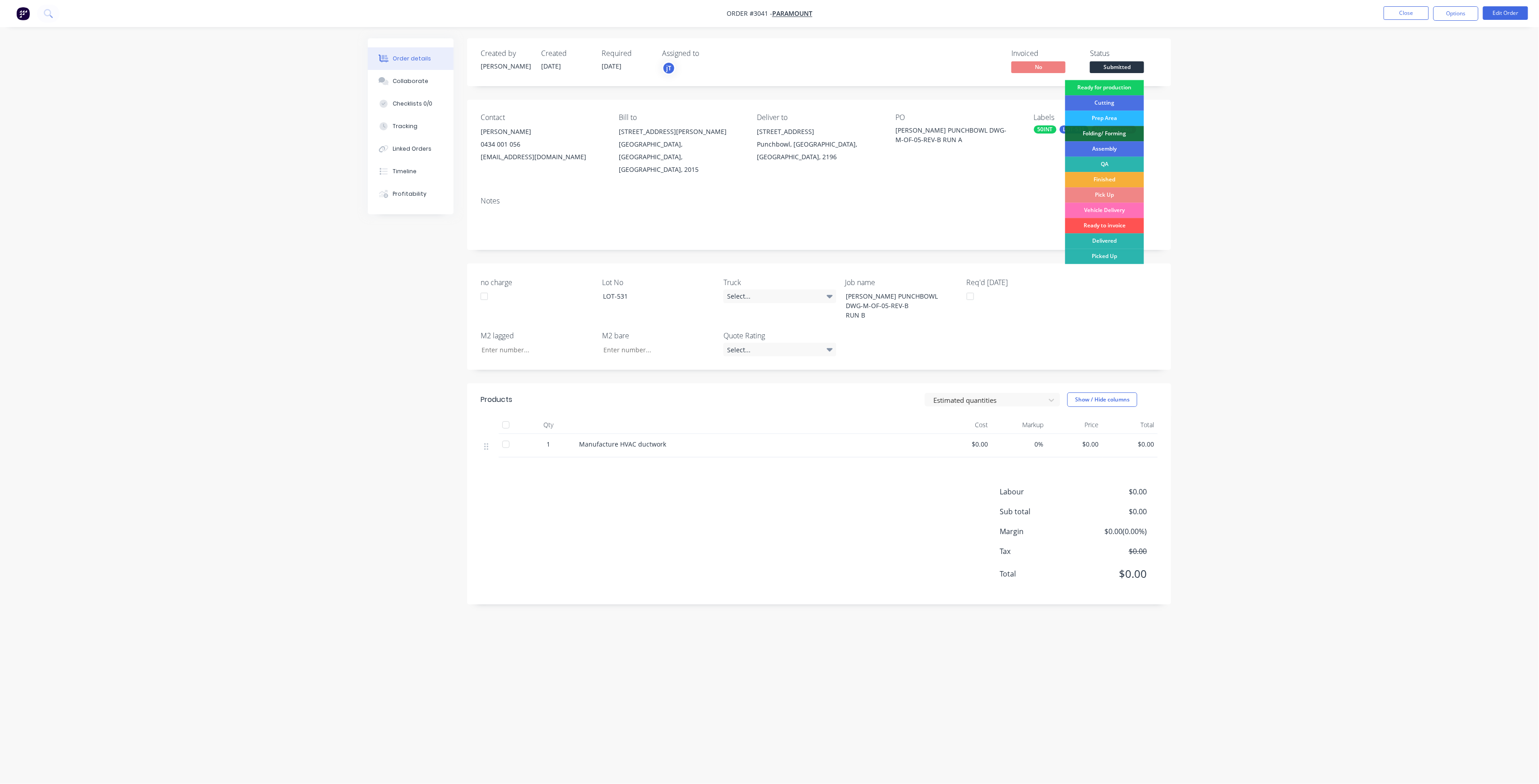
click at [1121, 80] on div "Ready for production" at bounding box center [1105, 88] width 79 height 16
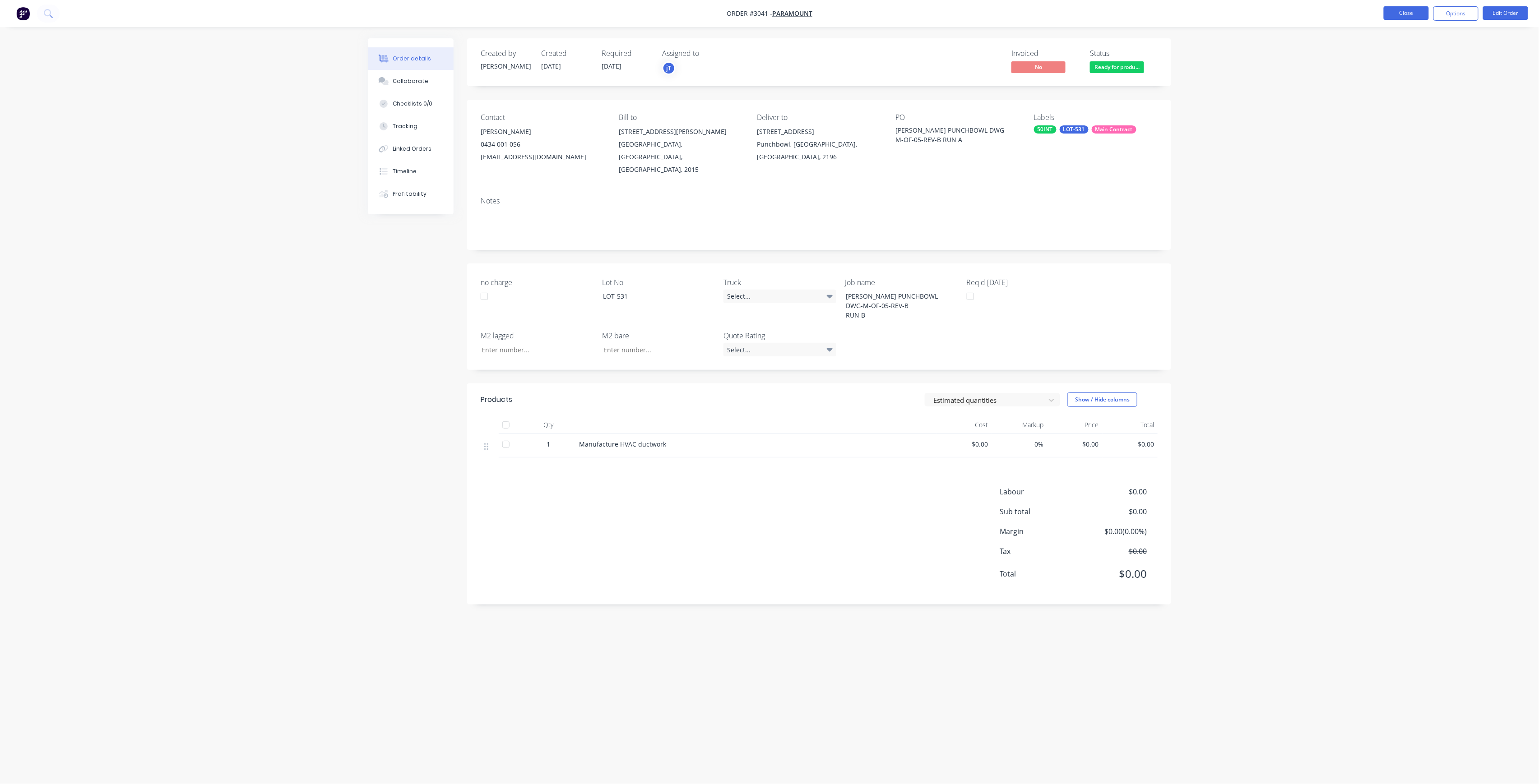
click at [1390, 17] on button "Close" at bounding box center [1406, 13] width 45 height 14
